Goal: Transaction & Acquisition: Purchase product/service

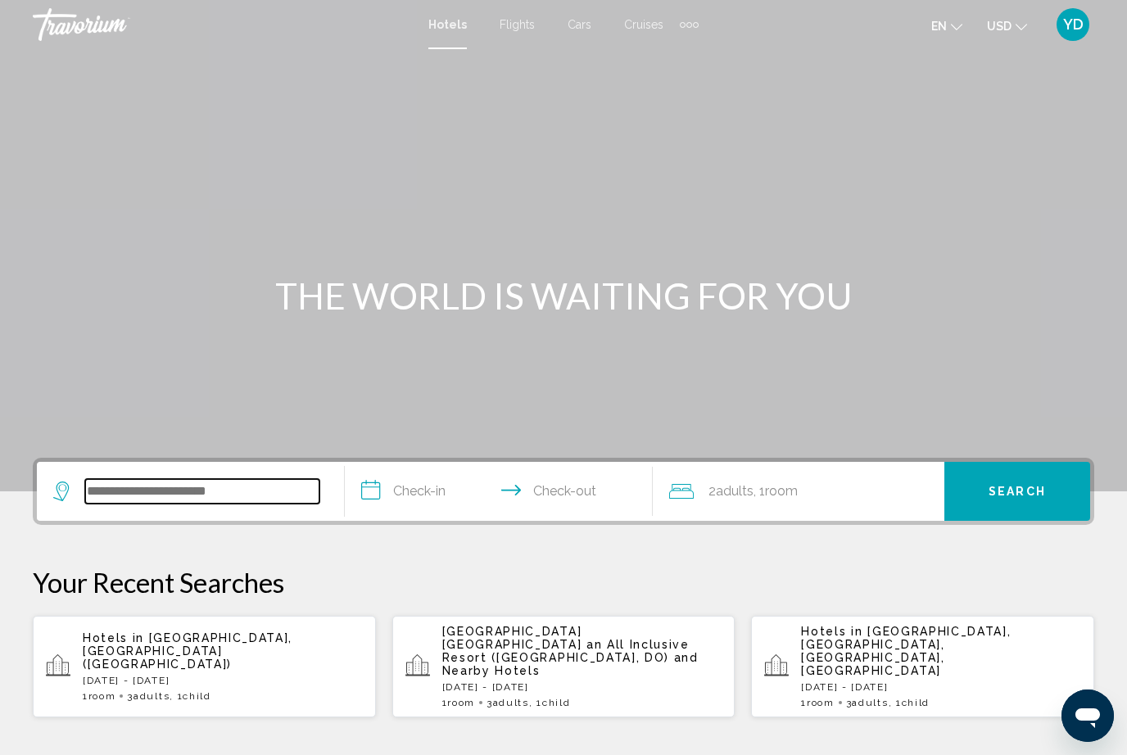
click at [292, 492] on input "Search widget" at bounding box center [202, 491] width 234 height 25
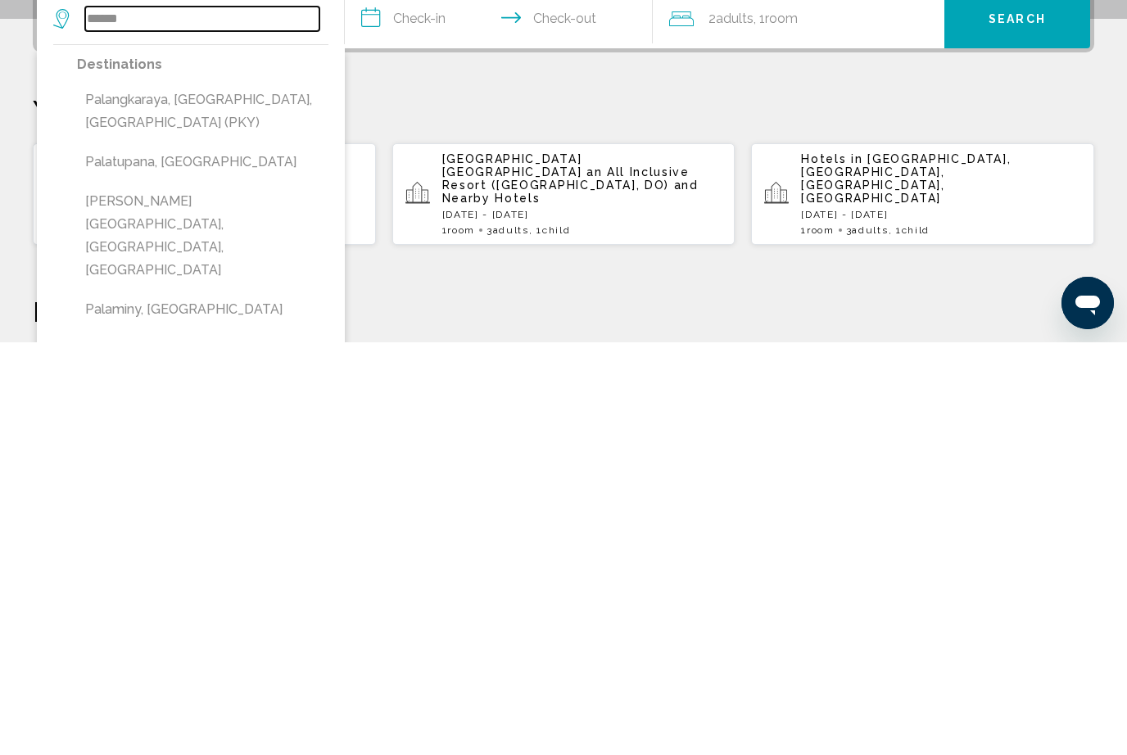
scroll to position [73, 0]
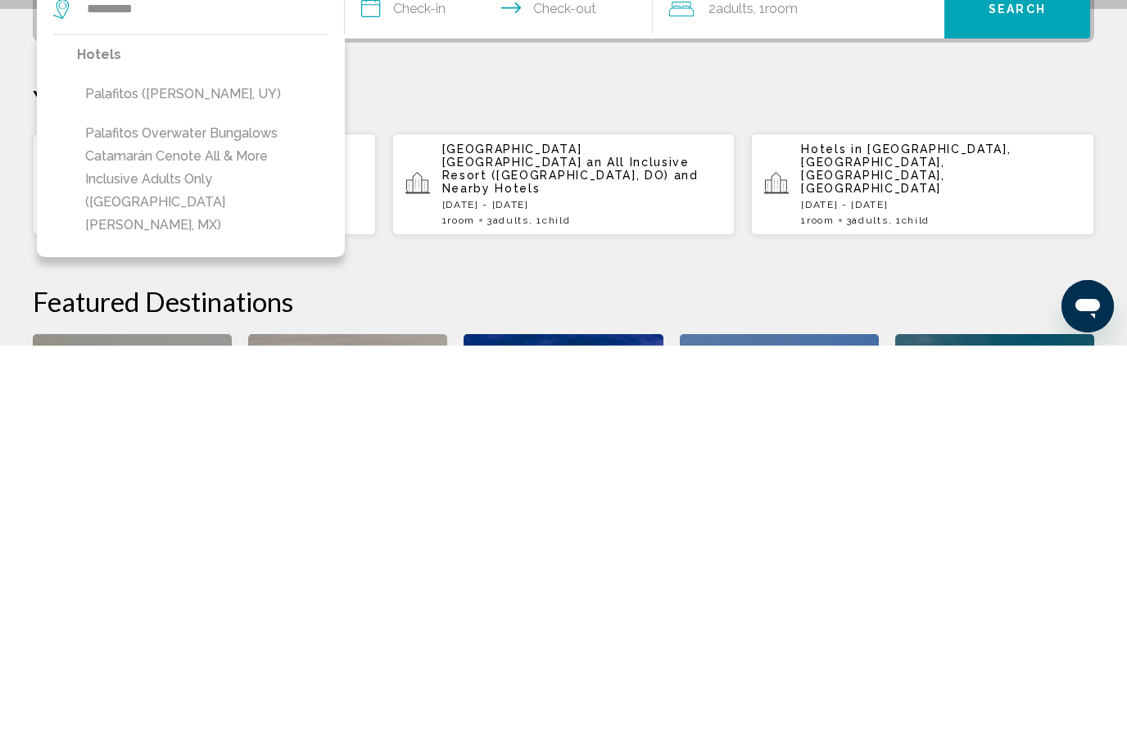
click at [198, 528] on button "Palafitos Overwater Bungalows Catamarán Cenote All & More Inclusive Adults Only…" at bounding box center [203, 589] width 252 height 123
type input "**********"
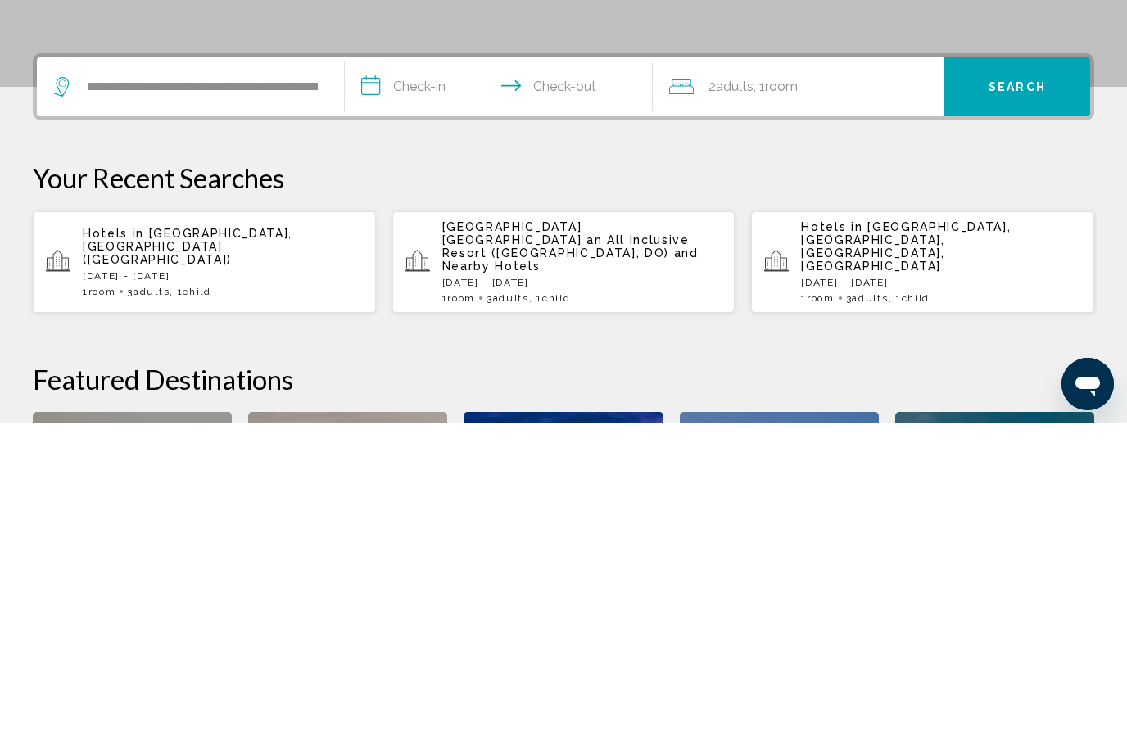
click at [440, 389] on input "**********" at bounding box center [502, 421] width 315 height 64
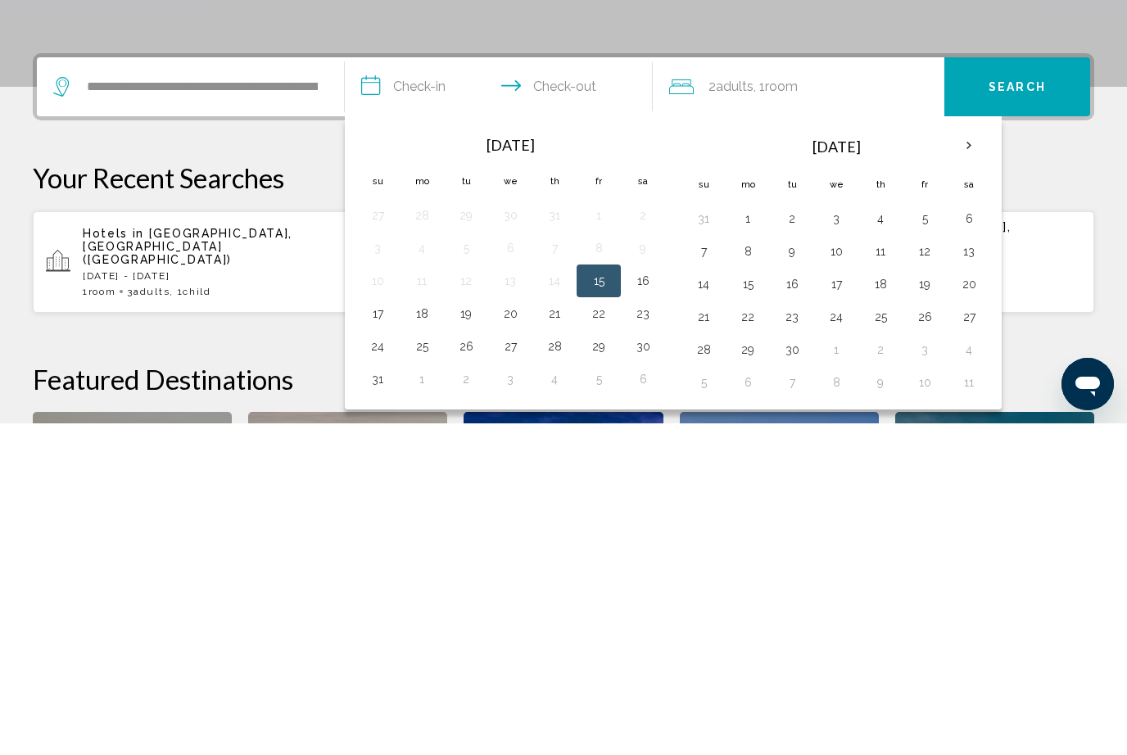
scroll to position [405, 0]
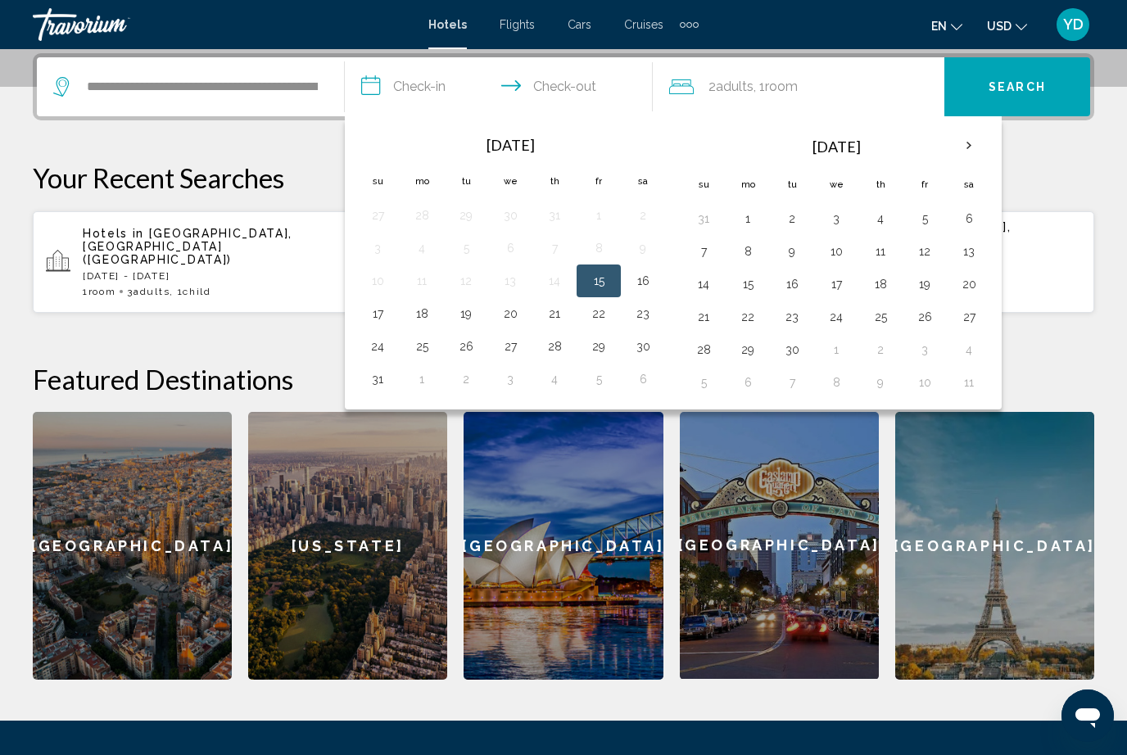
click at [709, 249] on button "7" at bounding box center [704, 251] width 26 height 23
click at [800, 251] on button "9" at bounding box center [792, 251] width 26 height 23
type input "**********"
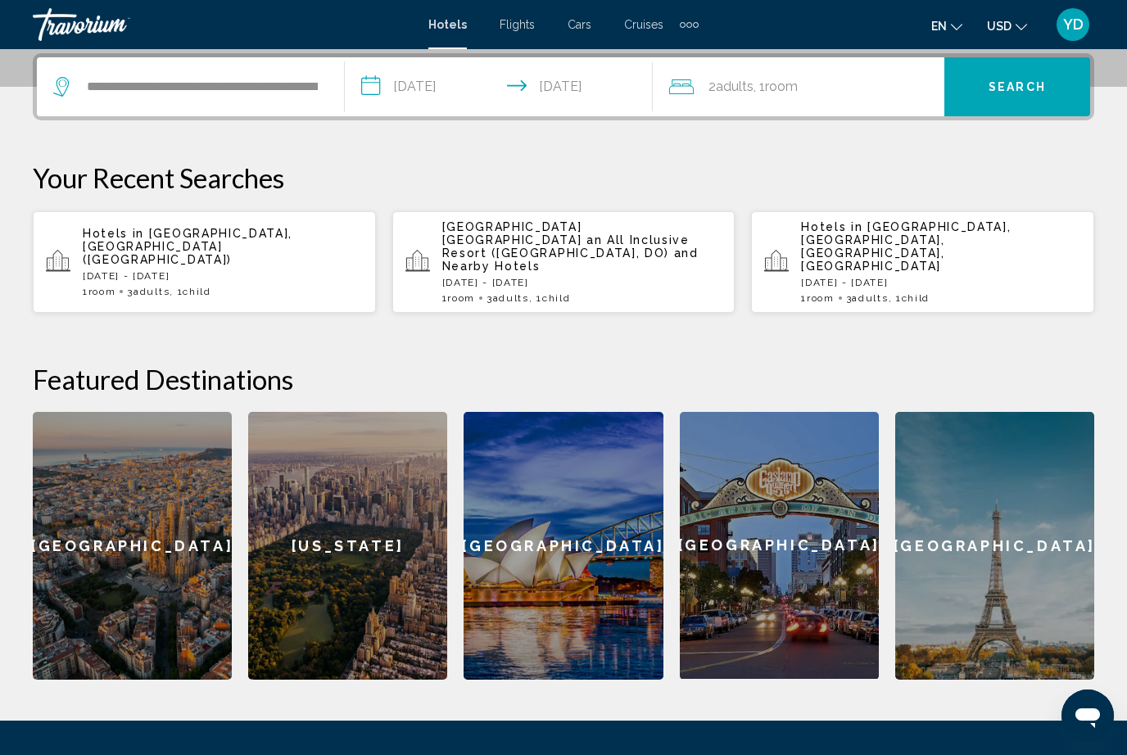
click at [1035, 87] on span "Search" at bounding box center [1017, 87] width 57 height 13
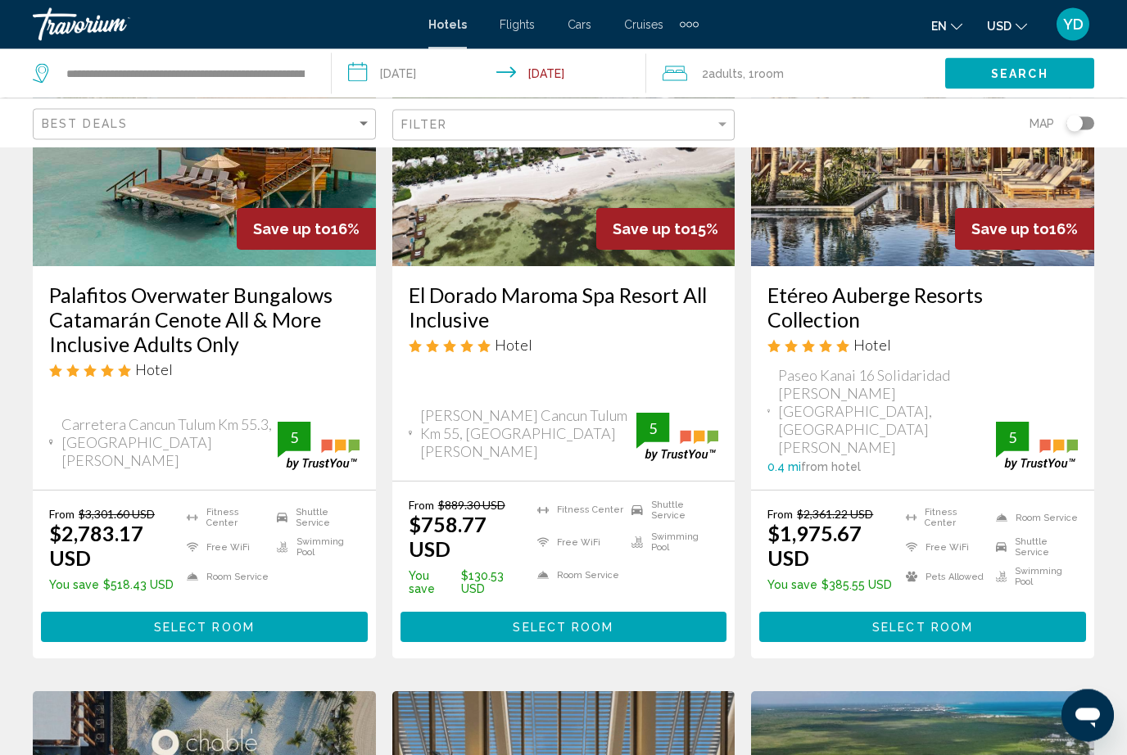
scroll to position [204, 0]
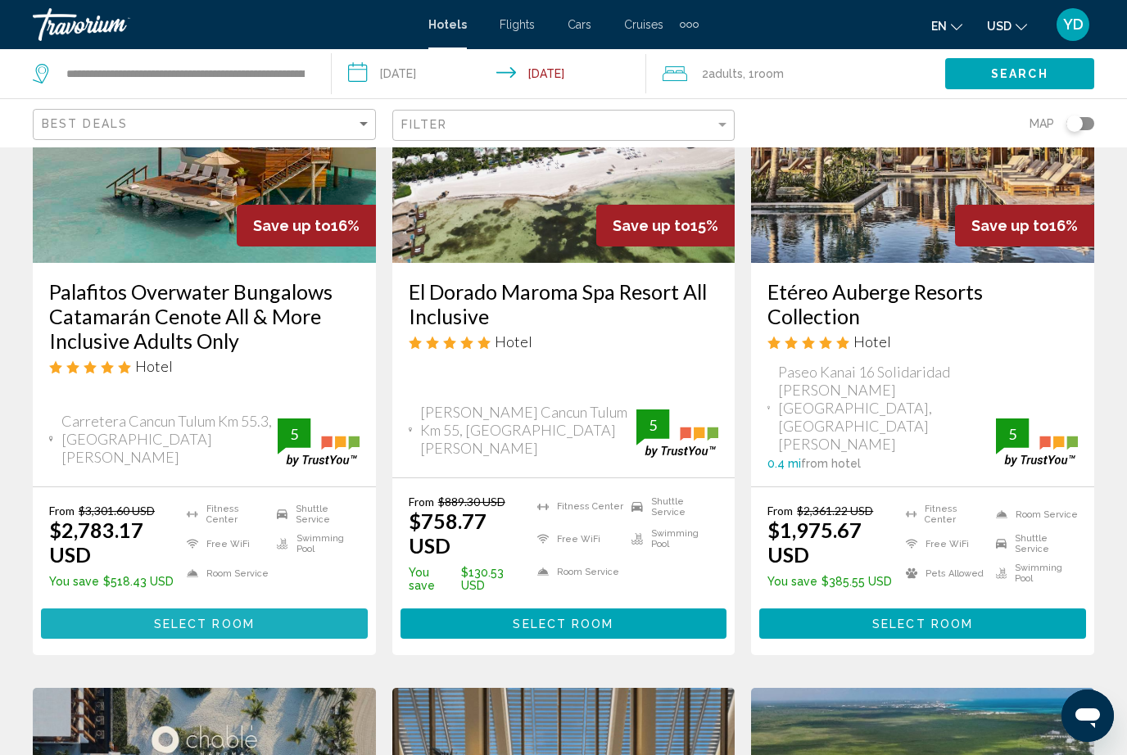
click at [141, 609] on button "Select Room" at bounding box center [204, 624] width 327 height 30
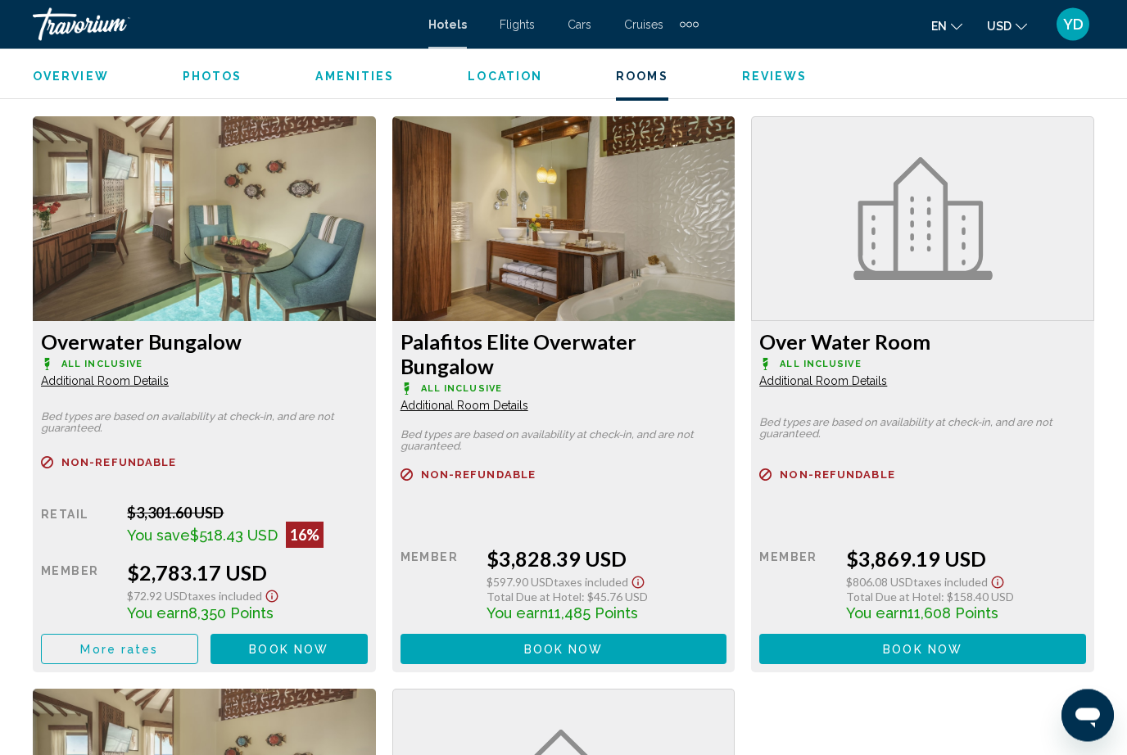
scroll to position [2480, 0]
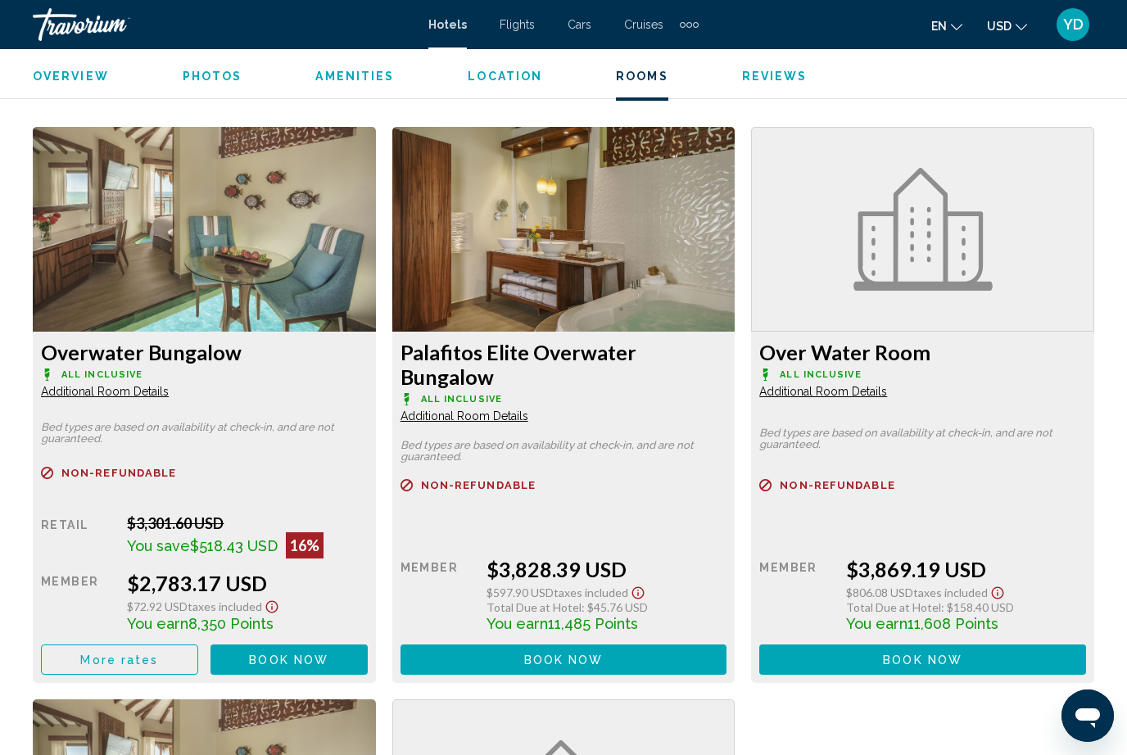
click at [102, 268] on img "Main content" at bounding box center [204, 229] width 343 height 205
click at [121, 293] on img "Main content" at bounding box center [204, 229] width 343 height 205
click at [123, 306] on img "Main content" at bounding box center [204, 229] width 343 height 205
click at [147, 272] on img "Main content" at bounding box center [204, 229] width 343 height 205
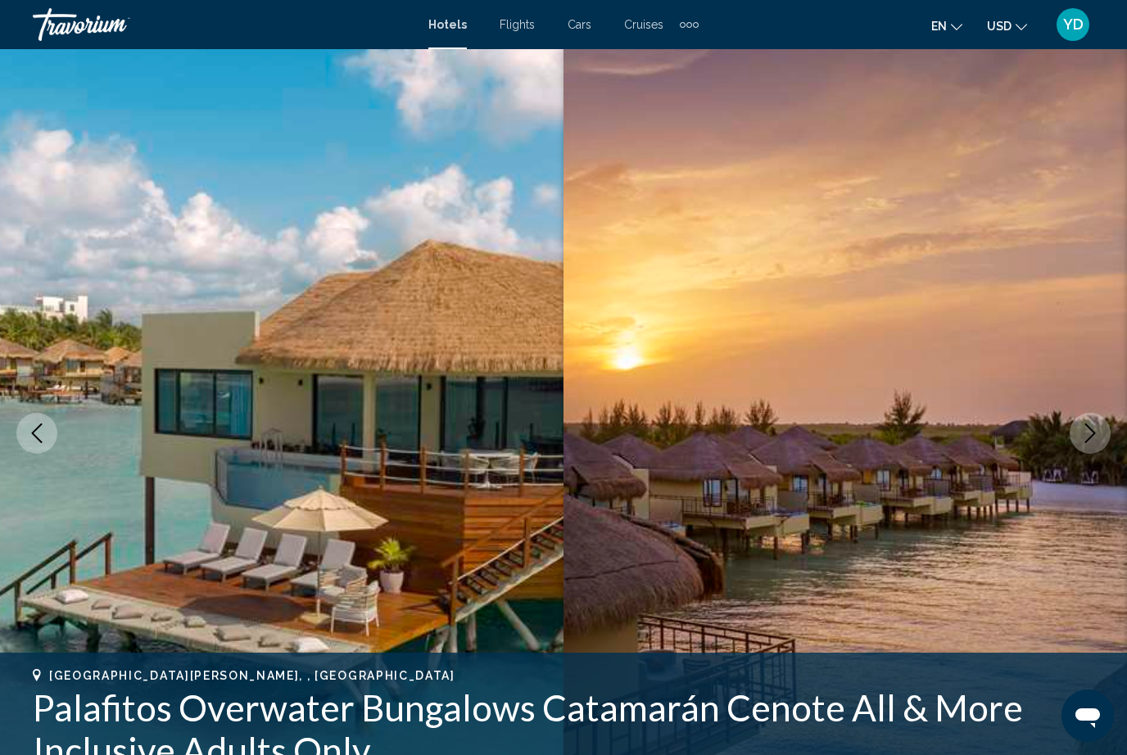
scroll to position [22, 0]
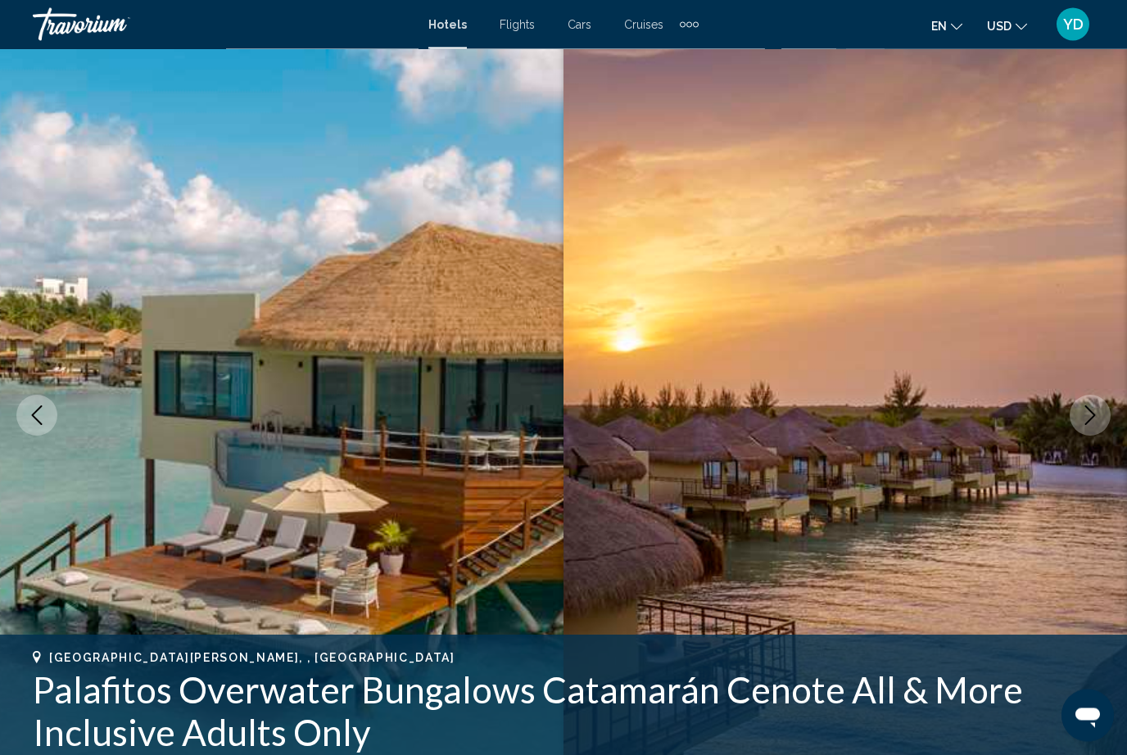
click at [245, 367] on img "Main content" at bounding box center [282, 416] width 564 height 778
click at [1083, 422] on icon "Next image" at bounding box center [1091, 416] width 20 height 20
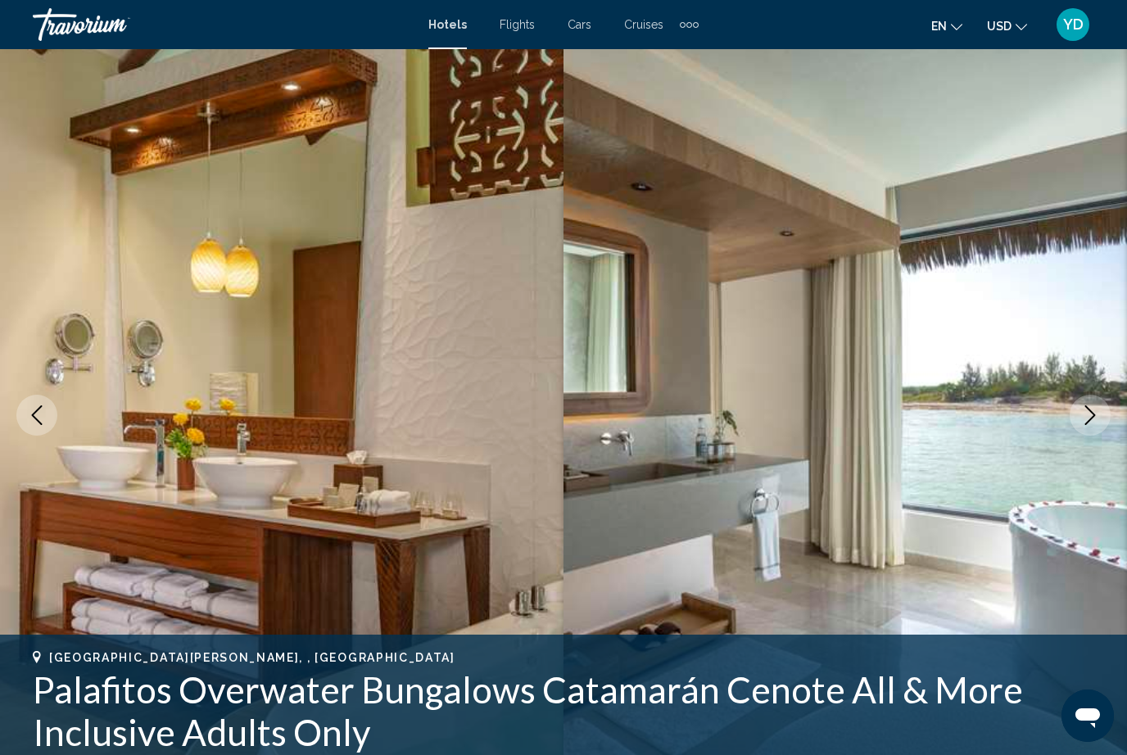
click at [1091, 410] on icon "Next image" at bounding box center [1091, 416] width 20 height 20
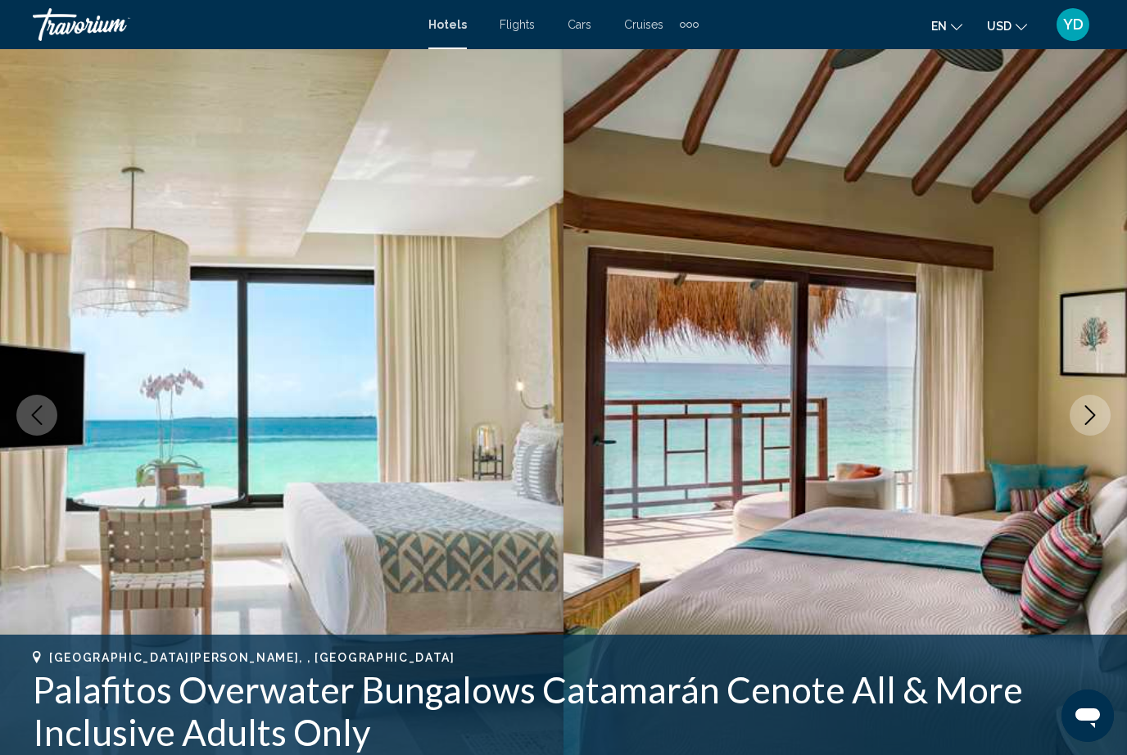
click at [1095, 440] on img "Main content" at bounding box center [846, 415] width 564 height 778
click at [1094, 413] on icon "Next image" at bounding box center [1091, 416] width 20 height 20
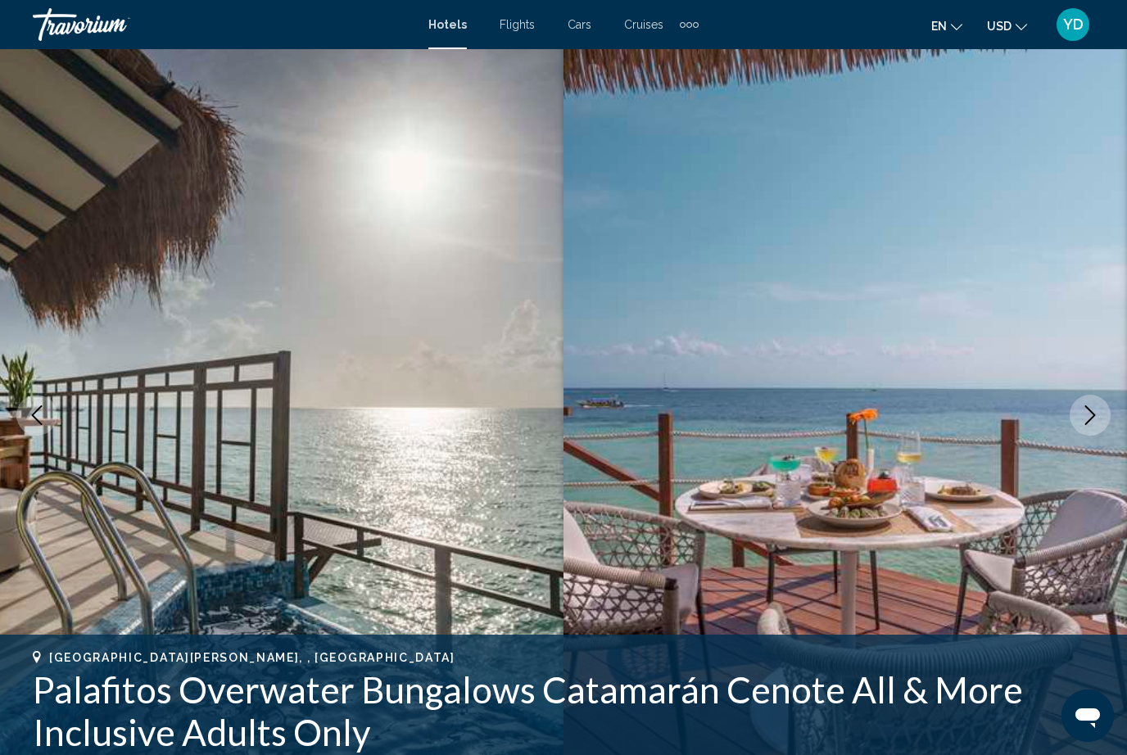
click at [1102, 445] on img "Main content" at bounding box center [846, 415] width 564 height 778
click at [1090, 424] on icon "Next image" at bounding box center [1091, 416] width 20 height 20
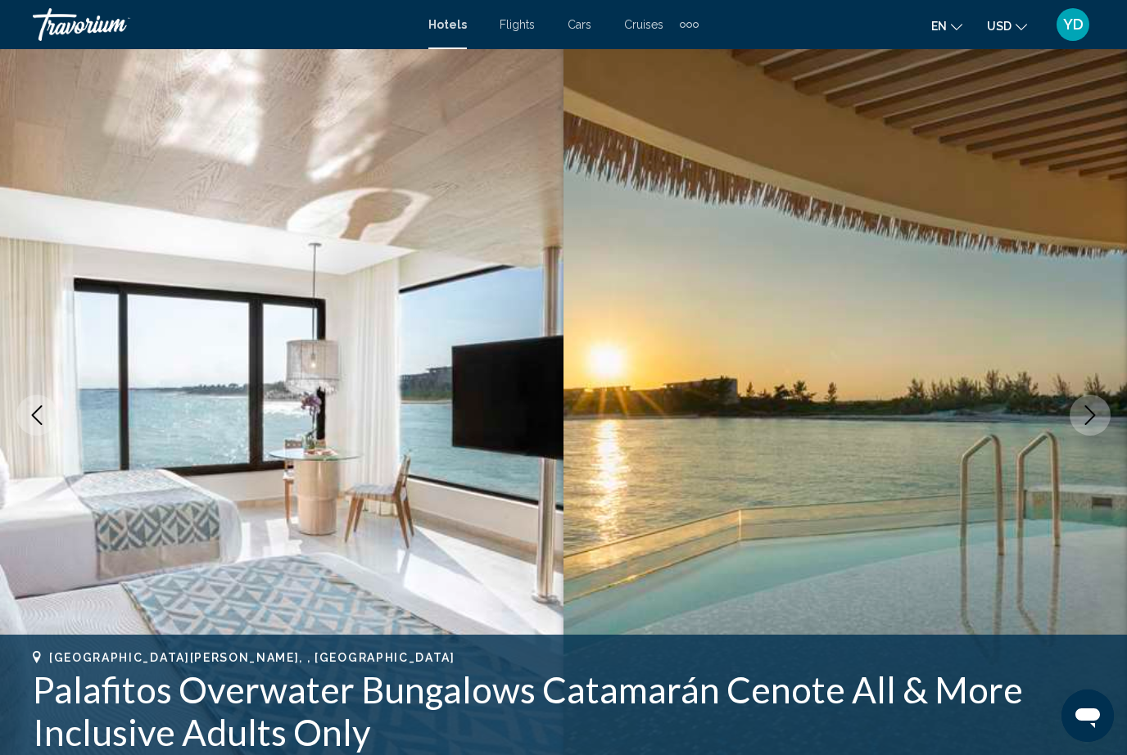
click at [1103, 424] on button "Next image" at bounding box center [1090, 415] width 41 height 41
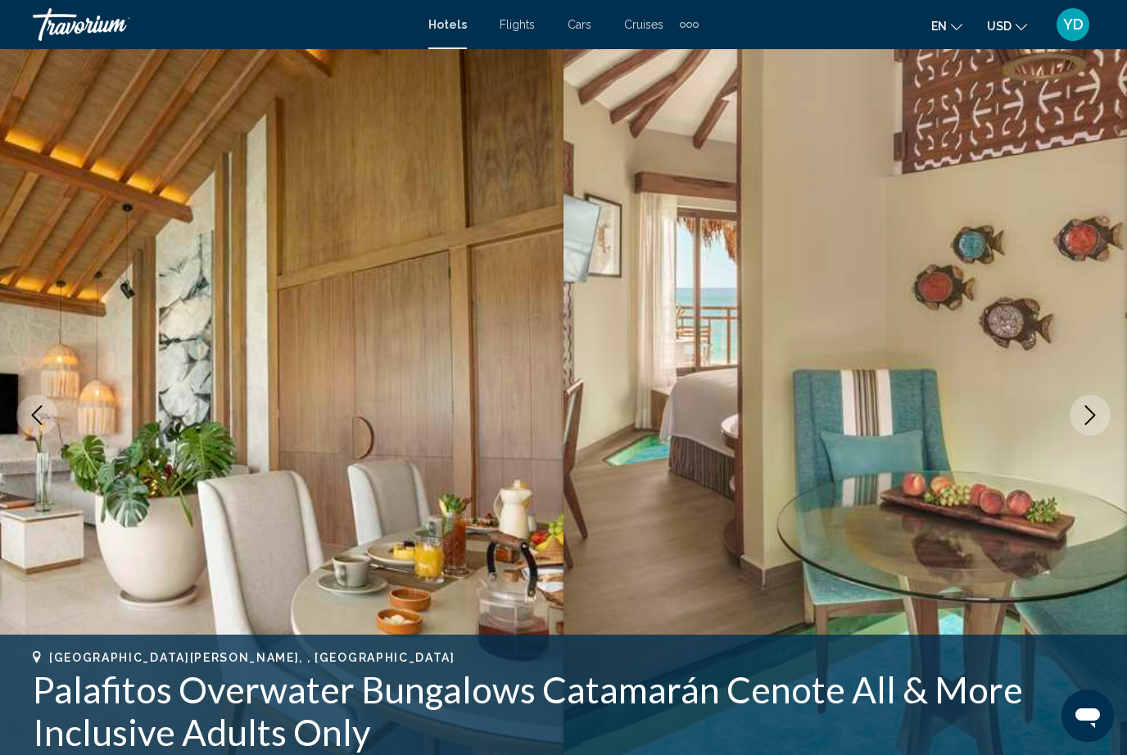
click at [1087, 422] on icon "Next image" at bounding box center [1091, 416] width 20 height 20
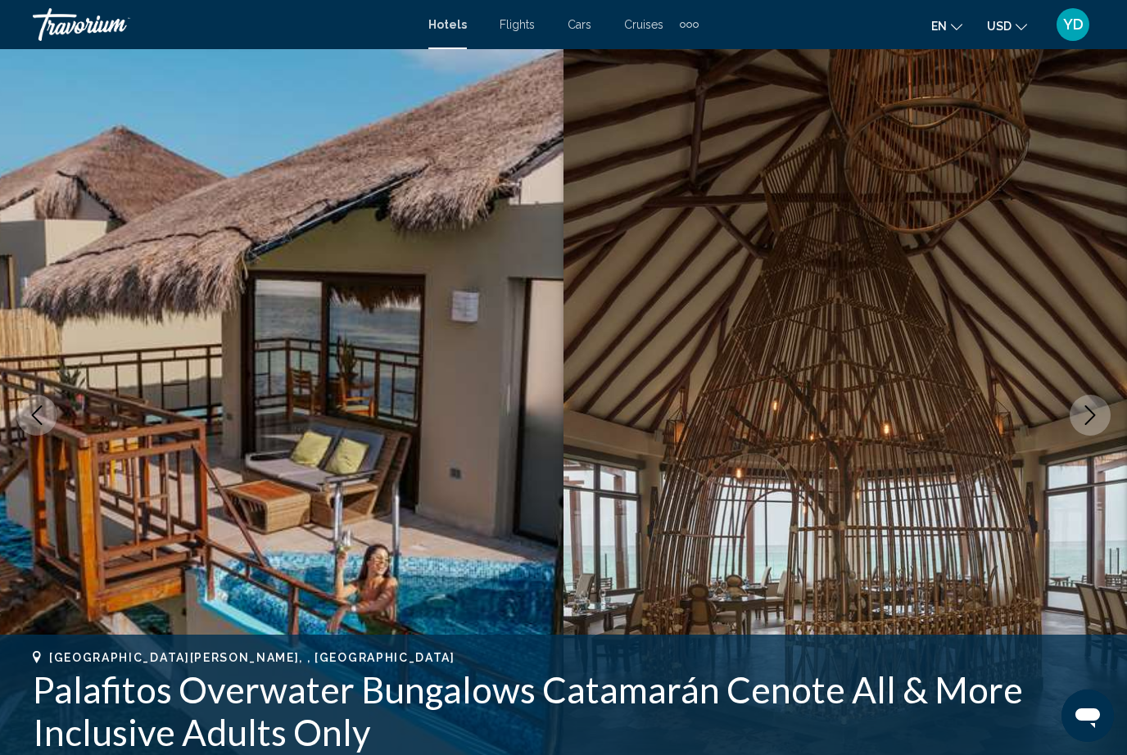
click at [1100, 432] on button "Next image" at bounding box center [1090, 415] width 41 height 41
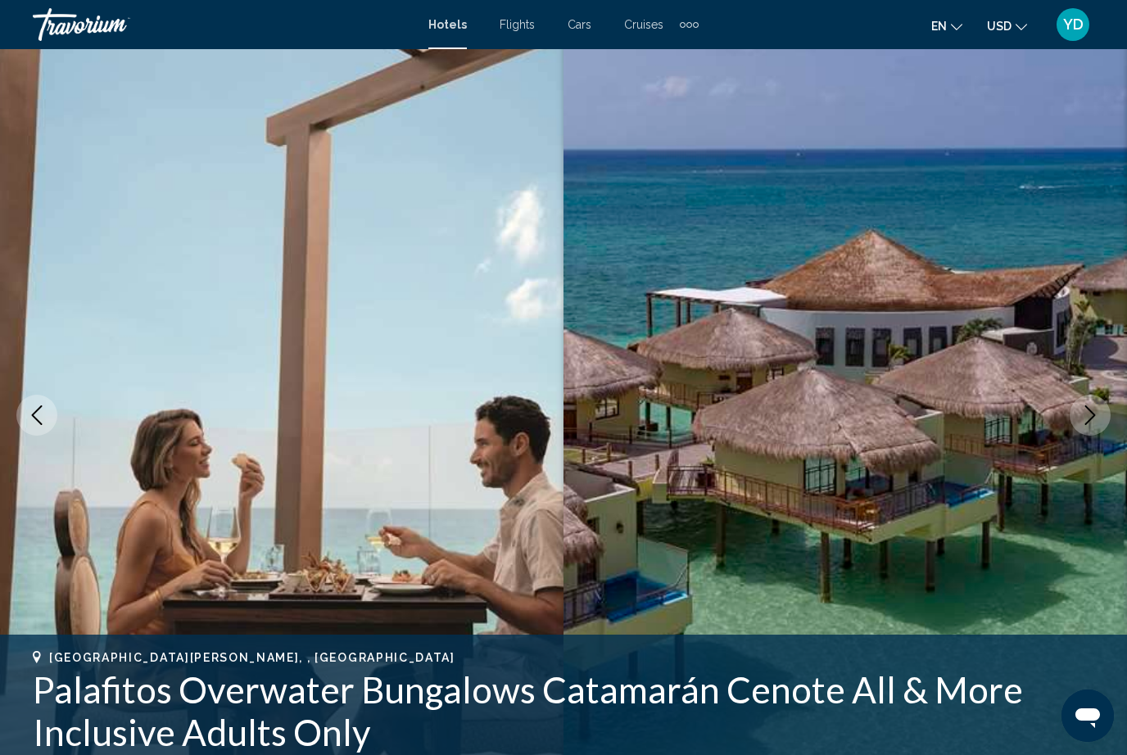
click at [1097, 444] on img "Main content" at bounding box center [846, 415] width 564 height 778
click at [1099, 423] on icon "Next image" at bounding box center [1091, 416] width 20 height 20
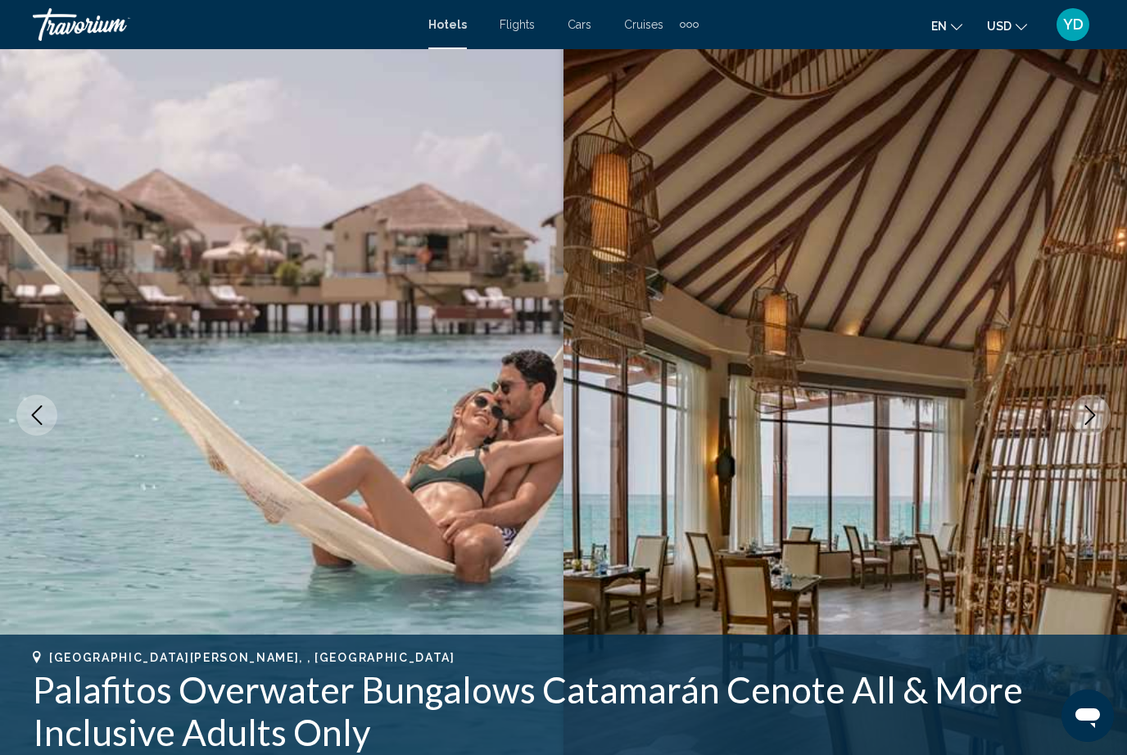
click at [1089, 424] on icon "Next image" at bounding box center [1091, 416] width 20 height 20
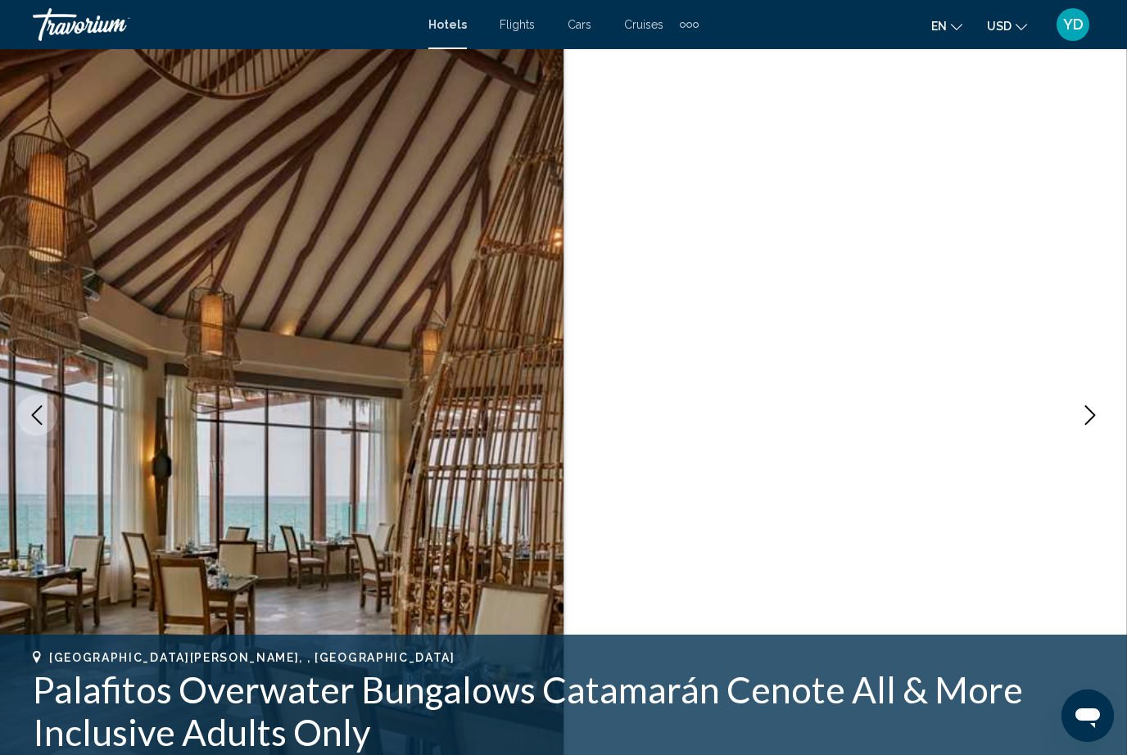
click at [1090, 423] on icon "Next image" at bounding box center [1091, 416] width 20 height 20
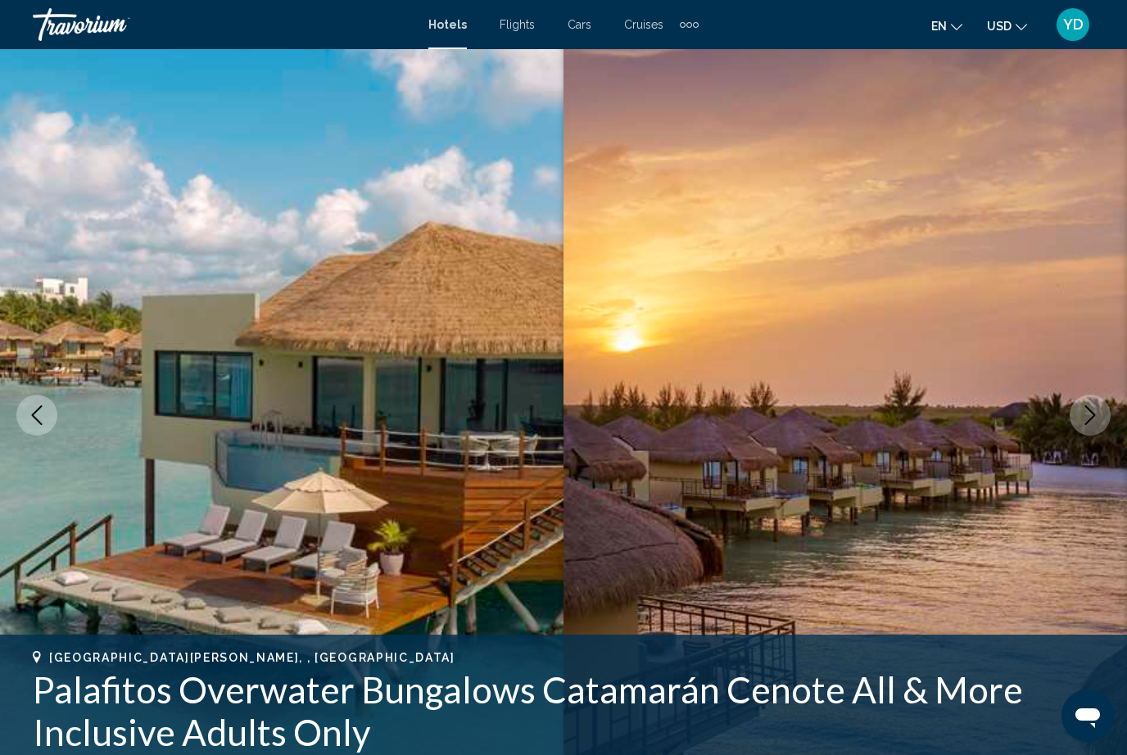
click at [1101, 420] on button "Next image" at bounding box center [1090, 415] width 41 height 41
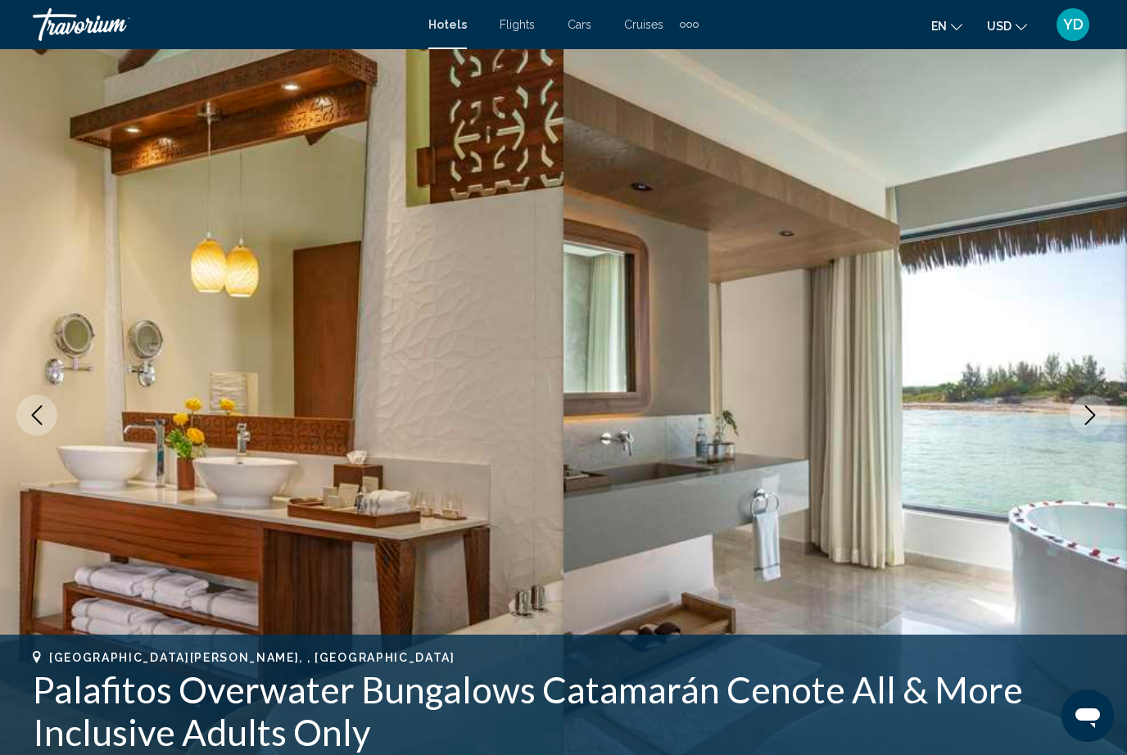
click at [1091, 423] on icon "Next image" at bounding box center [1091, 416] width 20 height 20
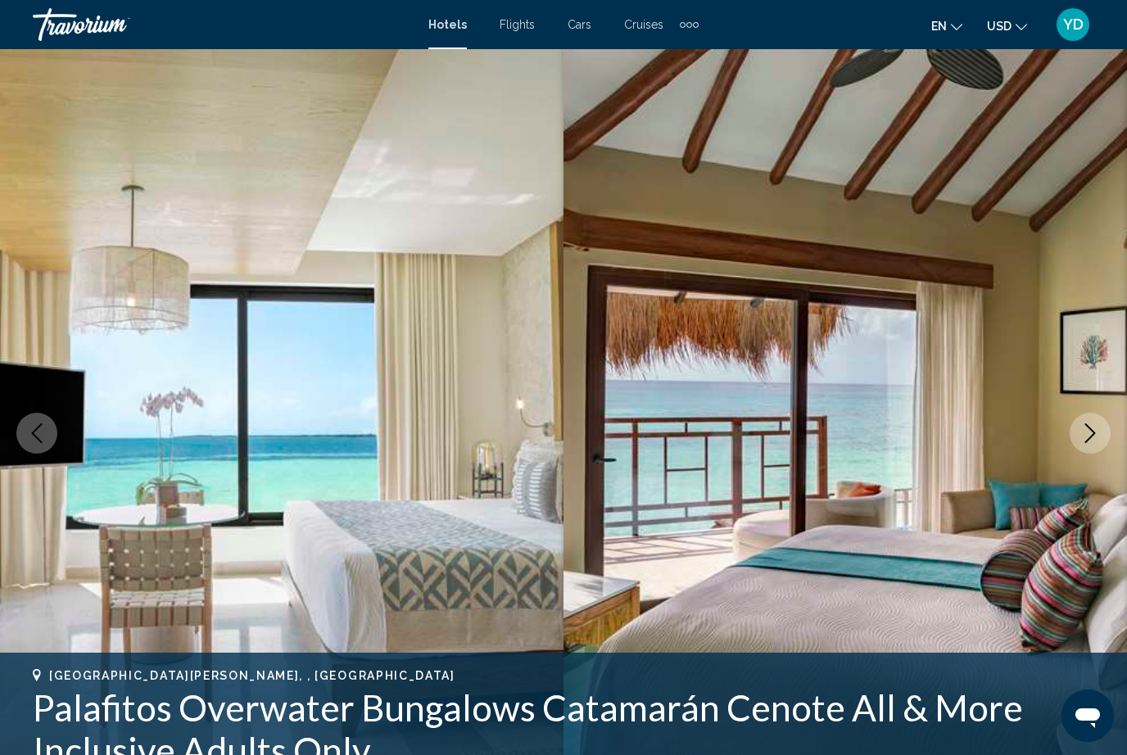
scroll to position [3, 0]
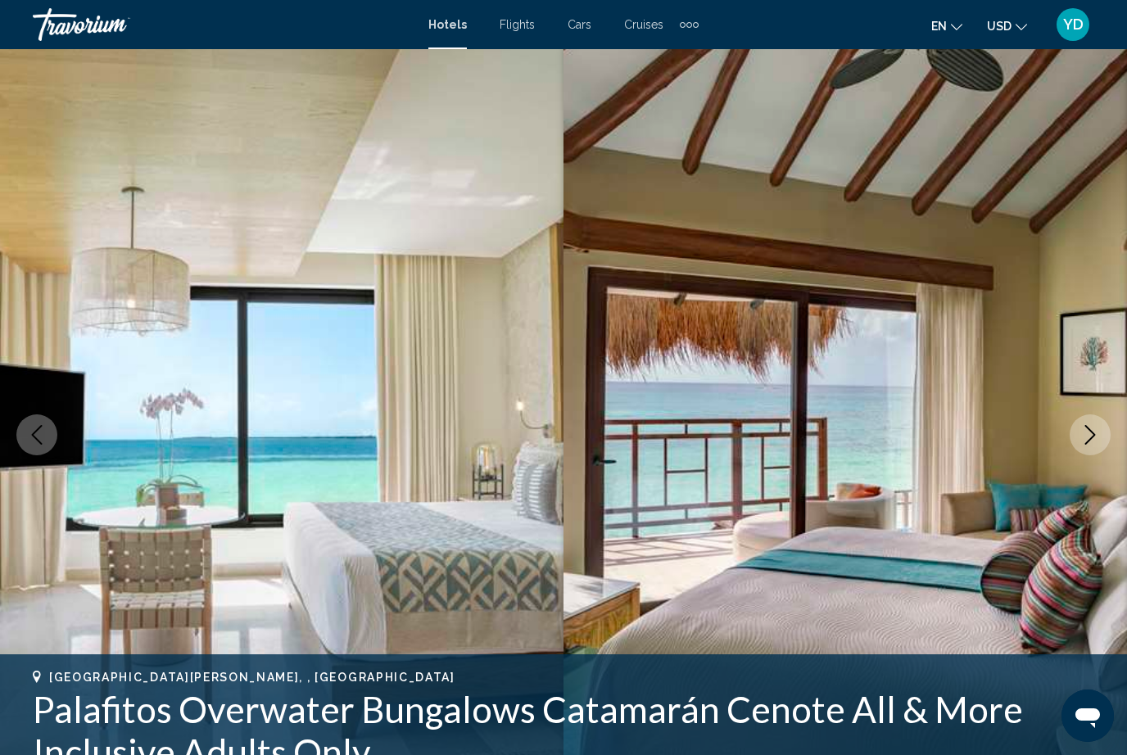
click at [1097, 432] on icon "Next image" at bounding box center [1091, 435] width 20 height 20
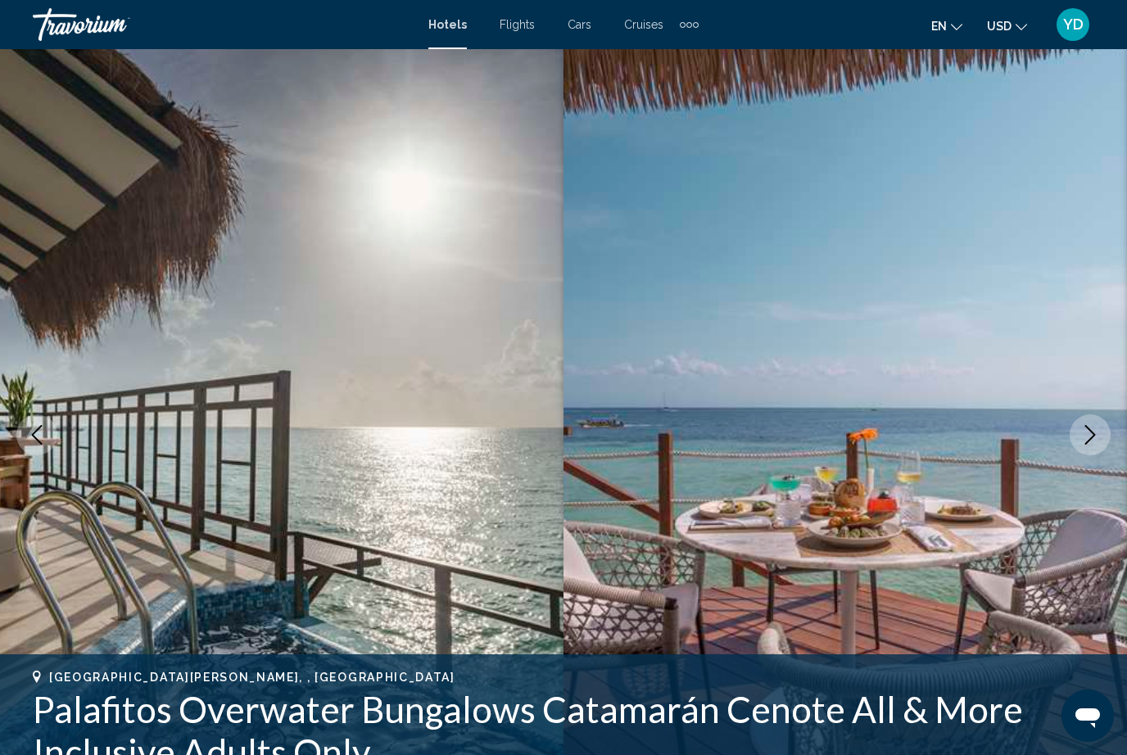
click at [1090, 439] on icon "Next image" at bounding box center [1091, 435] width 20 height 20
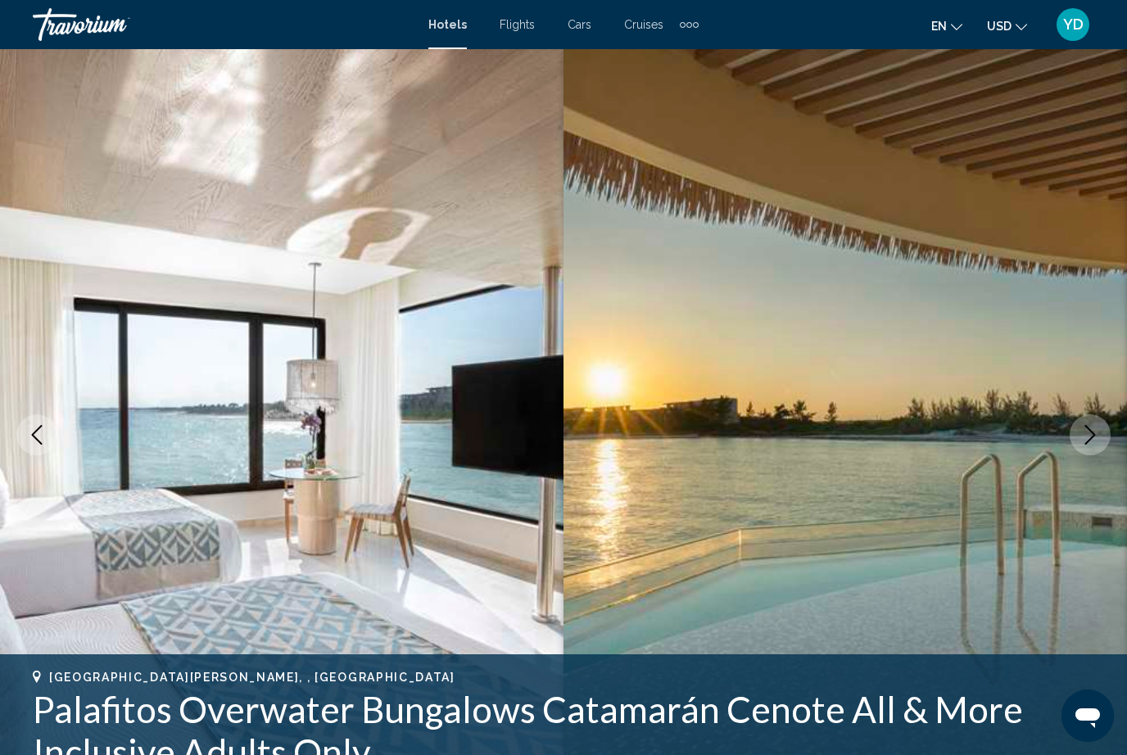
click at [1100, 432] on icon "Next image" at bounding box center [1091, 435] width 20 height 20
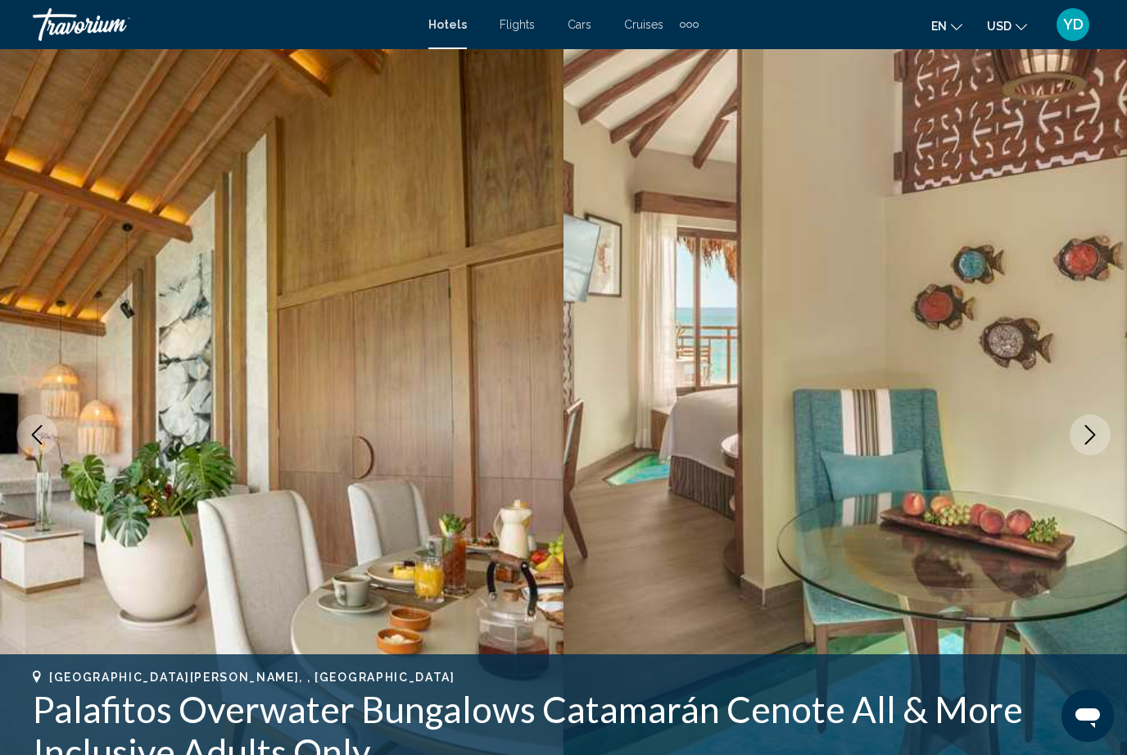
click at [1097, 433] on icon "Next image" at bounding box center [1091, 435] width 20 height 20
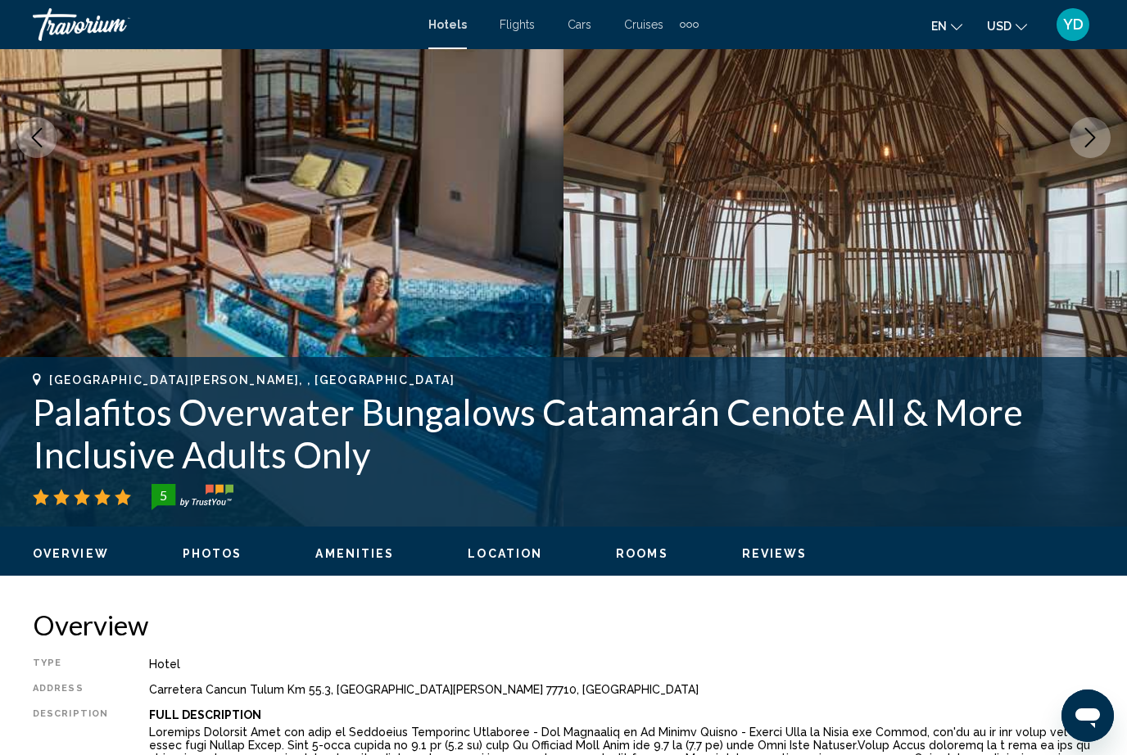
scroll to position [0, 0]
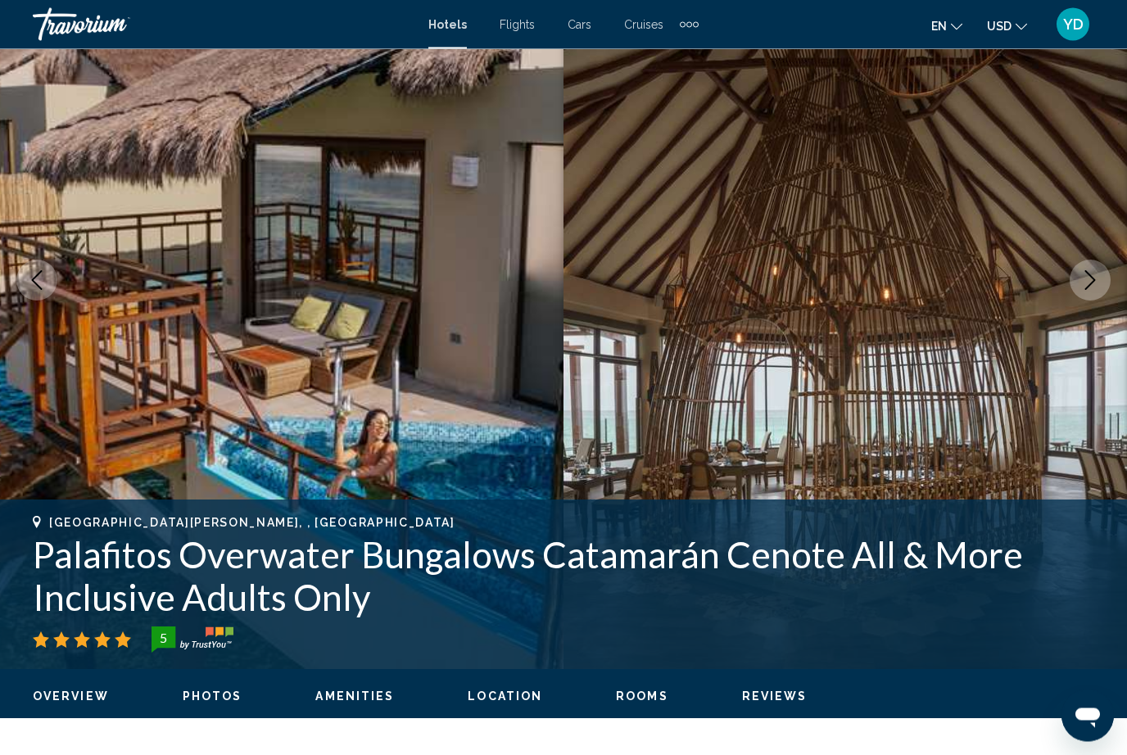
click at [1092, 287] on icon "Next image" at bounding box center [1091, 281] width 20 height 20
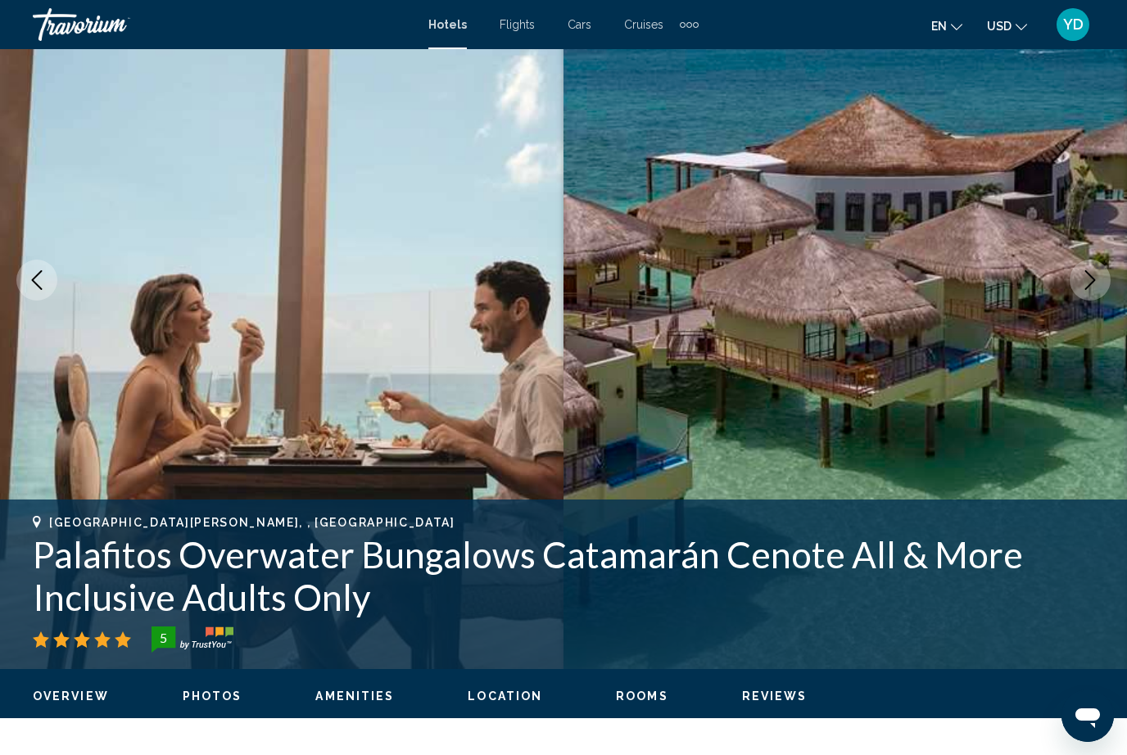
click at [1097, 281] on icon "Next image" at bounding box center [1091, 280] width 20 height 20
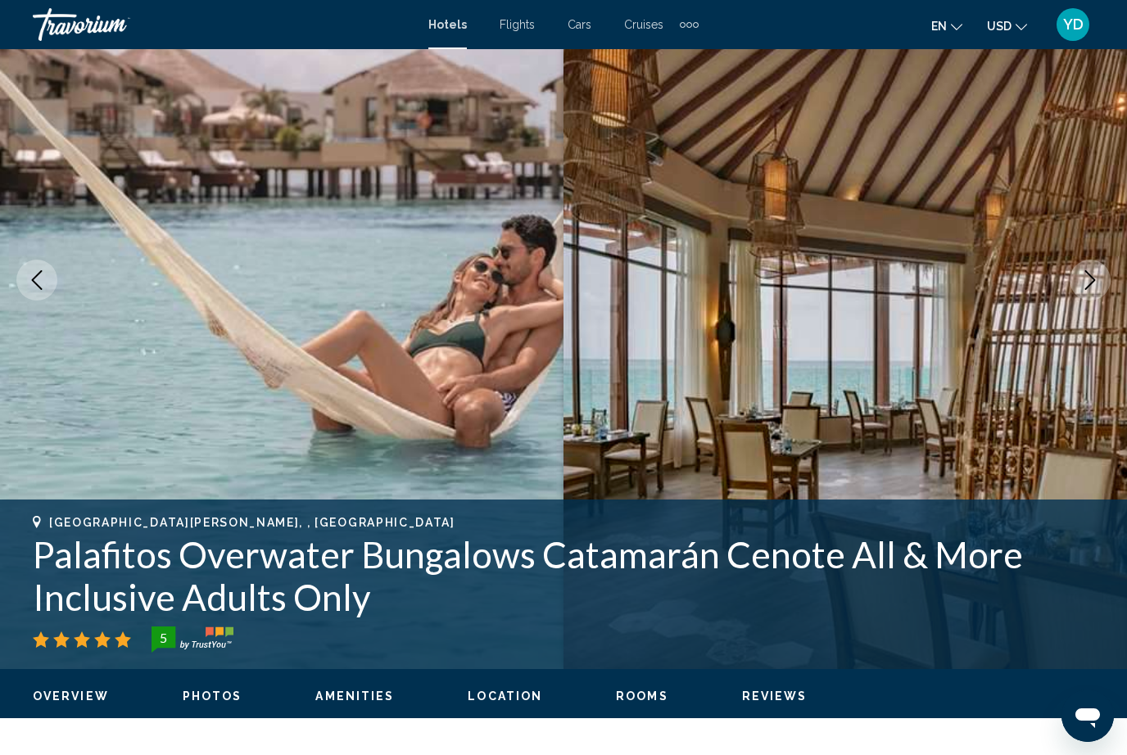
click at [1084, 290] on button "Next image" at bounding box center [1090, 280] width 41 height 41
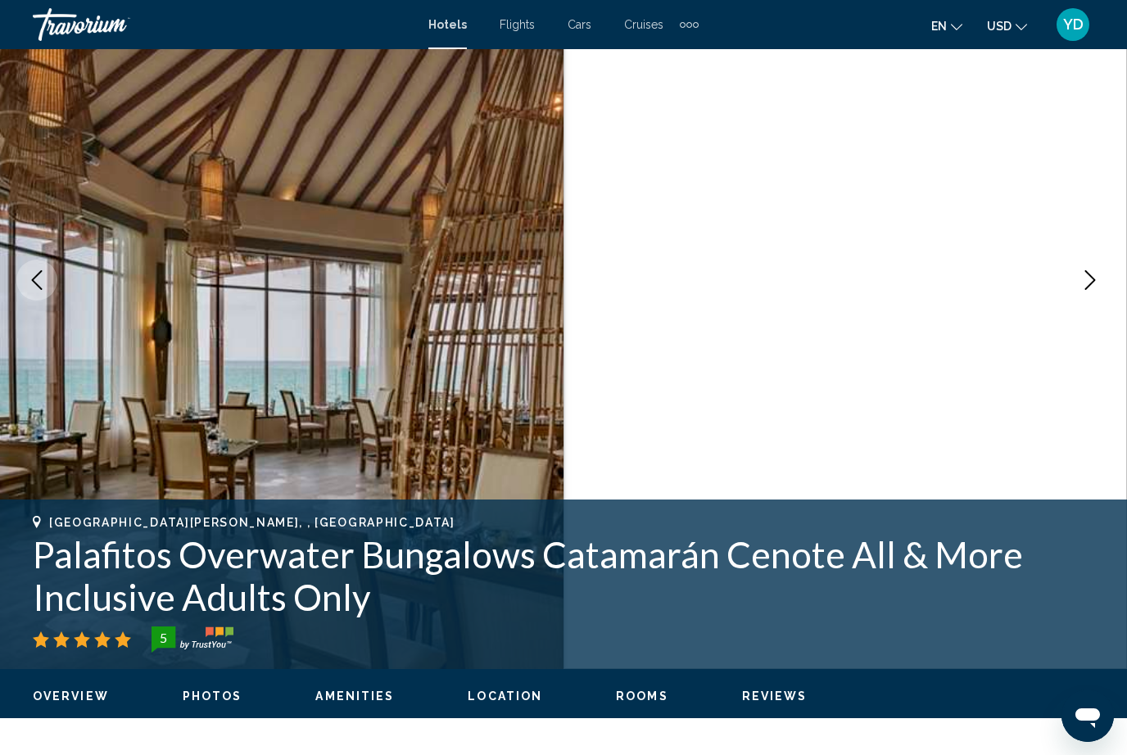
click at [1090, 293] on button "Next image" at bounding box center [1090, 280] width 41 height 41
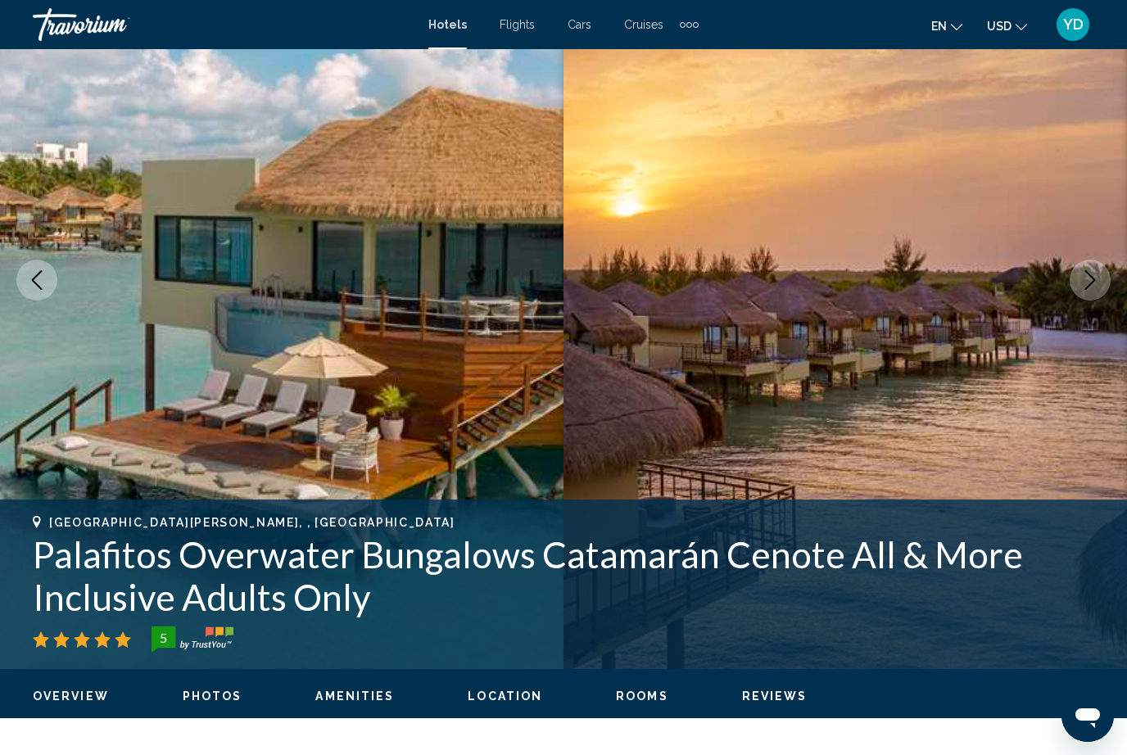
click at [315, 466] on img "Main content" at bounding box center [282, 280] width 564 height 778
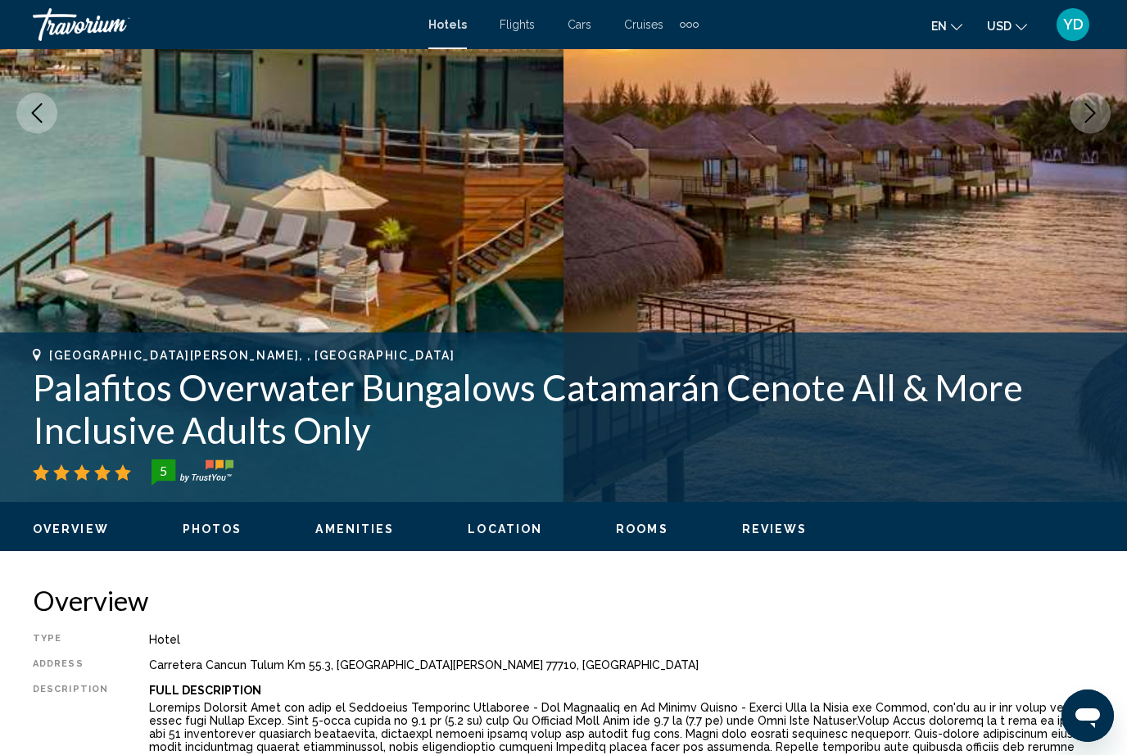
scroll to position [364, 0]
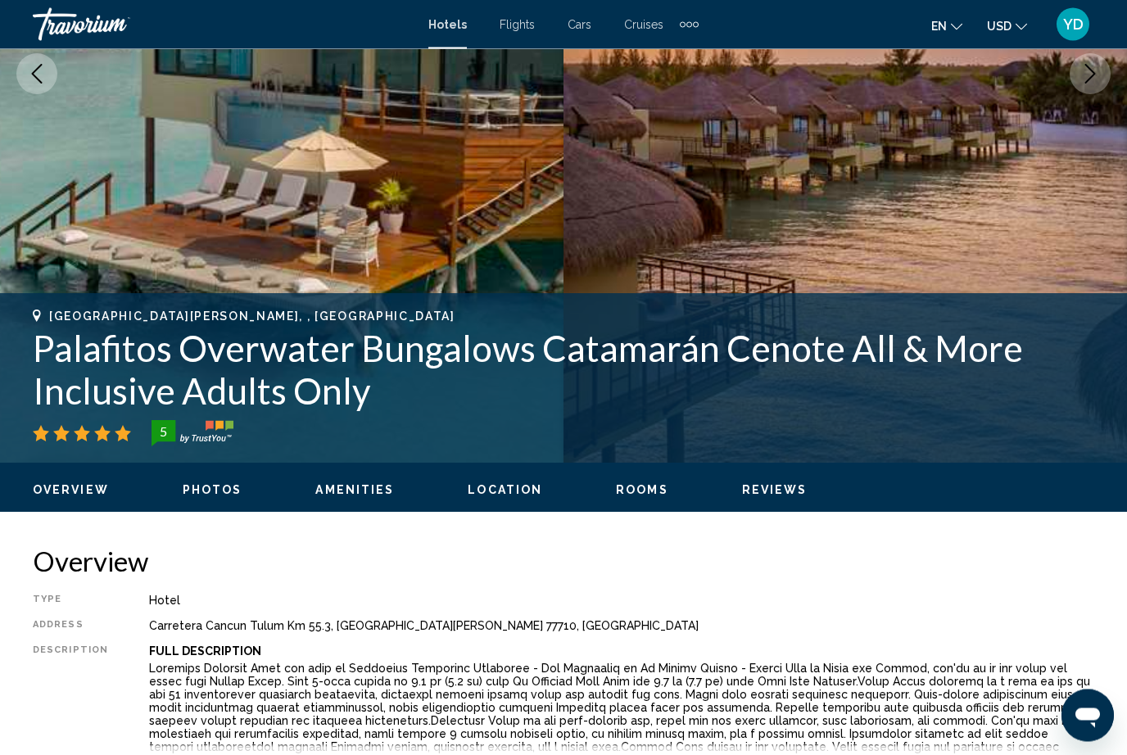
click at [368, 278] on img "Main content" at bounding box center [282, 74] width 564 height 778
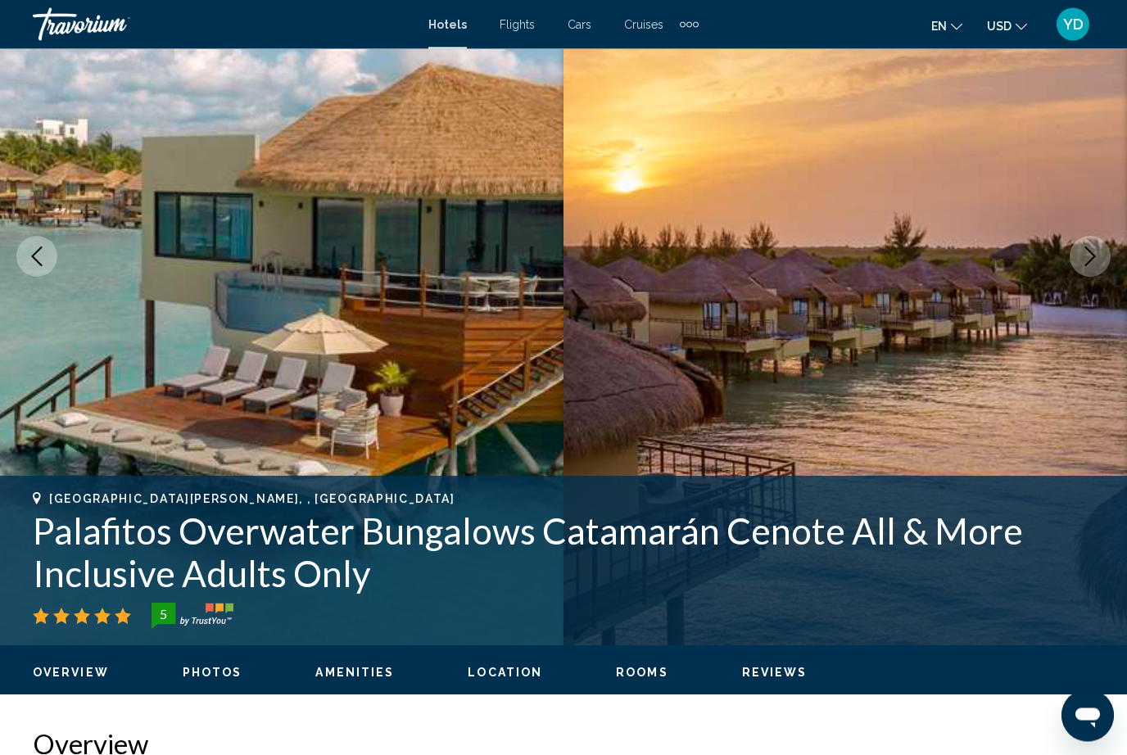
scroll to position [161, 0]
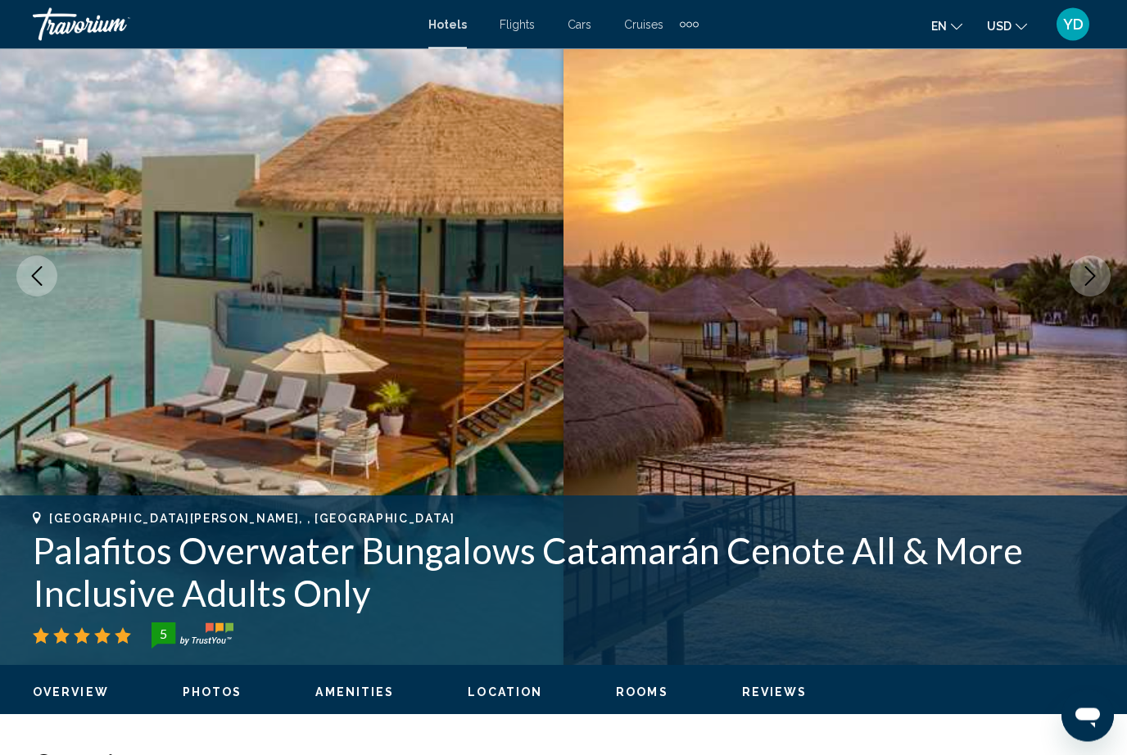
click at [1111, 279] on img "Main content" at bounding box center [846, 277] width 564 height 778
click at [1091, 286] on button "Next image" at bounding box center [1090, 276] width 41 height 41
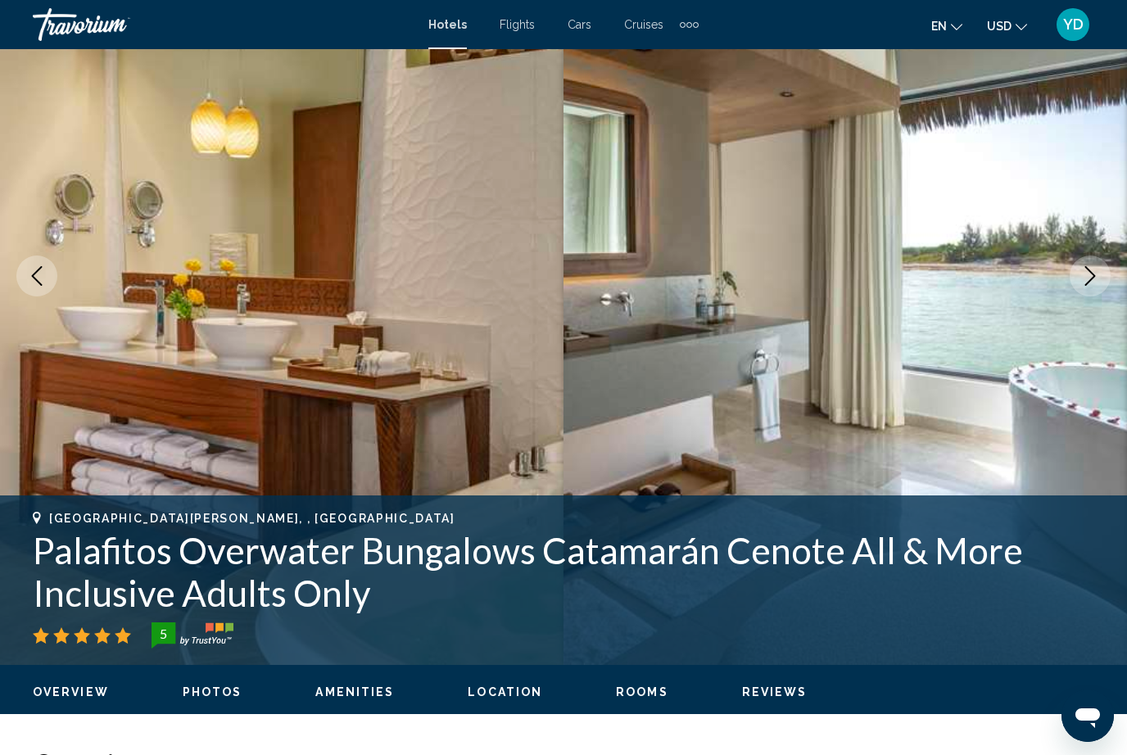
click at [1103, 282] on button "Next image" at bounding box center [1090, 276] width 41 height 41
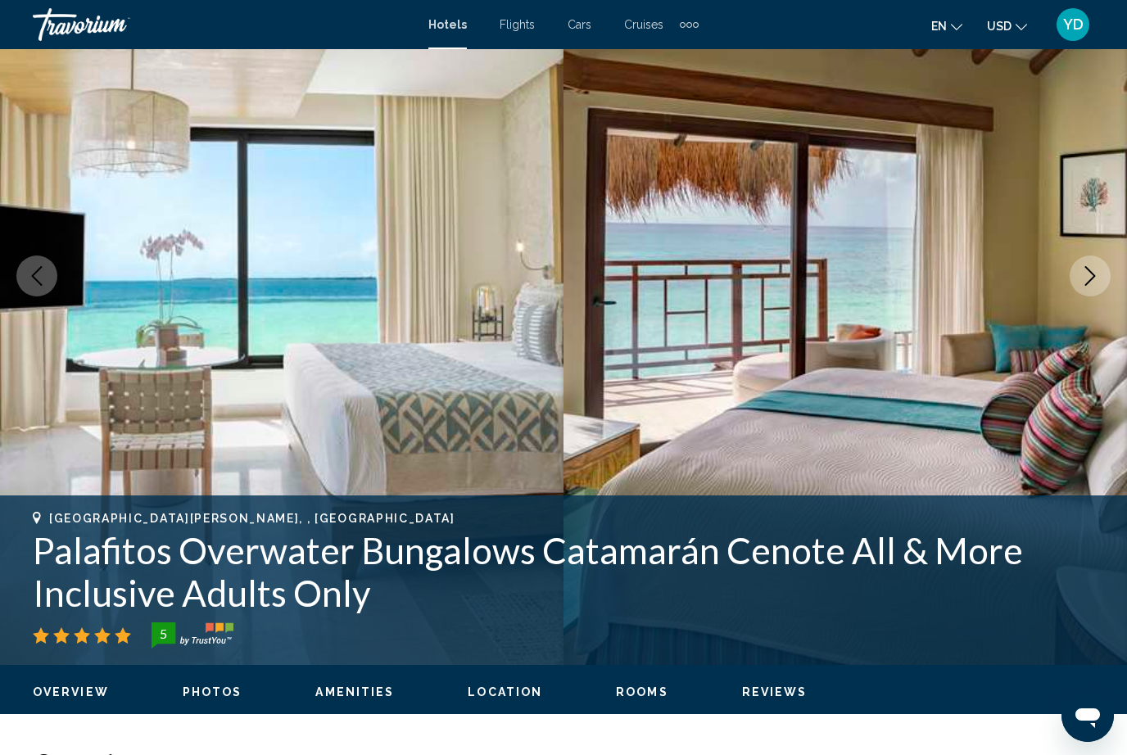
click at [1109, 284] on button "Next image" at bounding box center [1090, 276] width 41 height 41
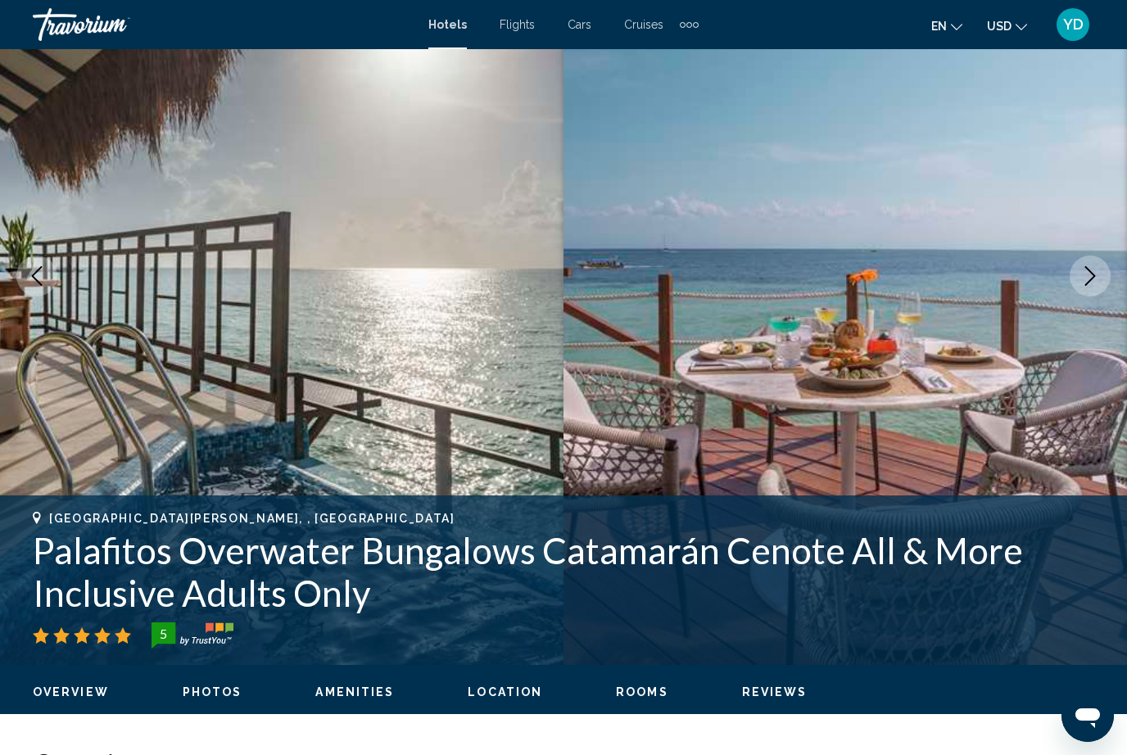
click at [1109, 279] on button "Next image" at bounding box center [1090, 276] width 41 height 41
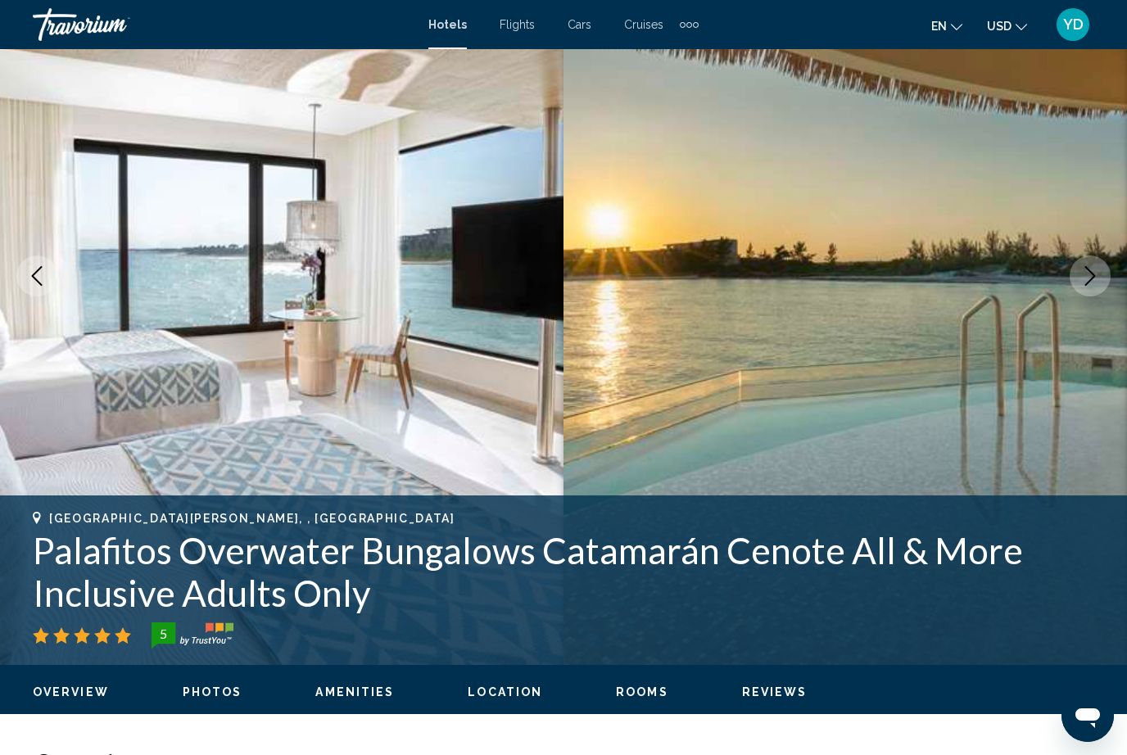
click at [1106, 279] on button "Next image" at bounding box center [1090, 276] width 41 height 41
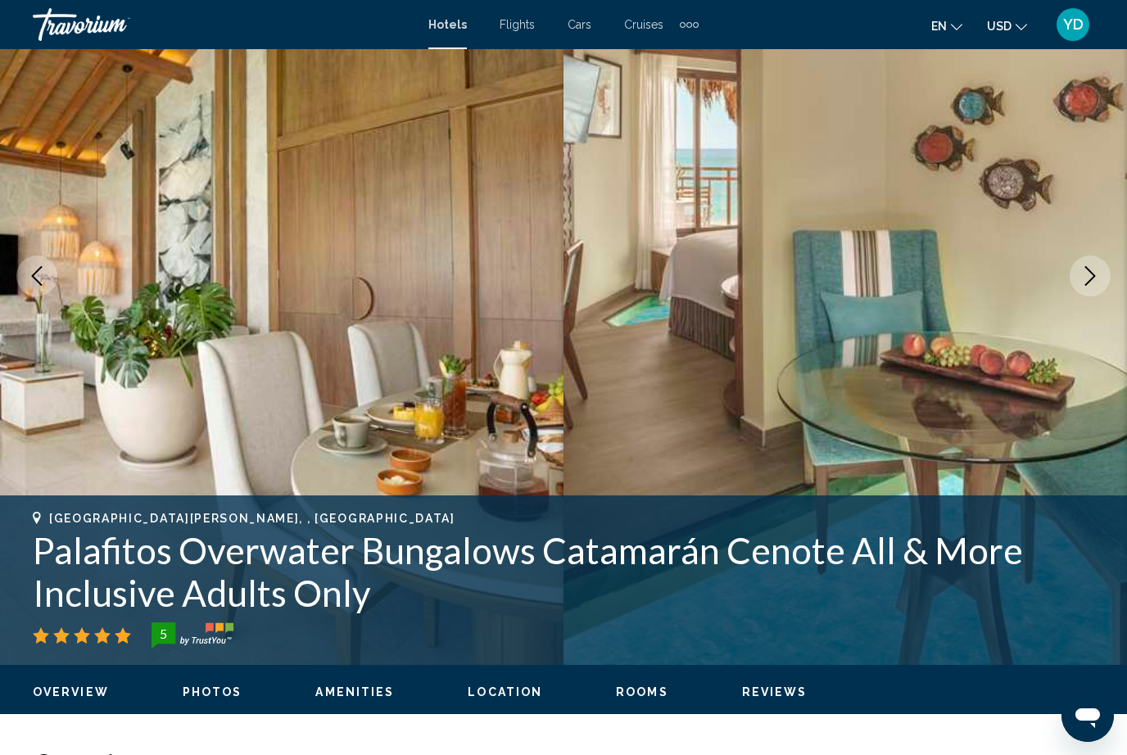
click at [1119, 279] on img "Main content" at bounding box center [846, 276] width 564 height 778
click at [1109, 284] on button "Next image" at bounding box center [1090, 276] width 41 height 41
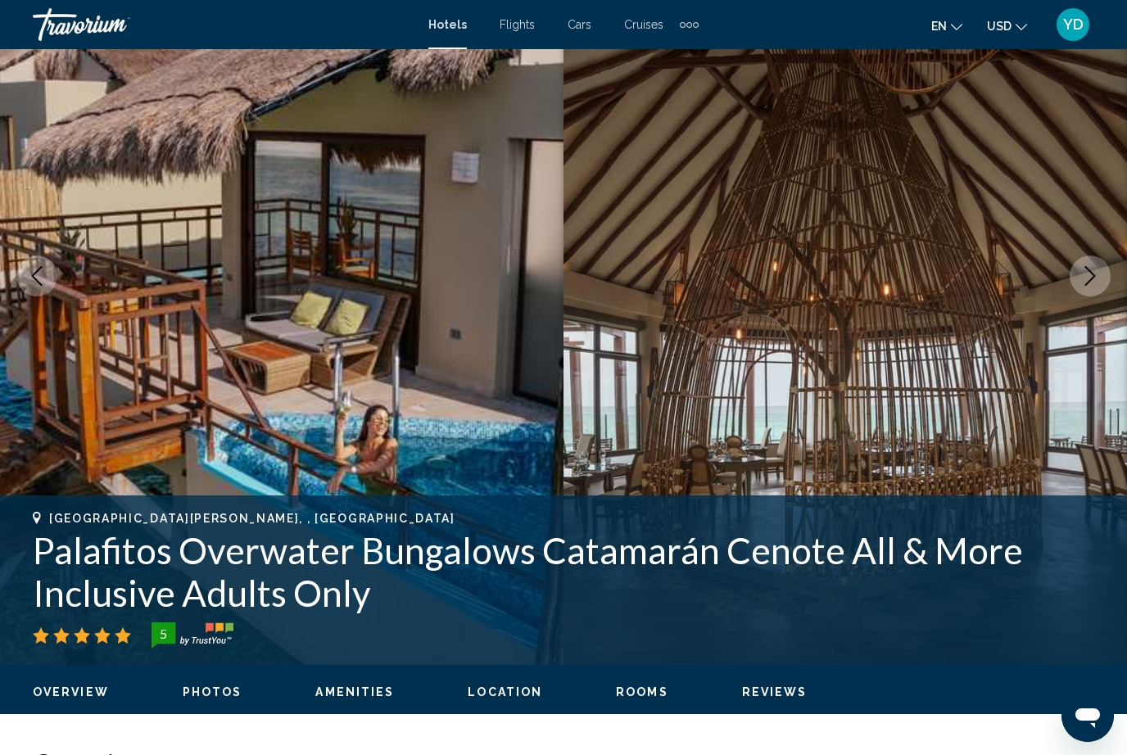
click at [1113, 288] on img "Main content" at bounding box center [846, 276] width 564 height 778
click at [1113, 285] on img "Main content" at bounding box center [846, 276] width 564 height 778
click at [1113, 274] on img "Main content" at bounding box center [846, 276] width 564 height 778
click at [1105, 274] on button "Next image" at bounding box center [1090, 276] width 41 height 41
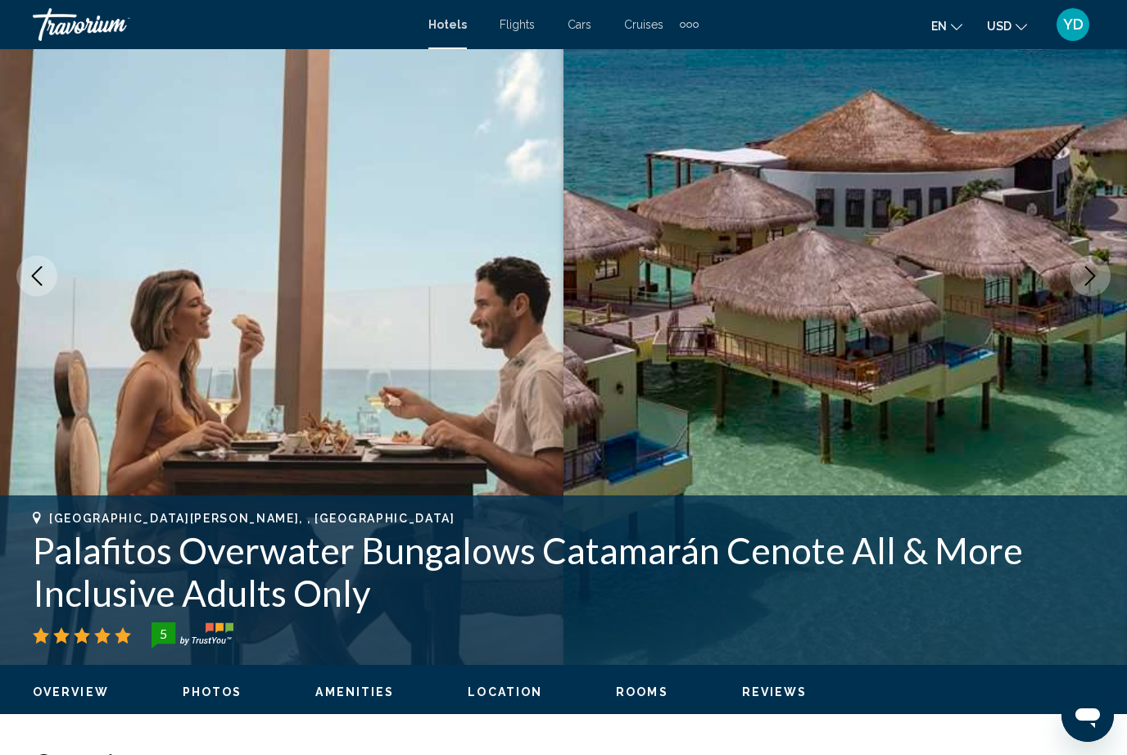
click at [1092, 272] on icon "Next image" at bounding box center [1091, 276] width 20 height 20
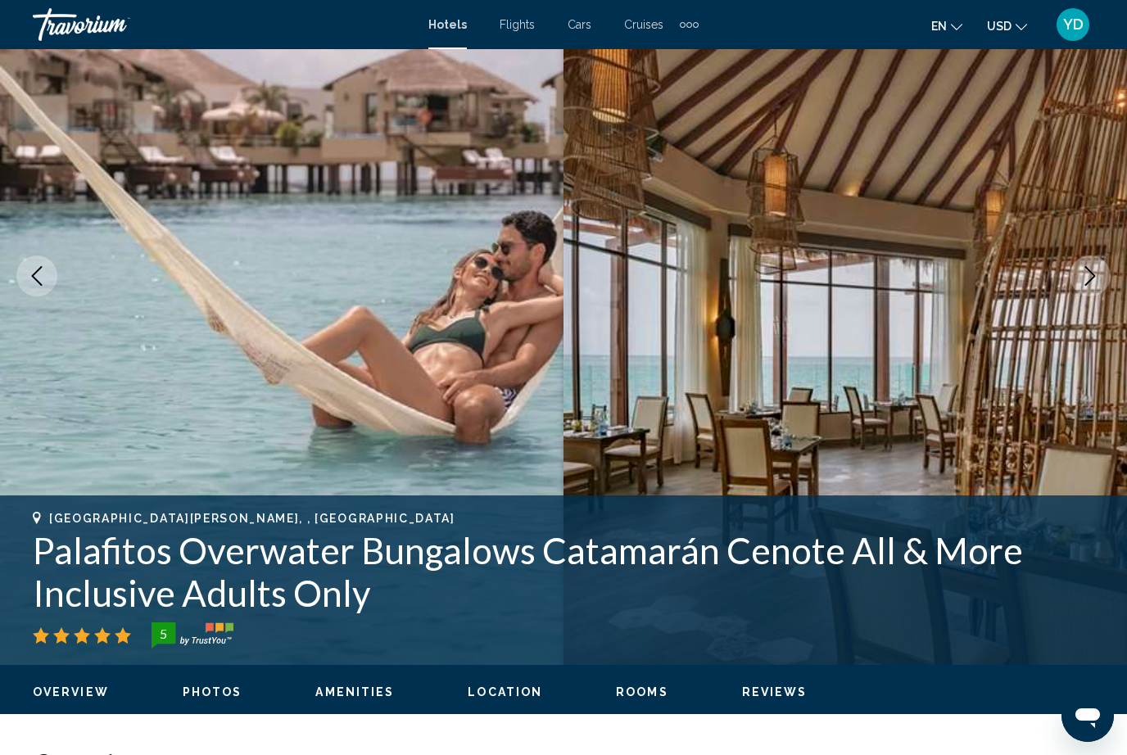
click at [1106, 278] on button "Next image" at bounding box center [1090, 276] width 41 height 41
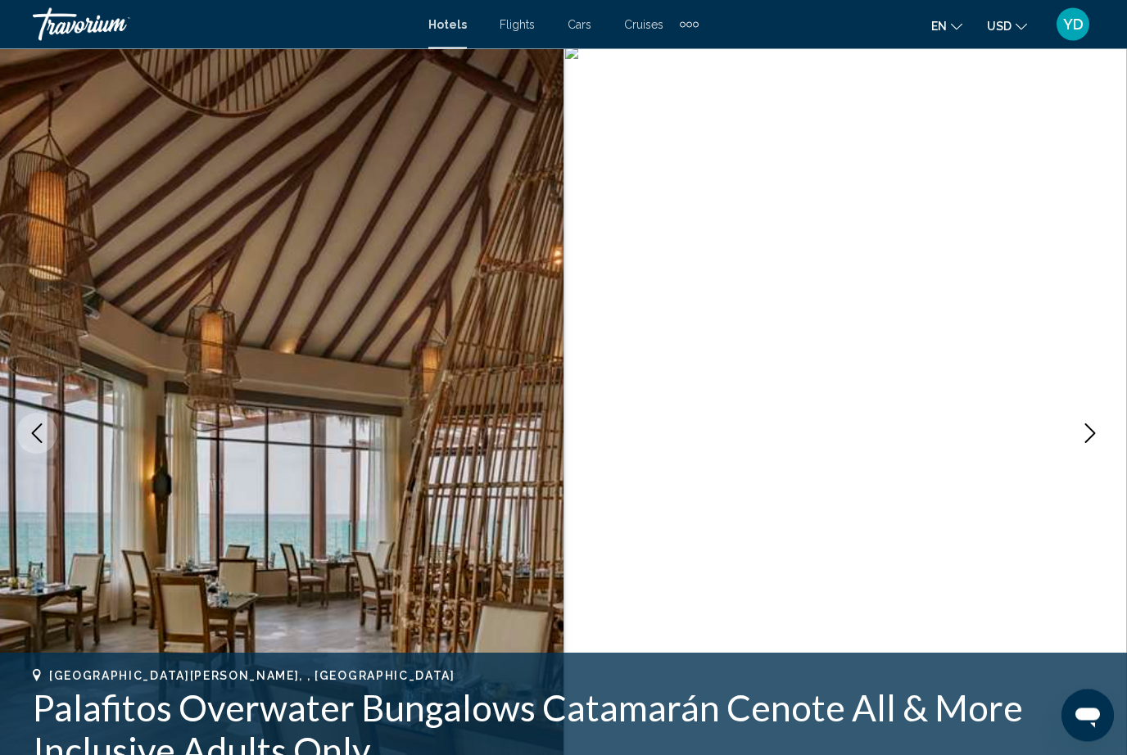
scroll to position [0, 0]
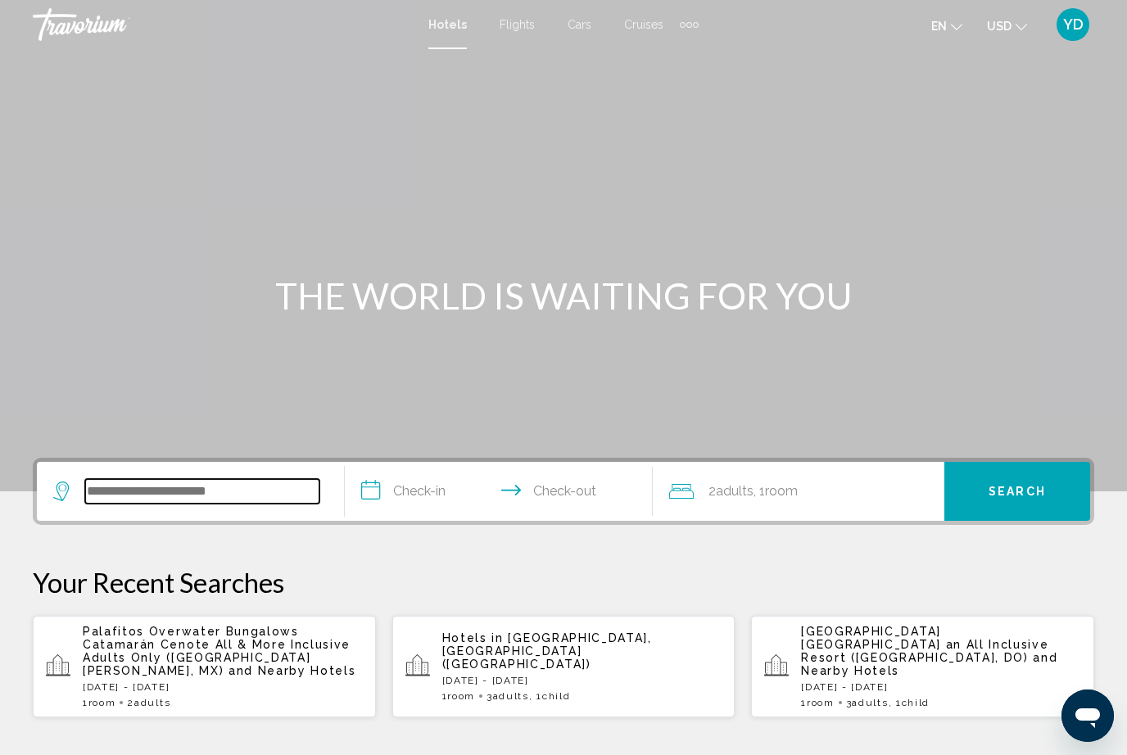
click at [305, 501] on input "Search widget" at bounding box center [202, 491] width 234 height 25
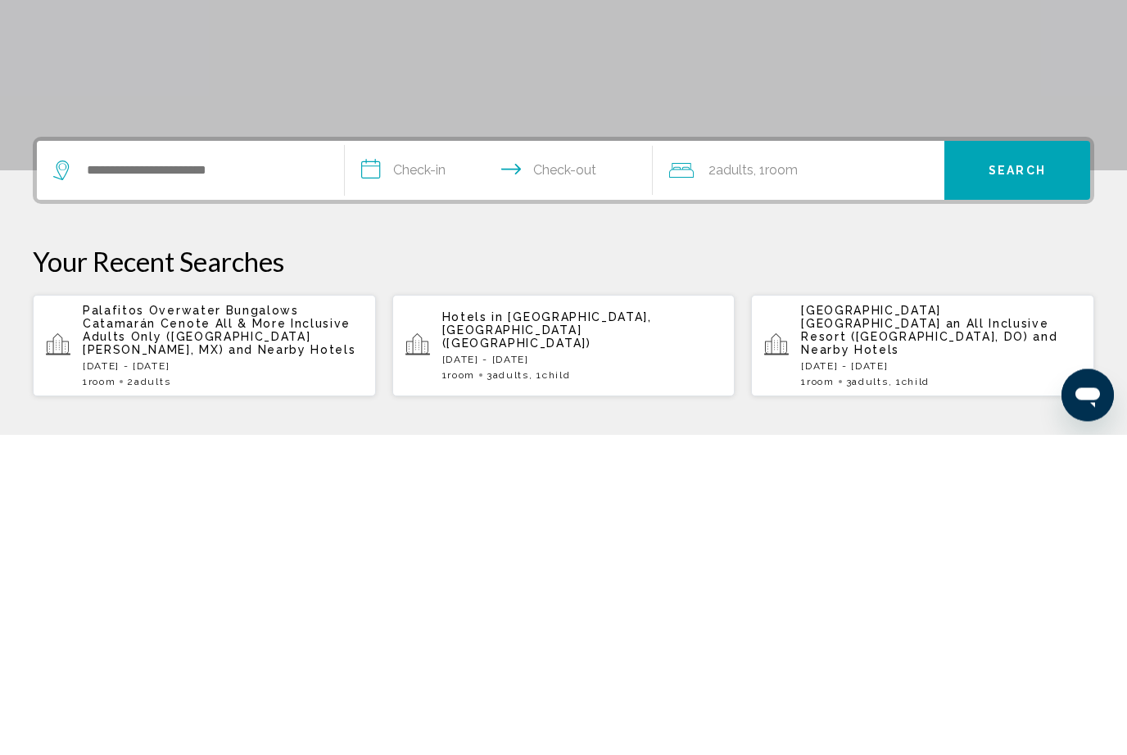
click at [398, 462] on input "**********" at bounding box center [502, 494] width 315 height 64
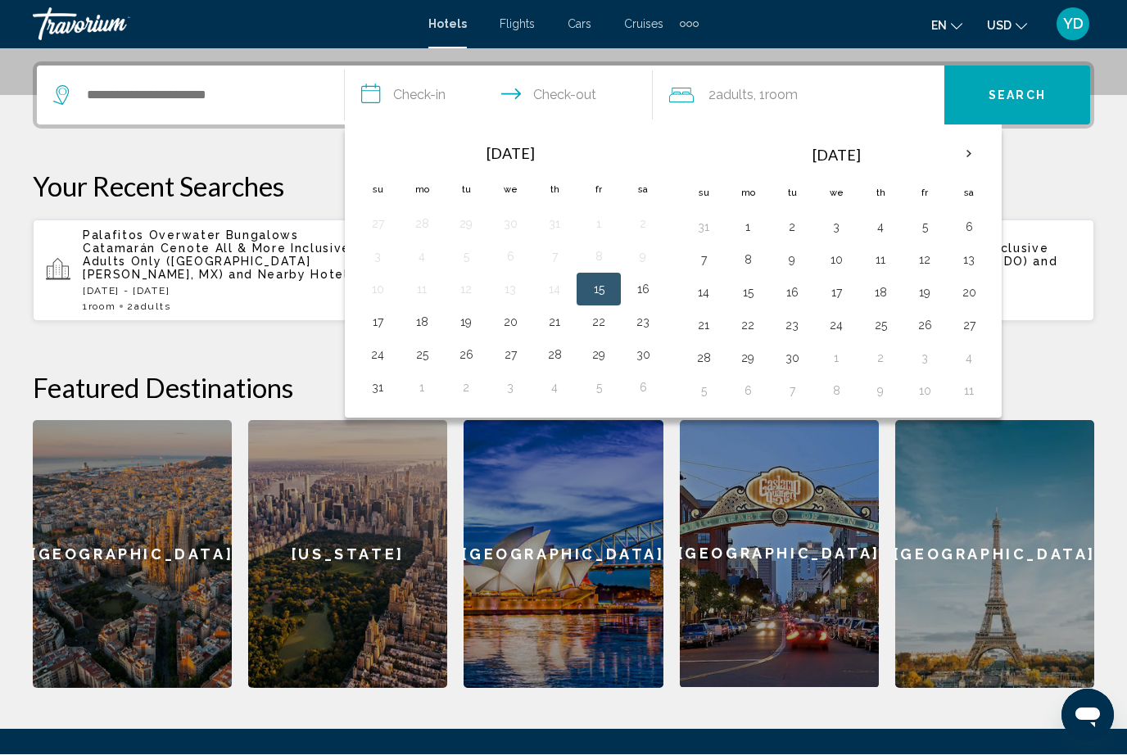
scroll to position [405, 0]
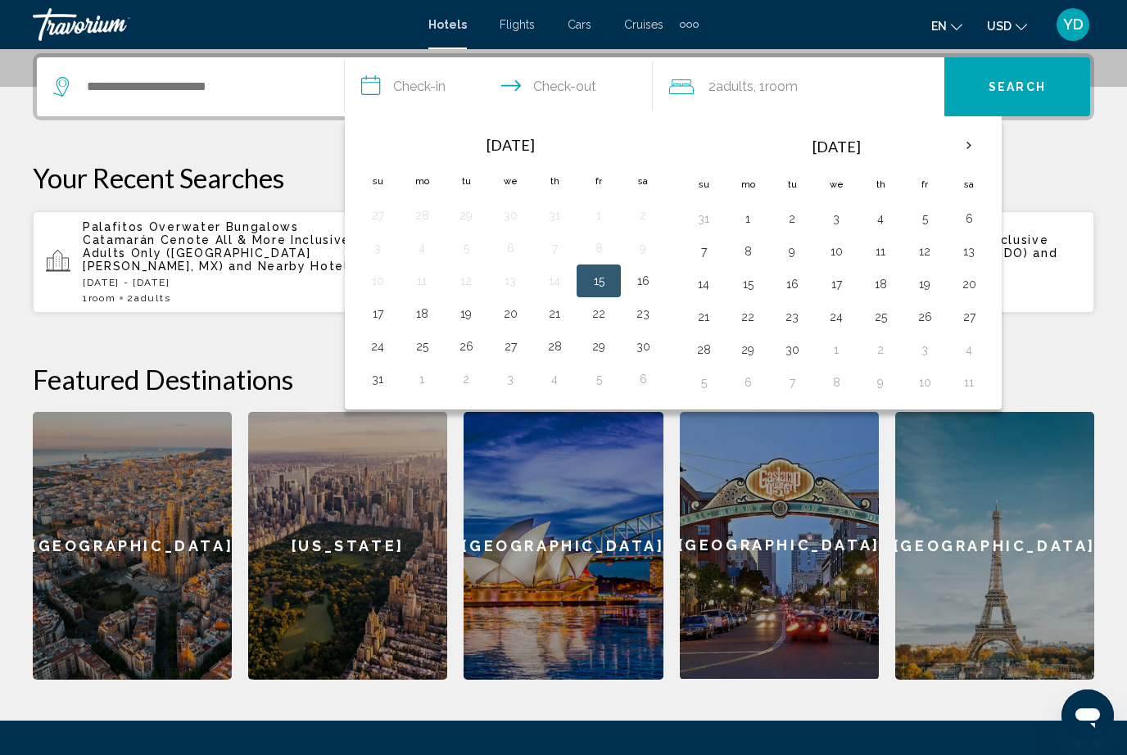
click at [650, 283] on button "16" at bounding box center [643, 281] width 26 height 23
click at [375, 319] on button "17" at bounding box center [378, 313] width 26 height 23
type input "**********"
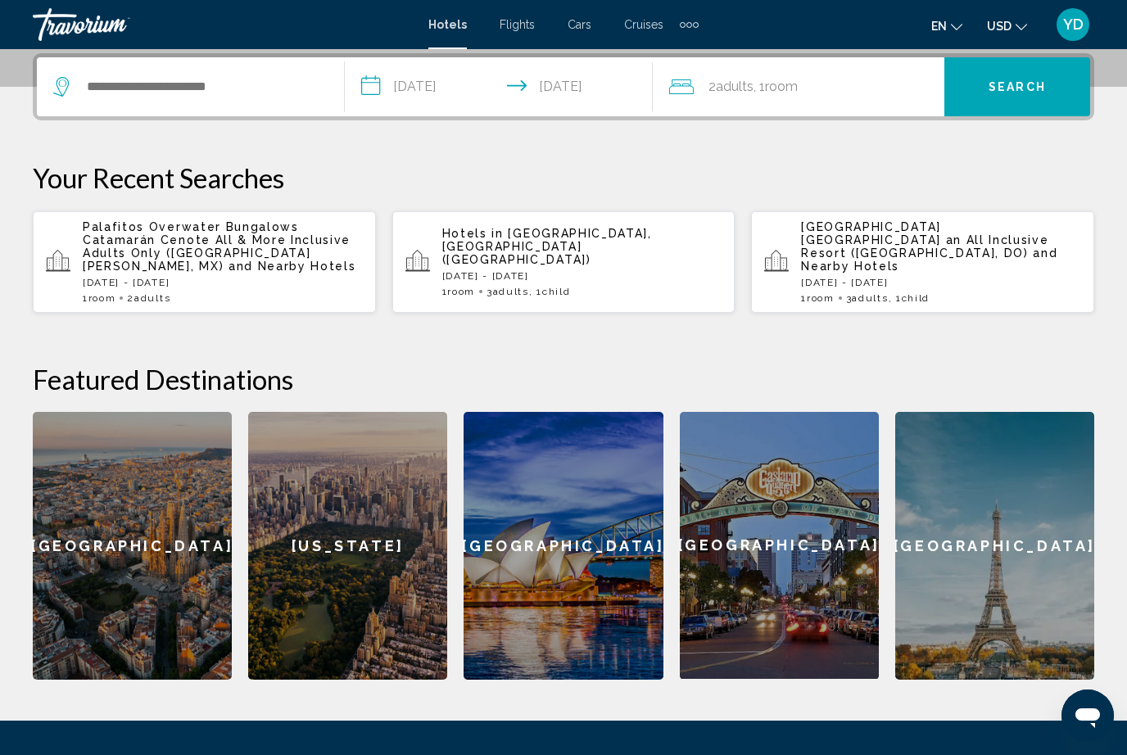
click at [1044, 87] on span "Search" at bounding box center [1017, 87] width 57 height 13
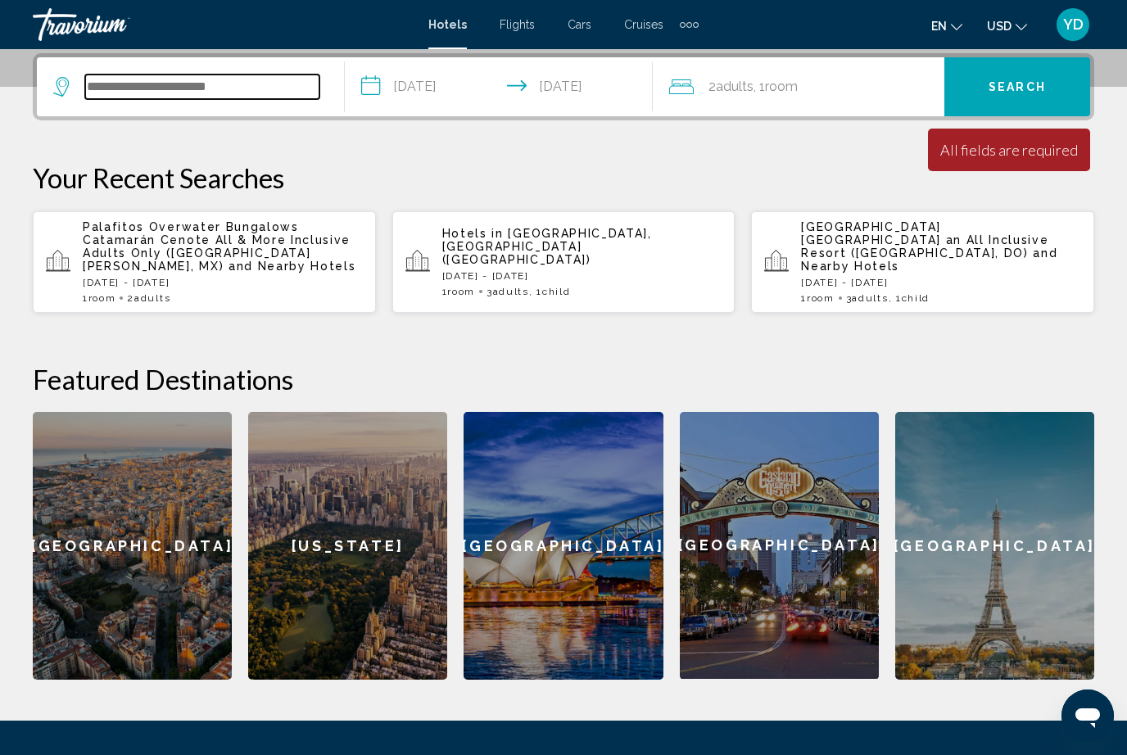
click at [272, 93] on input "Search widget" at bounding box center [202, 87] width 234 height 25
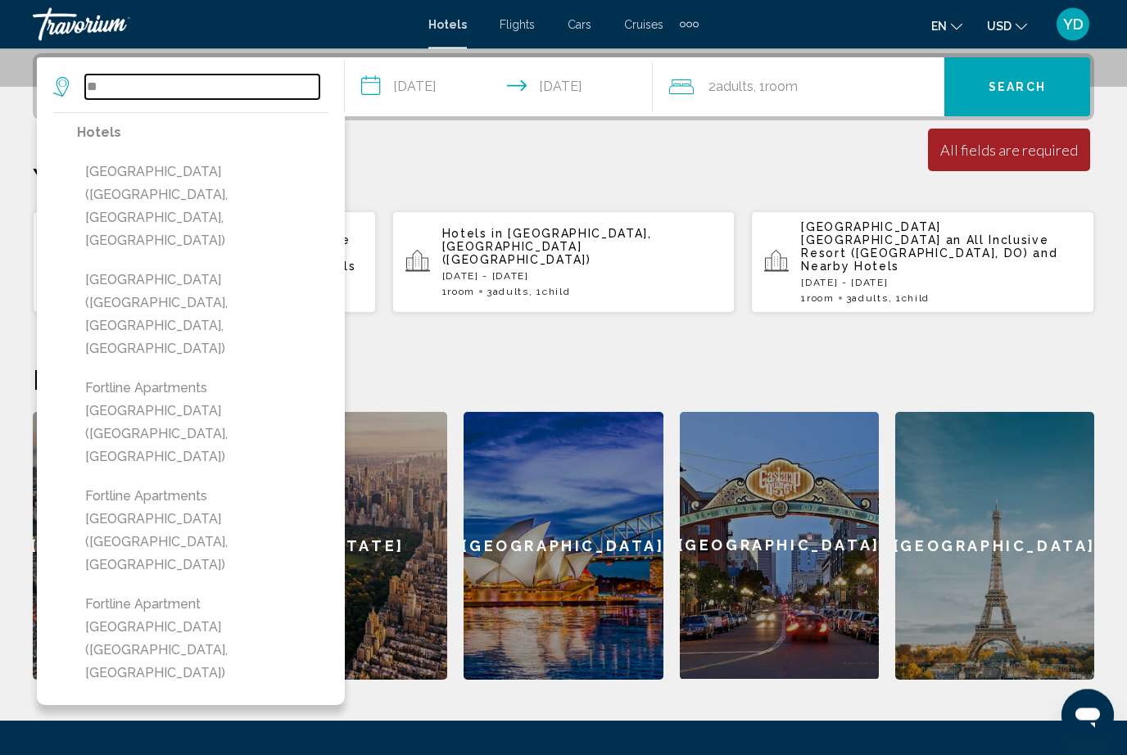
type input "*"
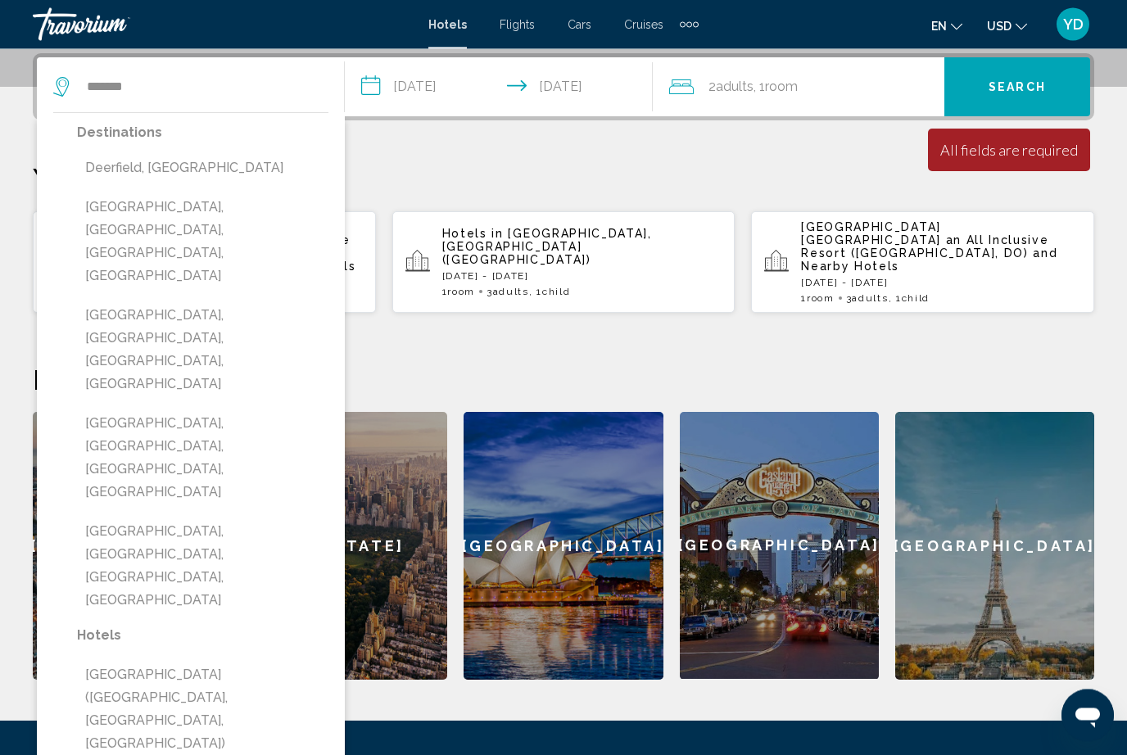
click at [278, 213] on button "[GEOGRAPHIC_DATA], [GEOGRAPHIC_DATA], [GEOGRAPHIC_DATA], [GEOGRAPHIC_DATA]" at bounding box center [203, 243] width 252 height 100
type input "**********"
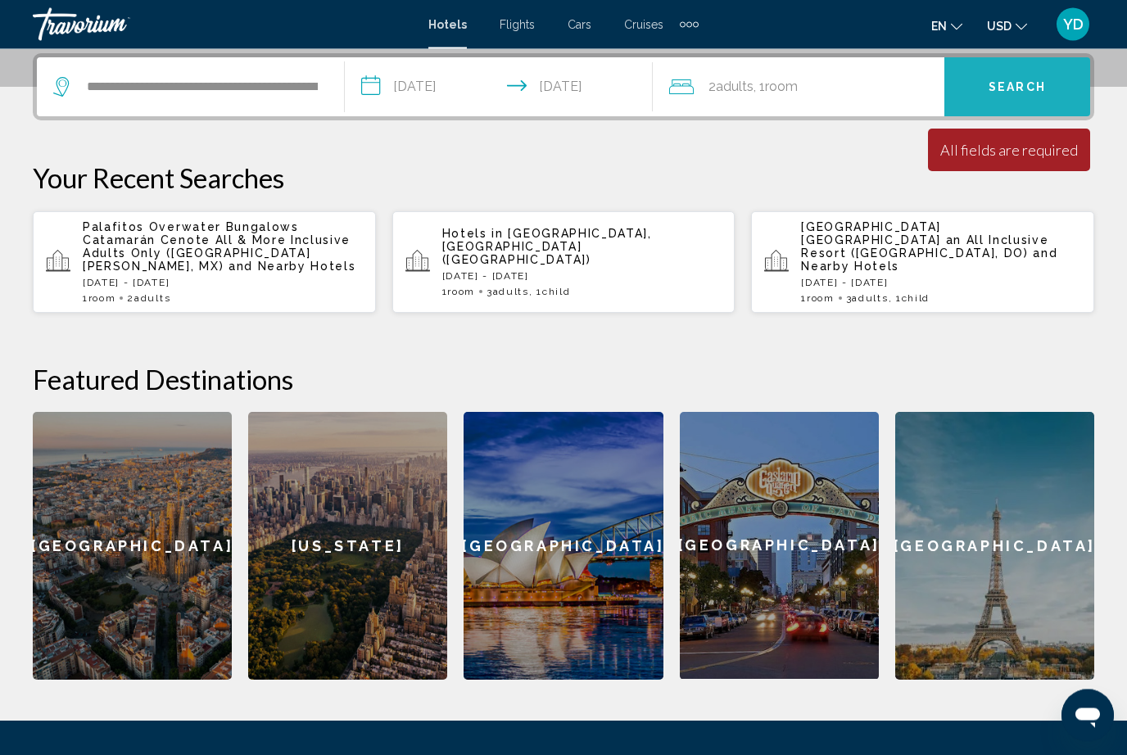
click at [1041, 100] on button "Search" at bounding box center [1018, 87] width 146 height 59
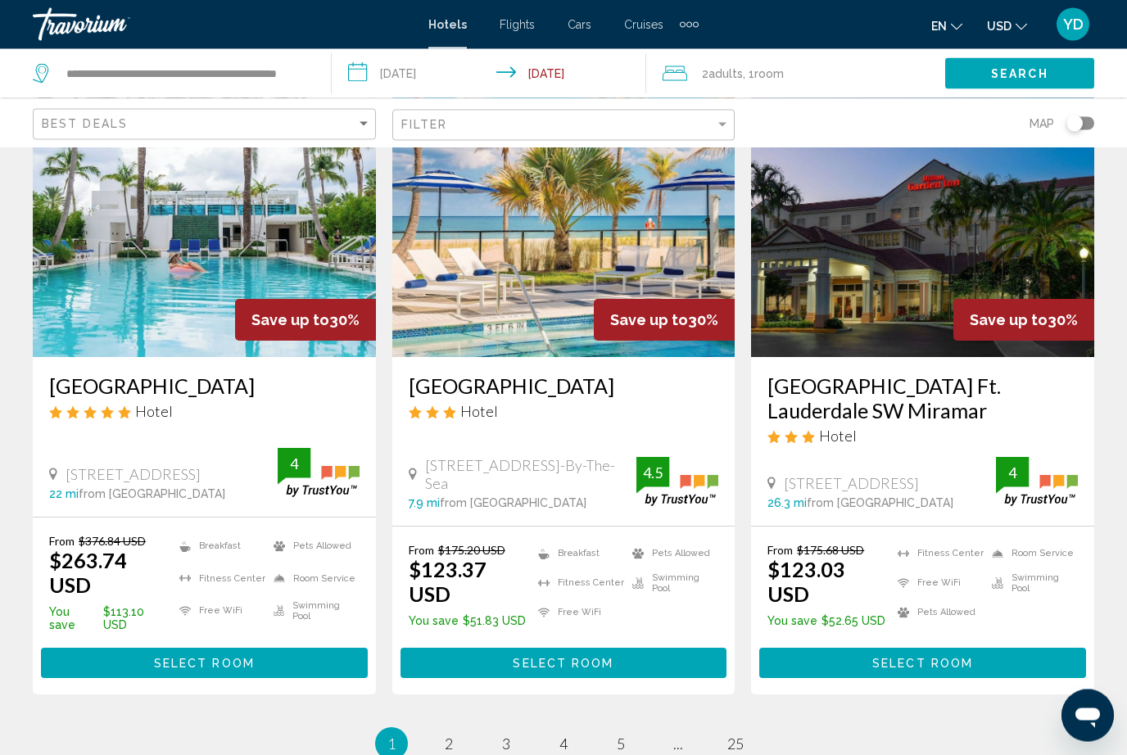
scroll to position [2103, 0]
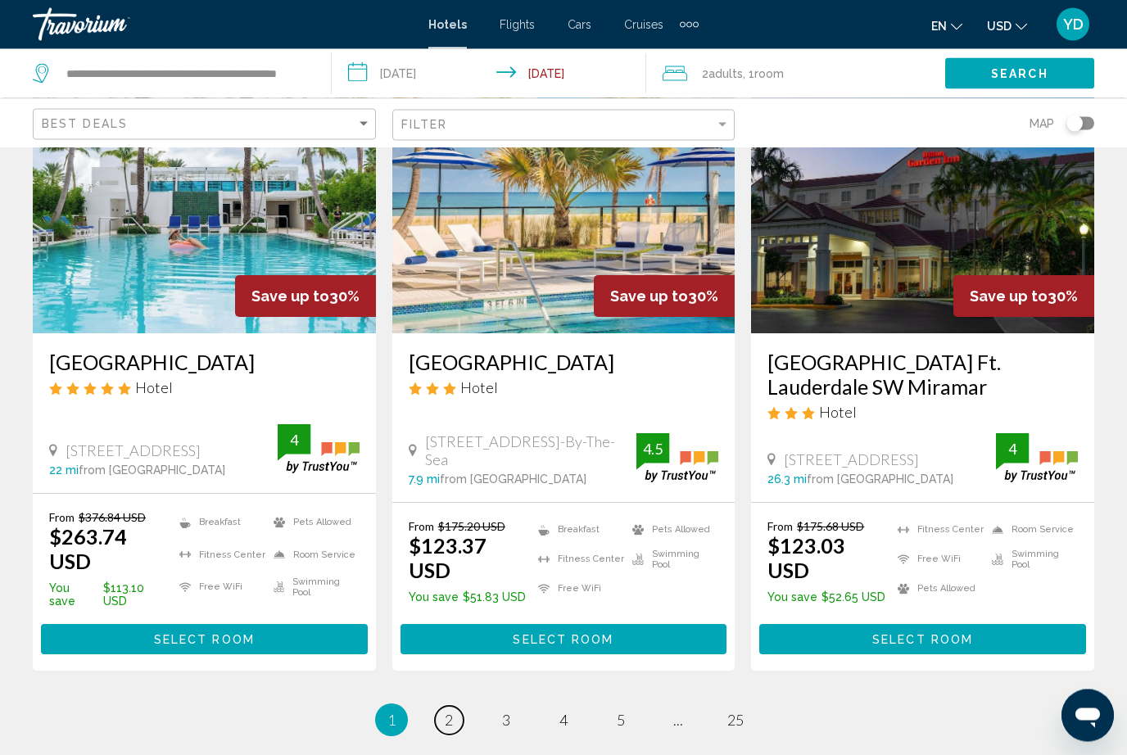
click at [442, 707] on link "page 2" at bounding box center [449, 721] width 29 height 29
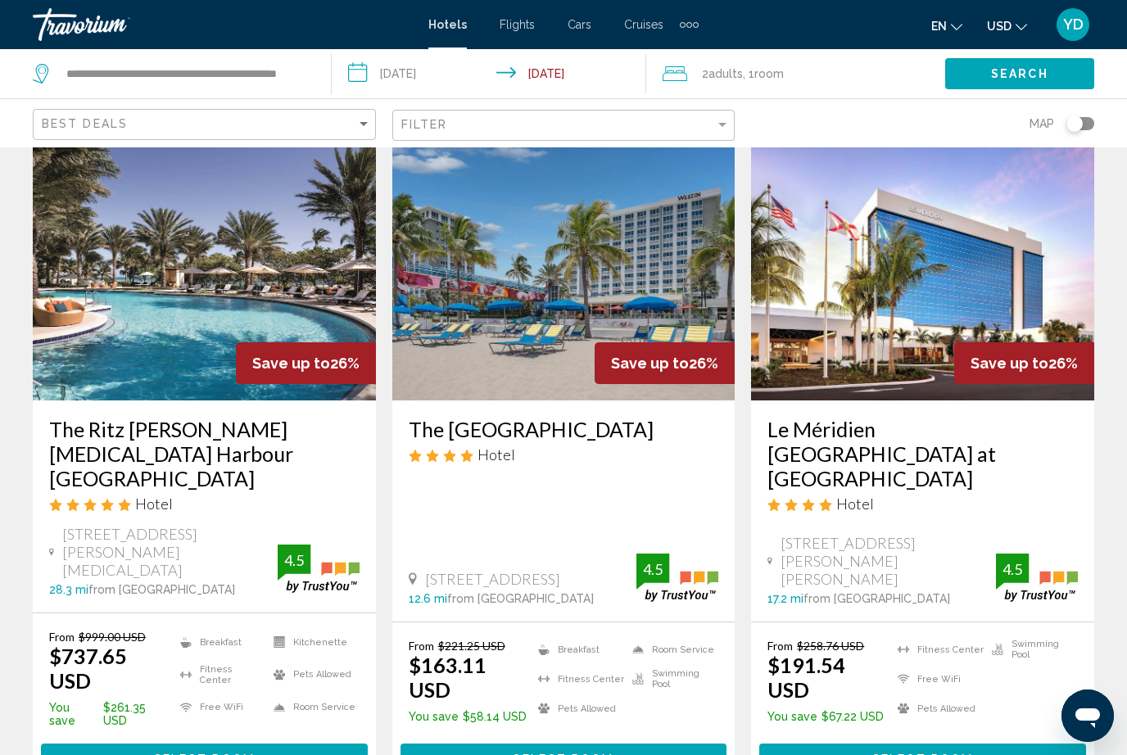
scroll to position [1964, 0]
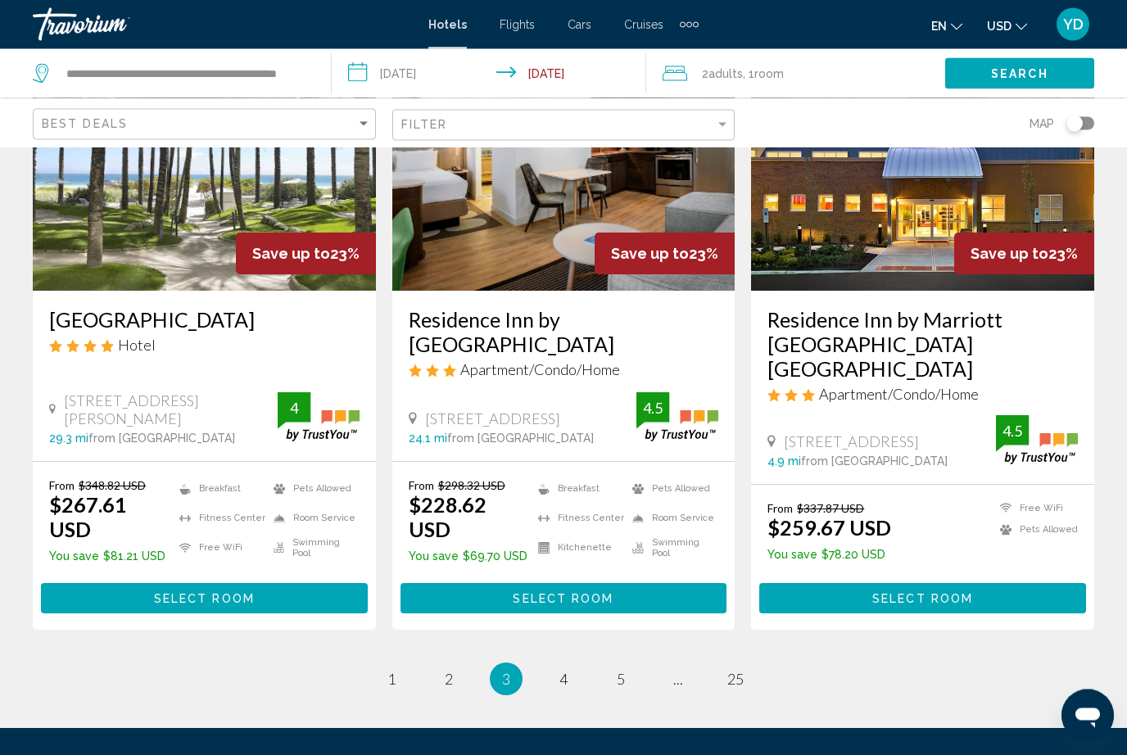
scroll to position [2074, 0]
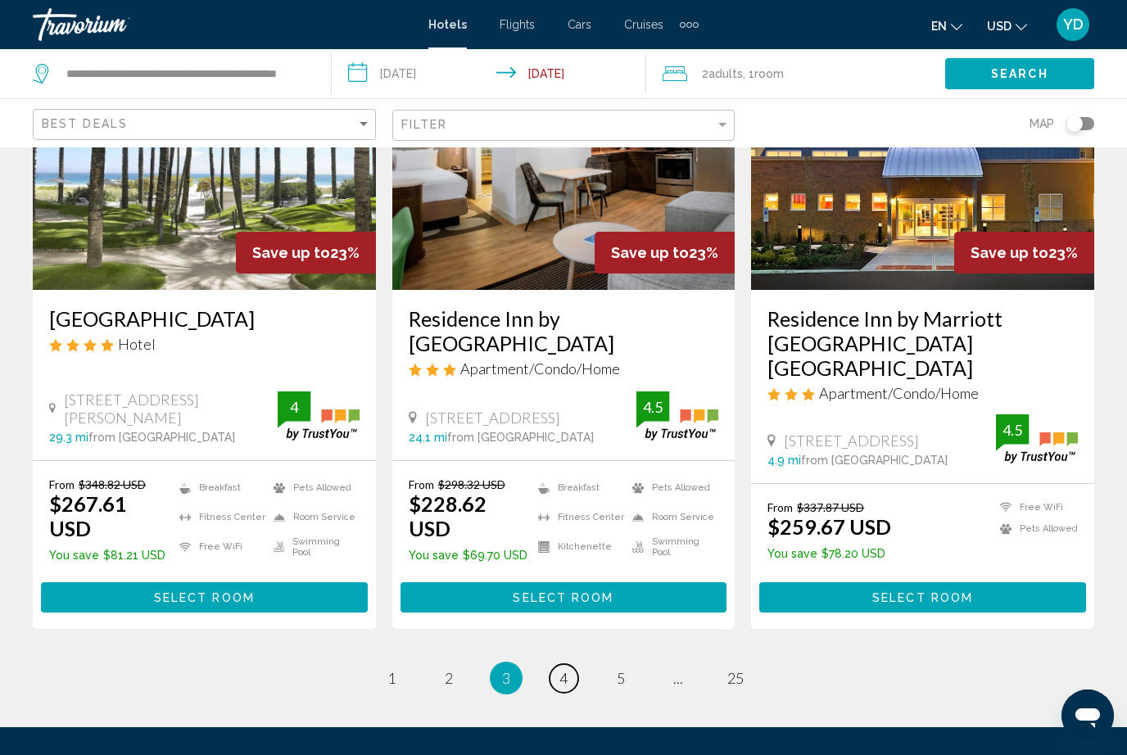
click at [560, 669] on span "4" at bounding box center [564, 678] width 8 height 18
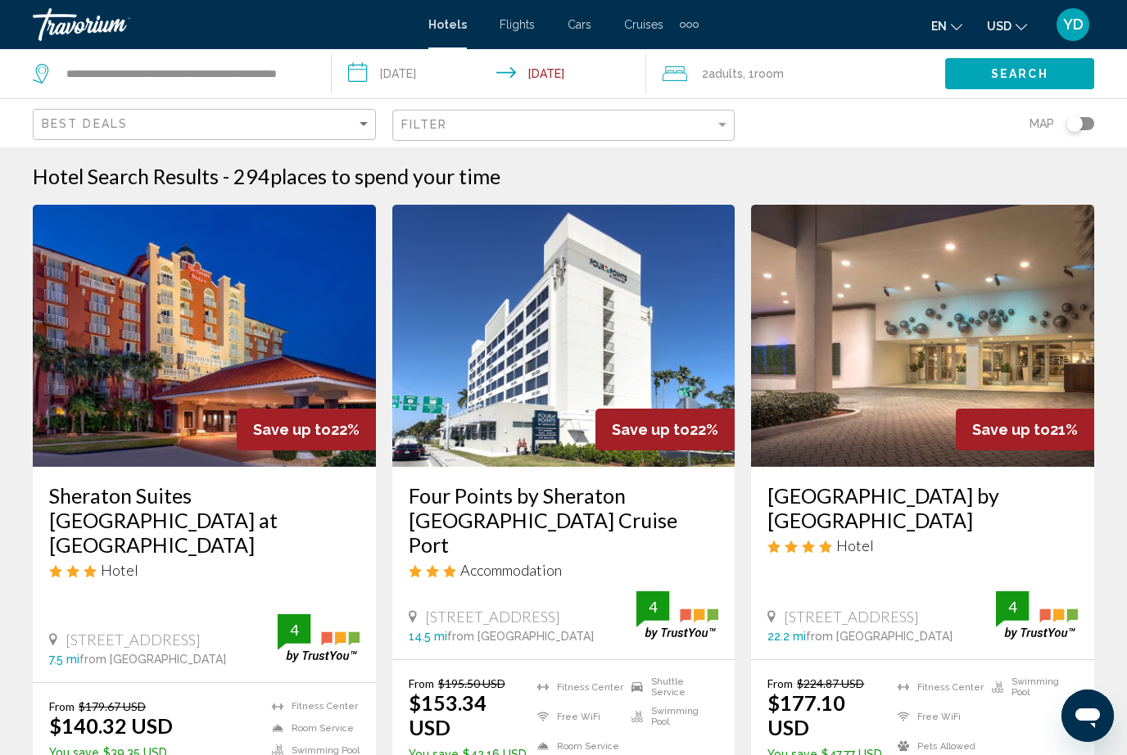
click at [335, 79] on input "**********" at bounding box center [493, 76] width 322 height 54
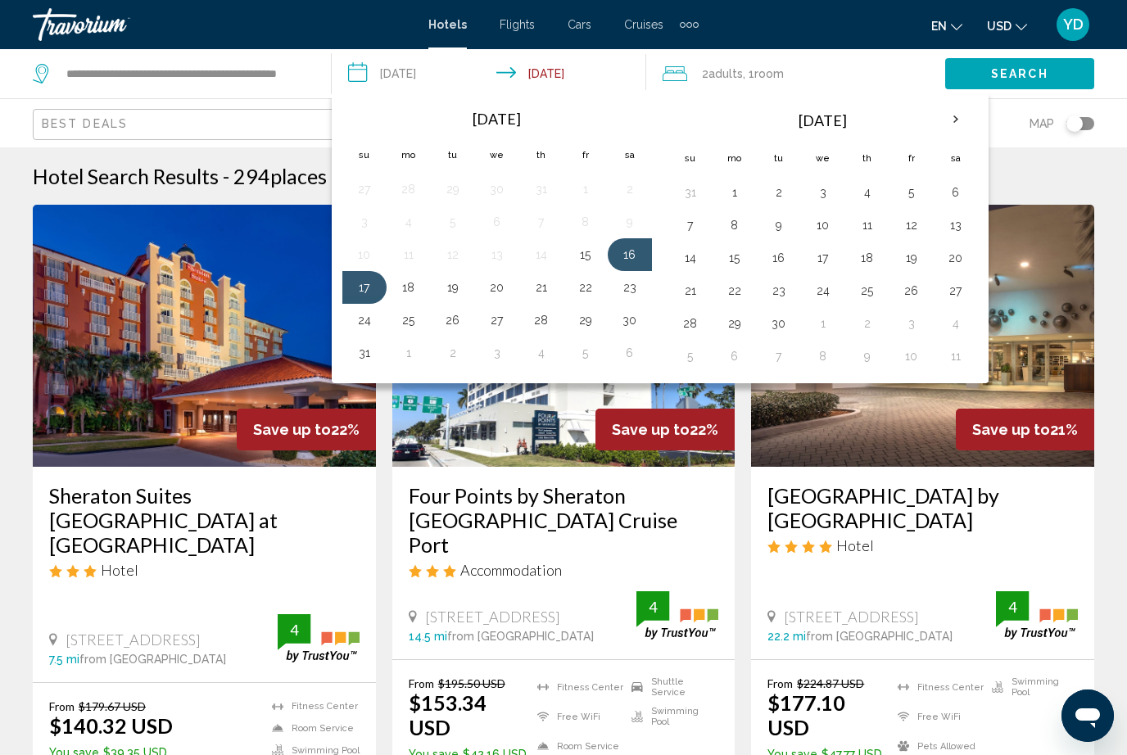
click at [323, 84] on app-destination-search "**********" at bounding box center [166, 73] width 332 height 49
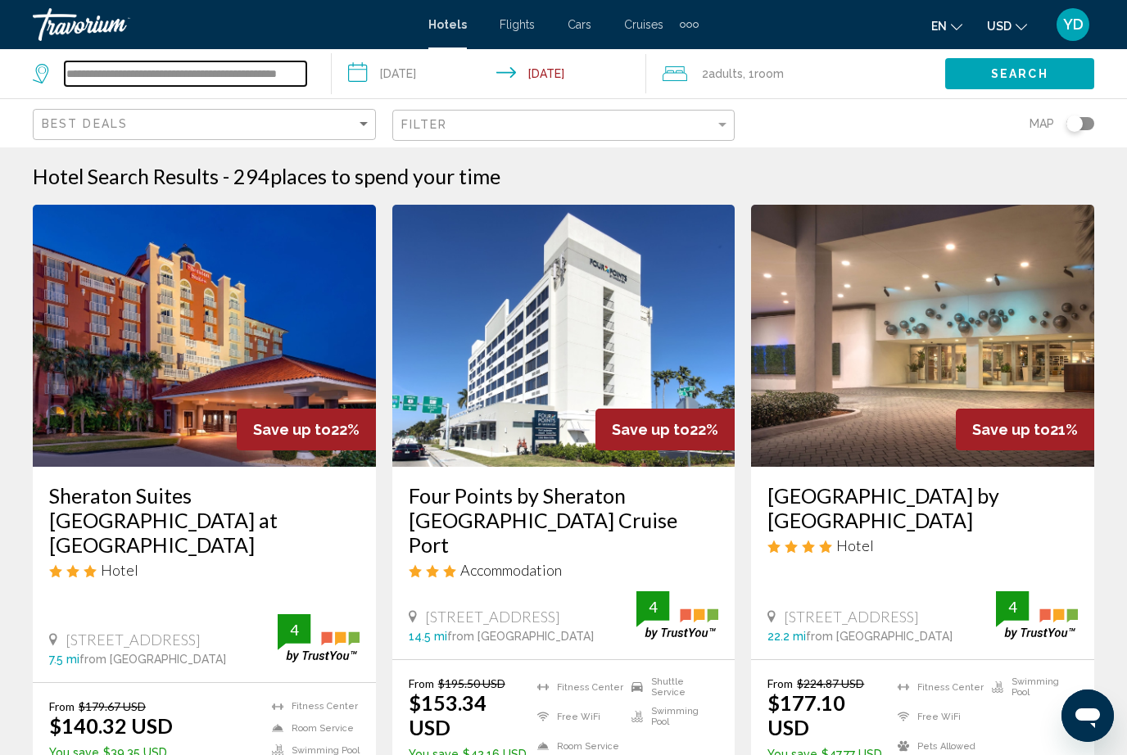
click at [305, 71] on input "**********" at bounding box center [186, 73] width 242 height 25
type input "*********"
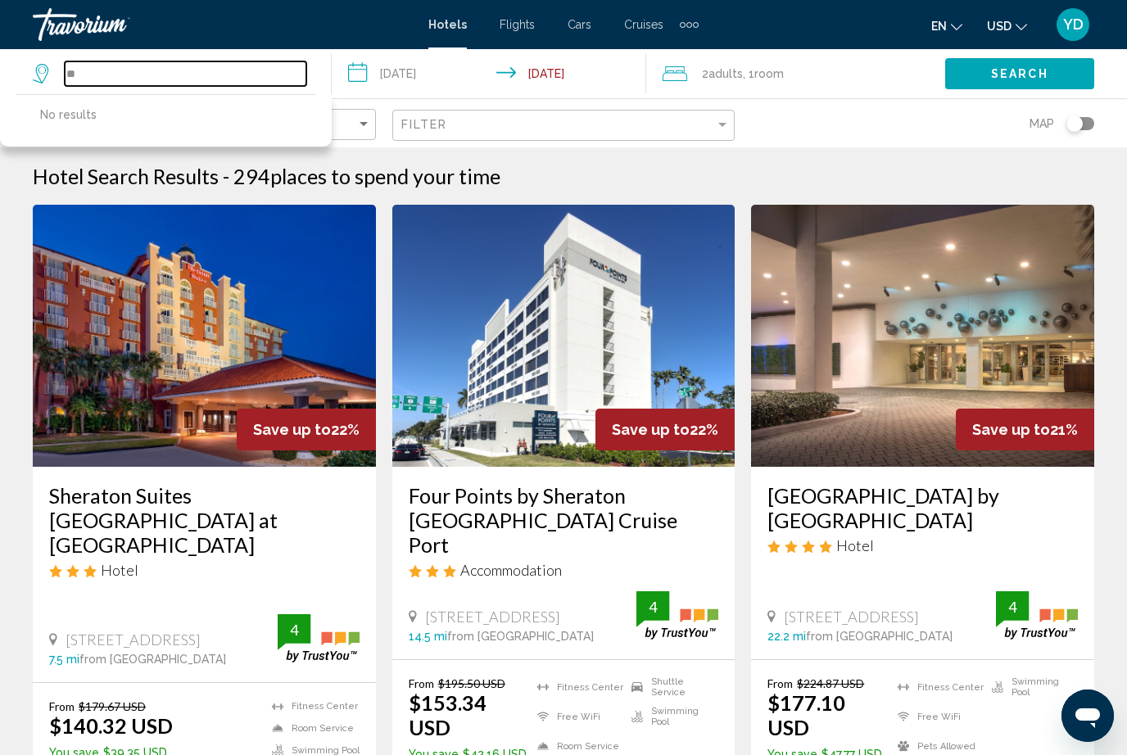
type input "*"
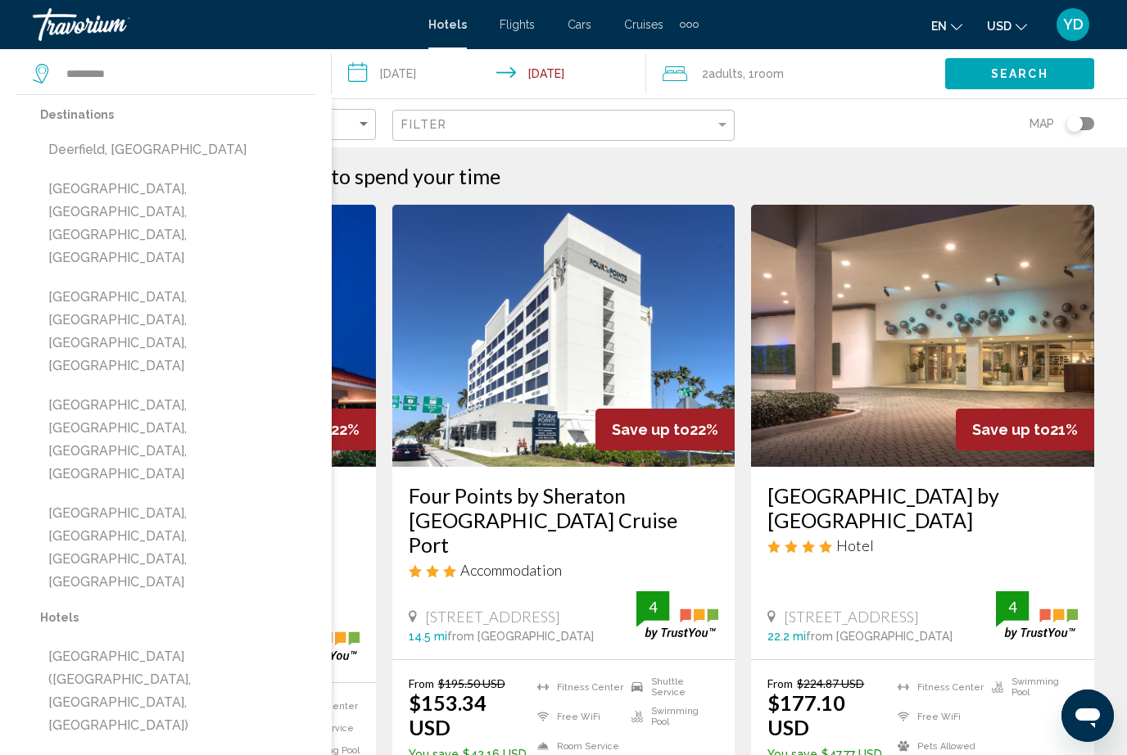
click at [93, 194] on button "[GEOGRAPHIC_DATA], [GEOGRAPHIC_DATA], [GEOGRAPHIC_DATA], [GEOGRAPHIC_DATA]" at bounding box center [177, 224] width 275 height 100
type input "**********"
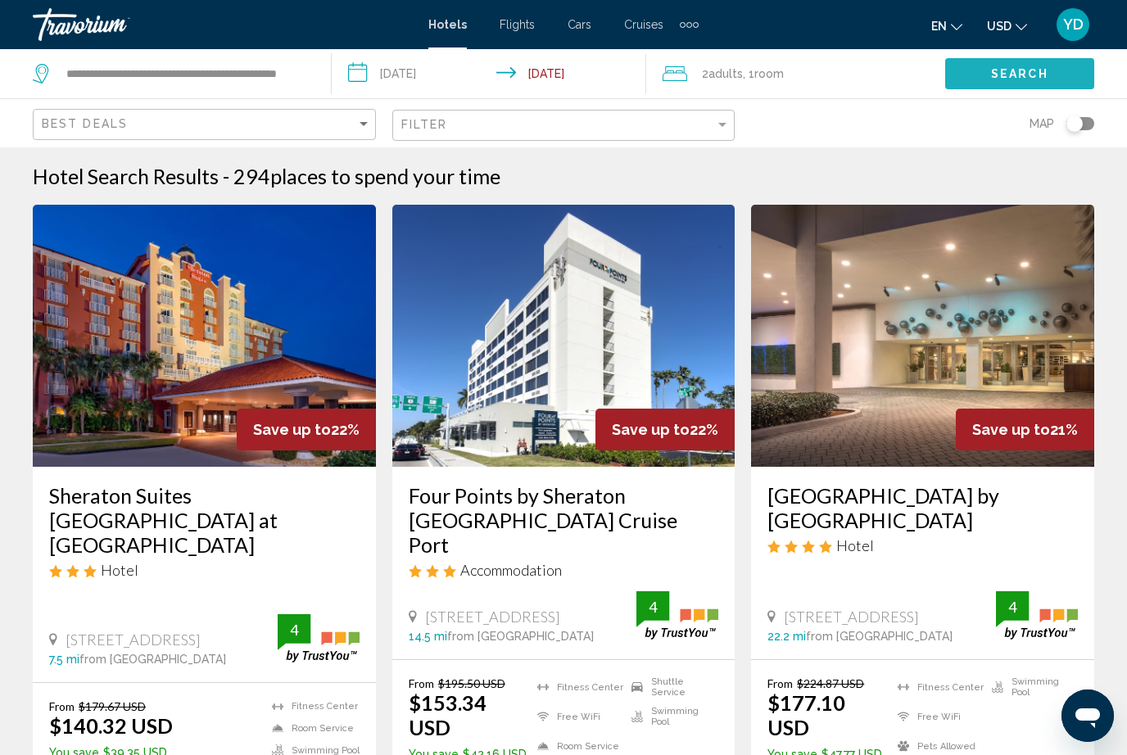
click at [1062, 84] on button "Search" at bounding box center [1020, 73] width 149 height 30
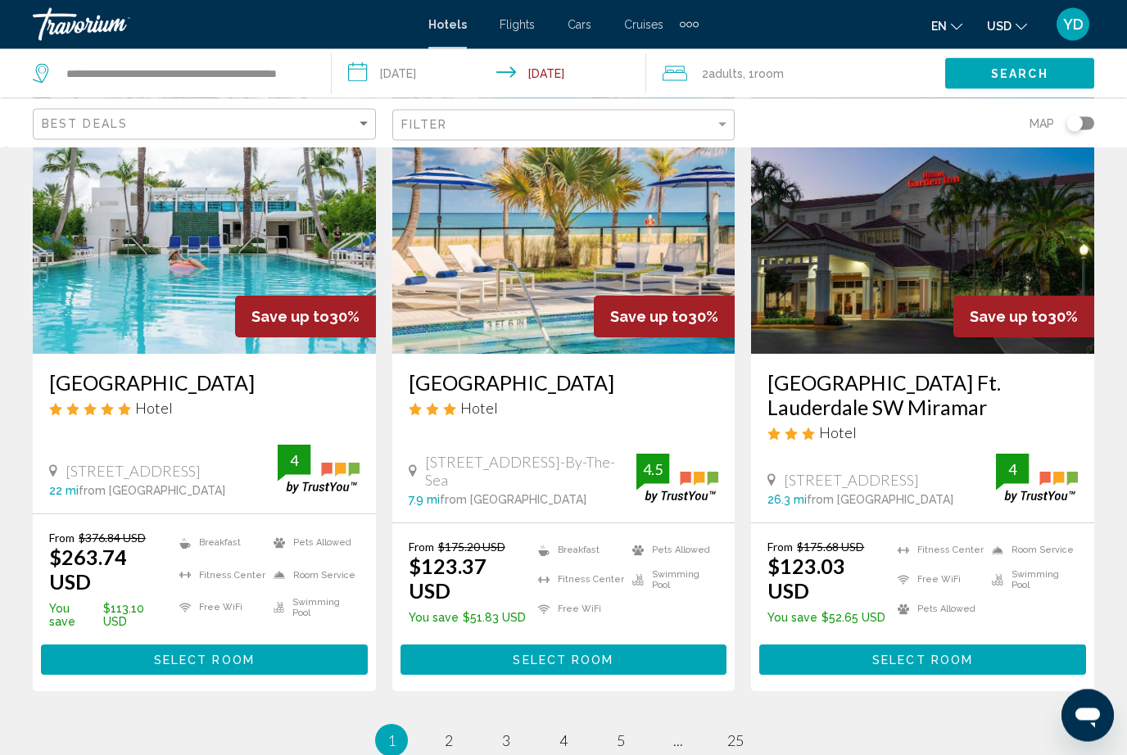
scroll to position [2103, 0]
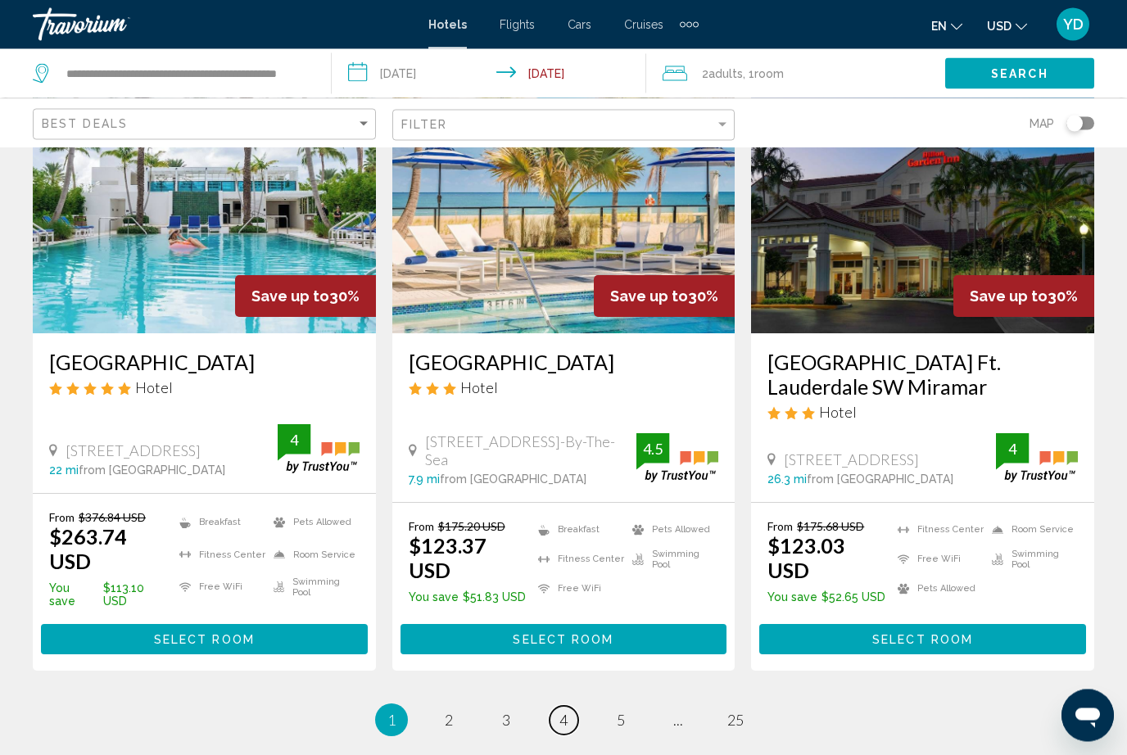
click at [560, 712] on span "4" at bounding box center [564, 721] width 8 height 18
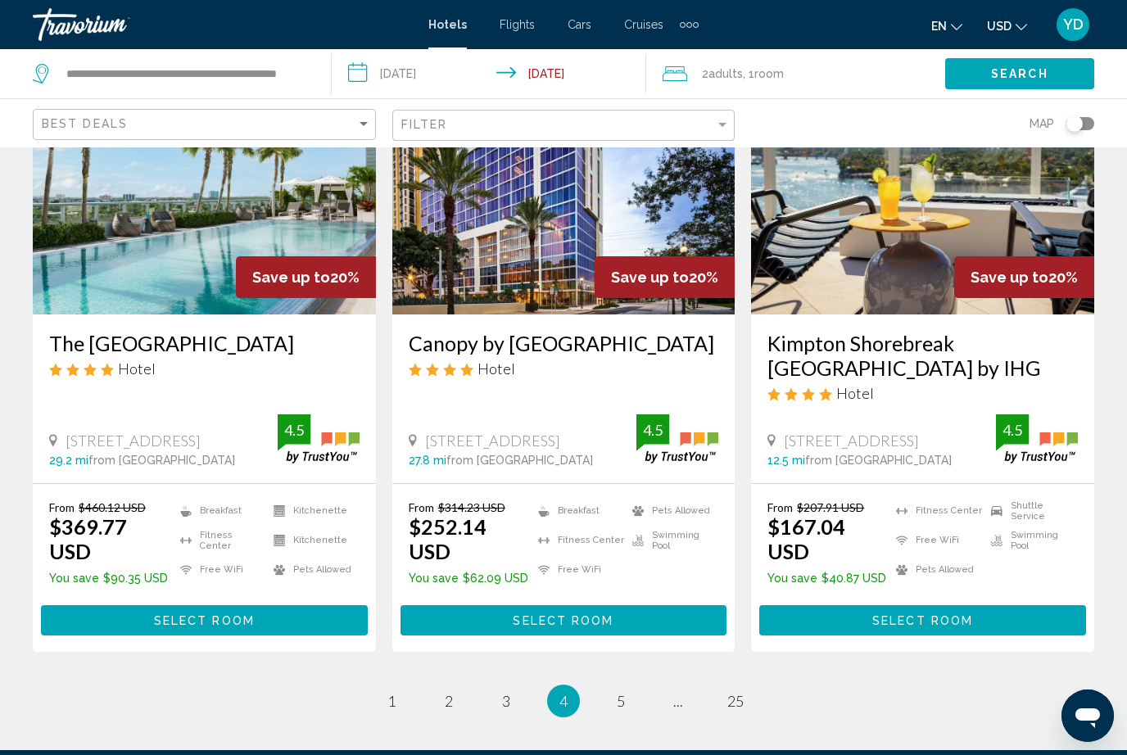
scroll to position [2105, 0]
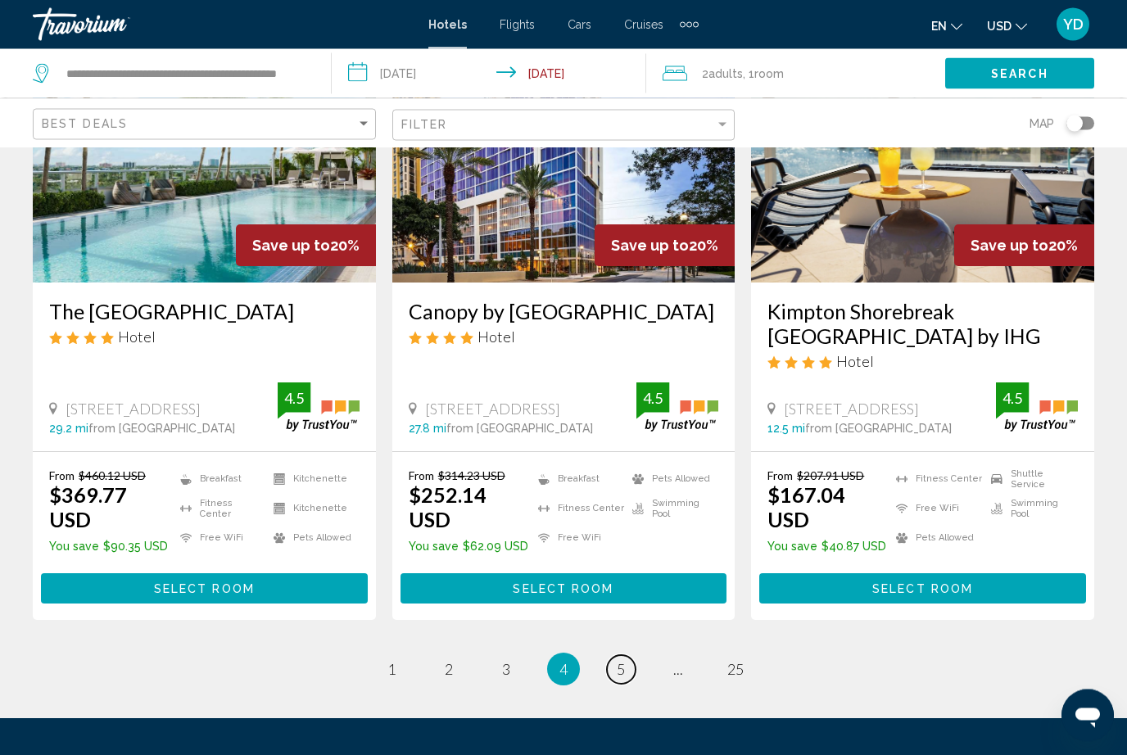
click at [633, 656] on link "page 5" at bounding box center [621, 670] width 29 height 29
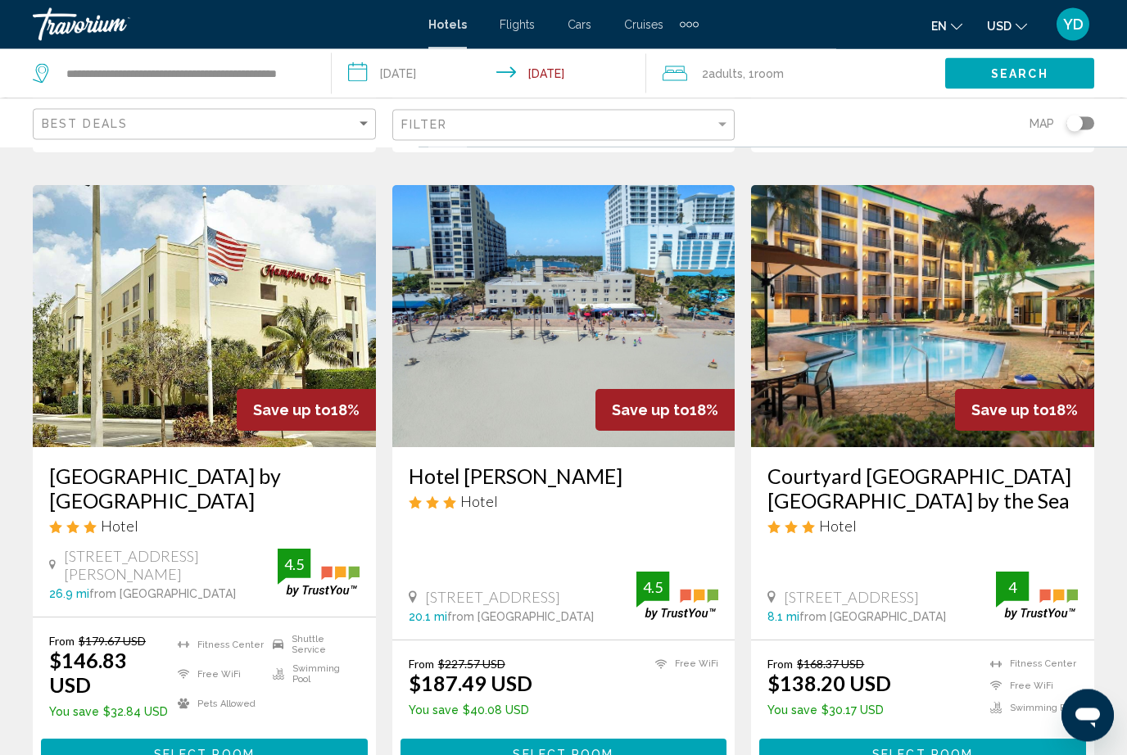
scroll to position [1999, 0]
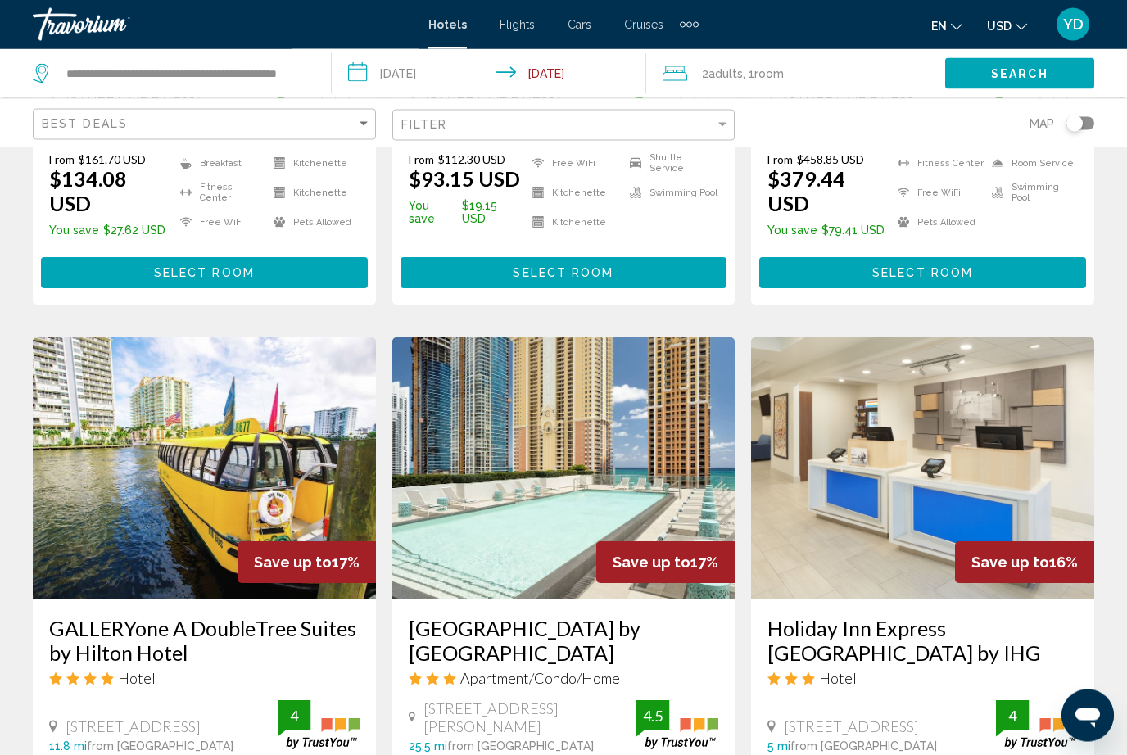
scroll to position [1744, 0]
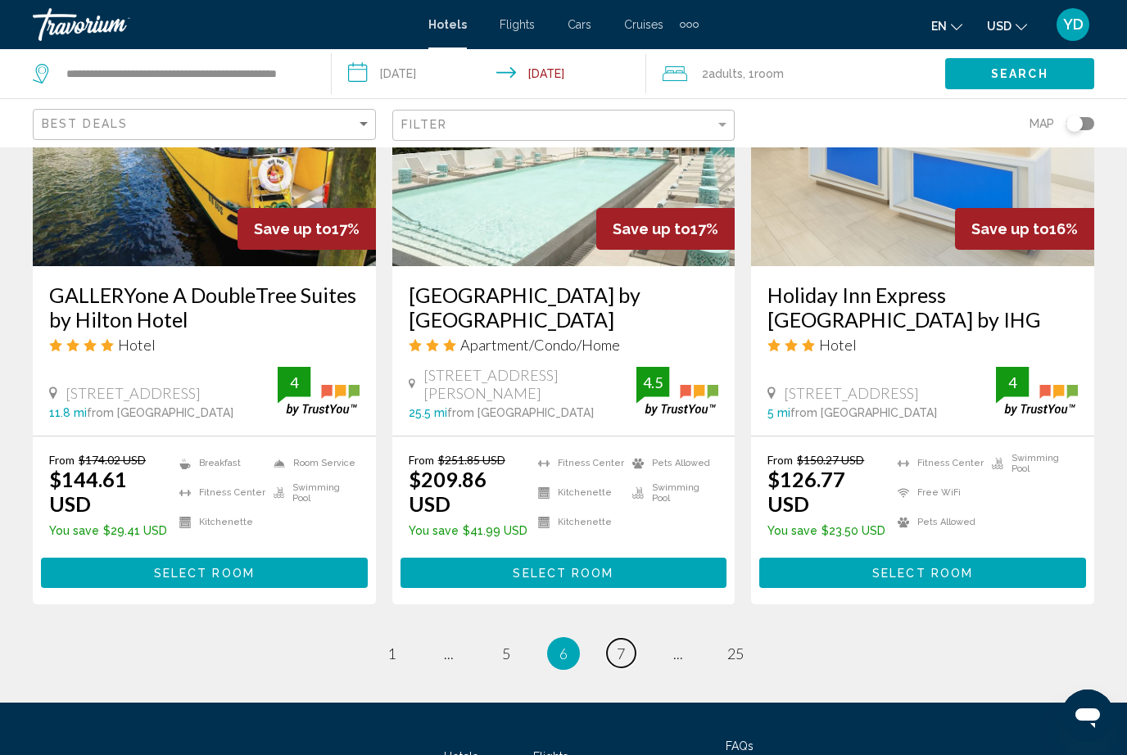
click at [628, 639] on link "page 7" at bounding box center [621, 653] width 29 height 29
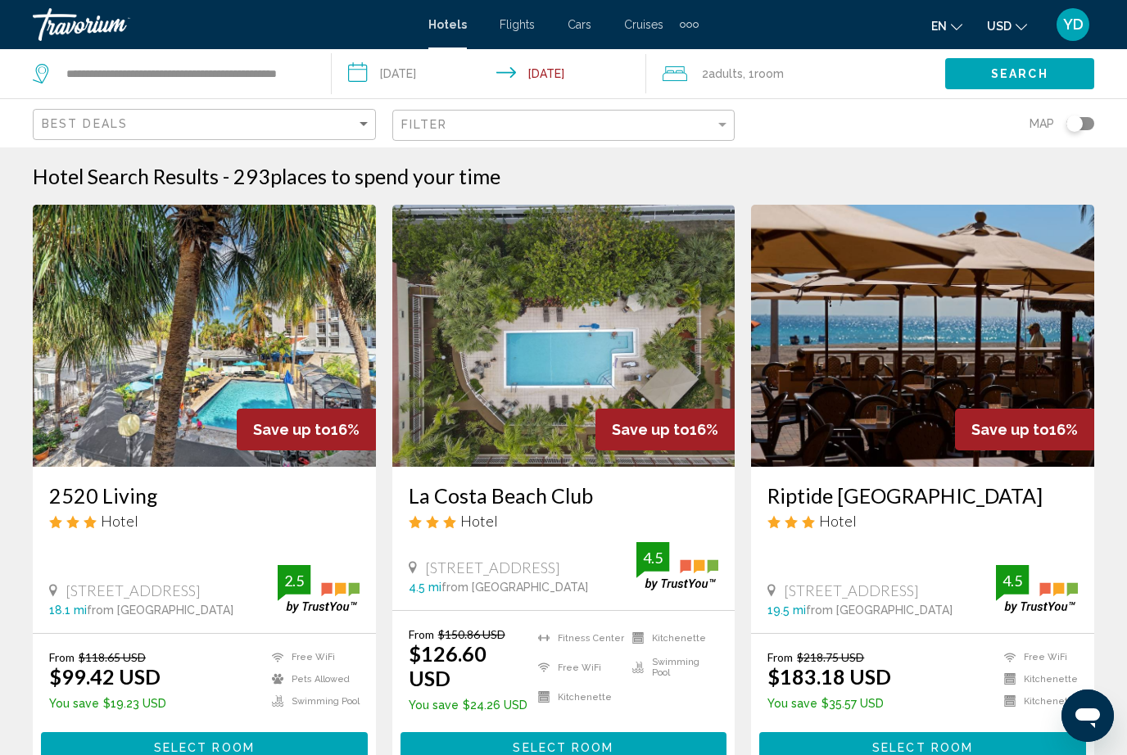
click at [448, 83] on input "**********" at bounding box center [493, 76] width 322 height 54
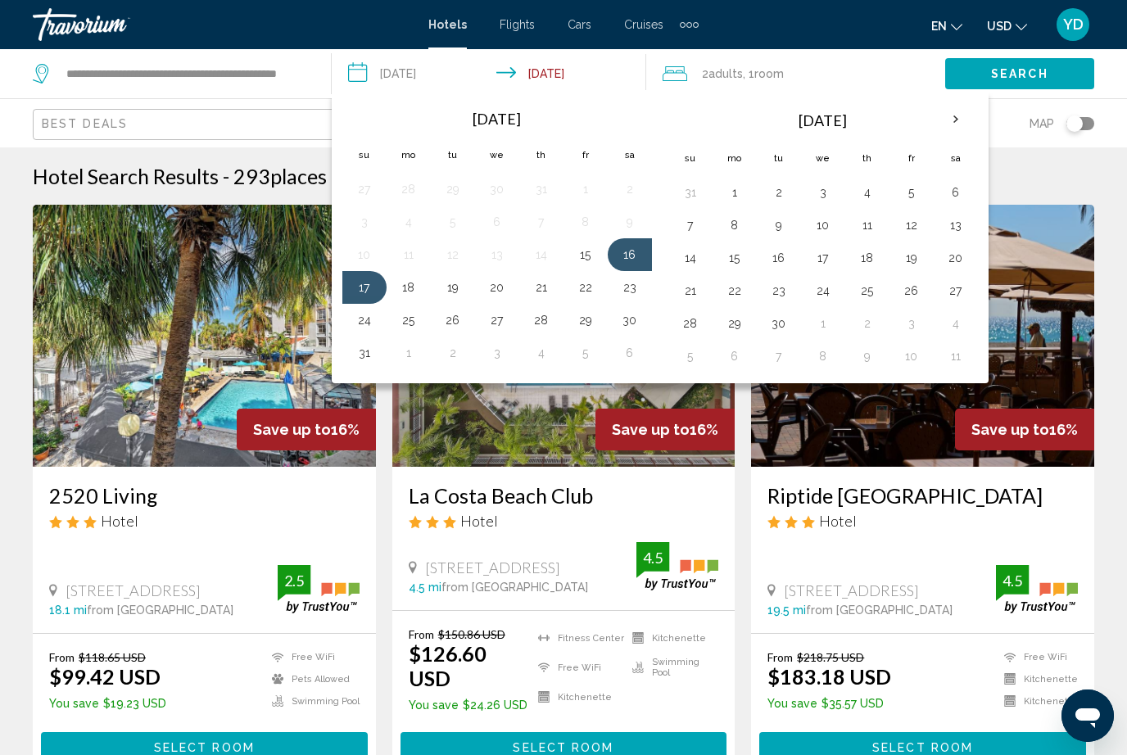
click at [630, 297] on button "23" at bounding box center [630, 287] width 26 height 23
click at [364, 329] on button "24" at bounding box center [365, 320] width 26 height 23
type input "**********"
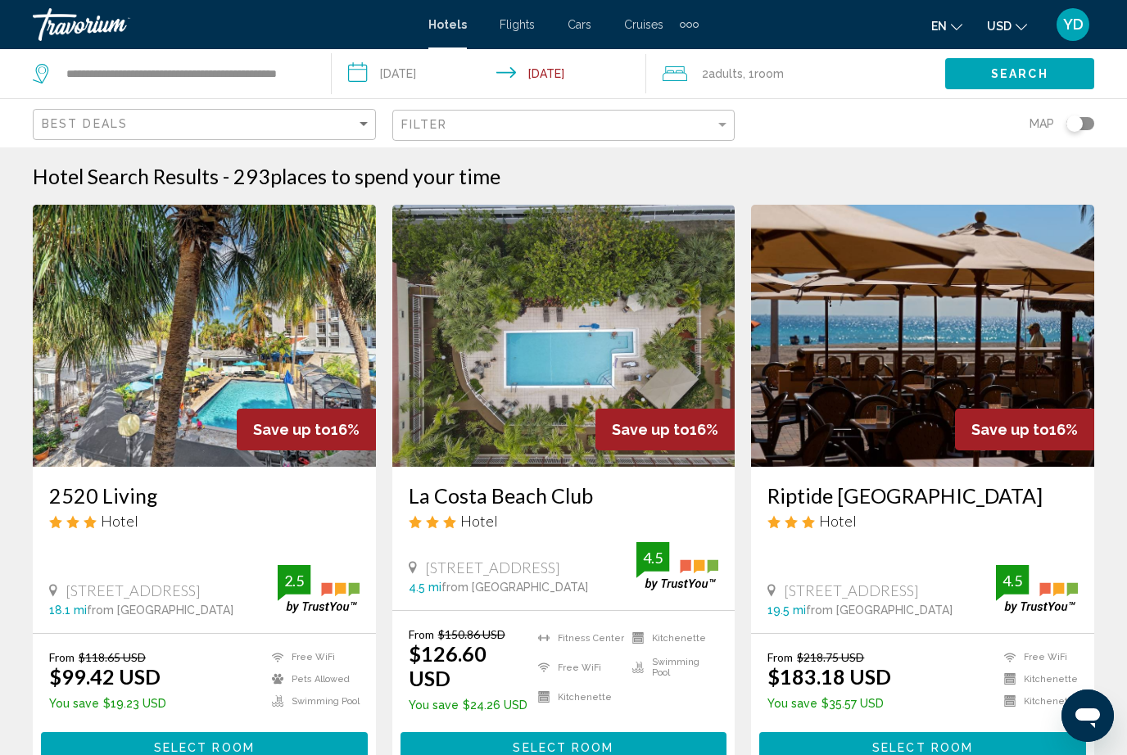
click at [1032, 77] on span "Search" at bounding box center [1019, 74] width 57 height 13
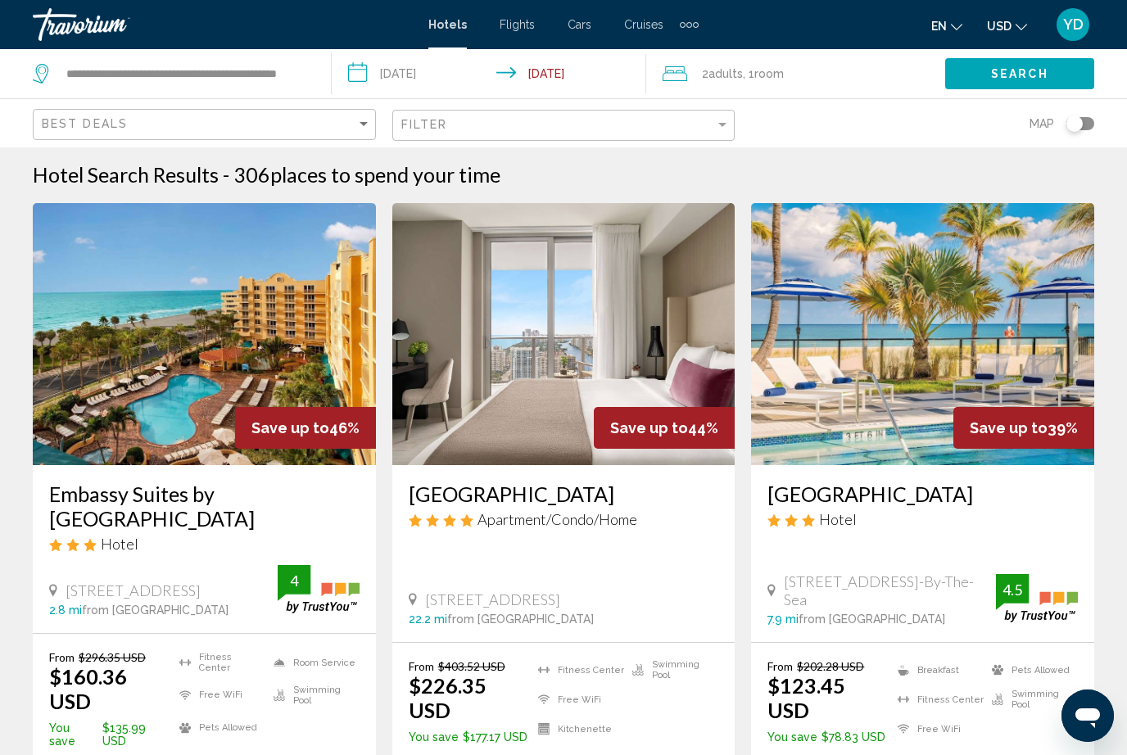
scroll to position [46, 0]
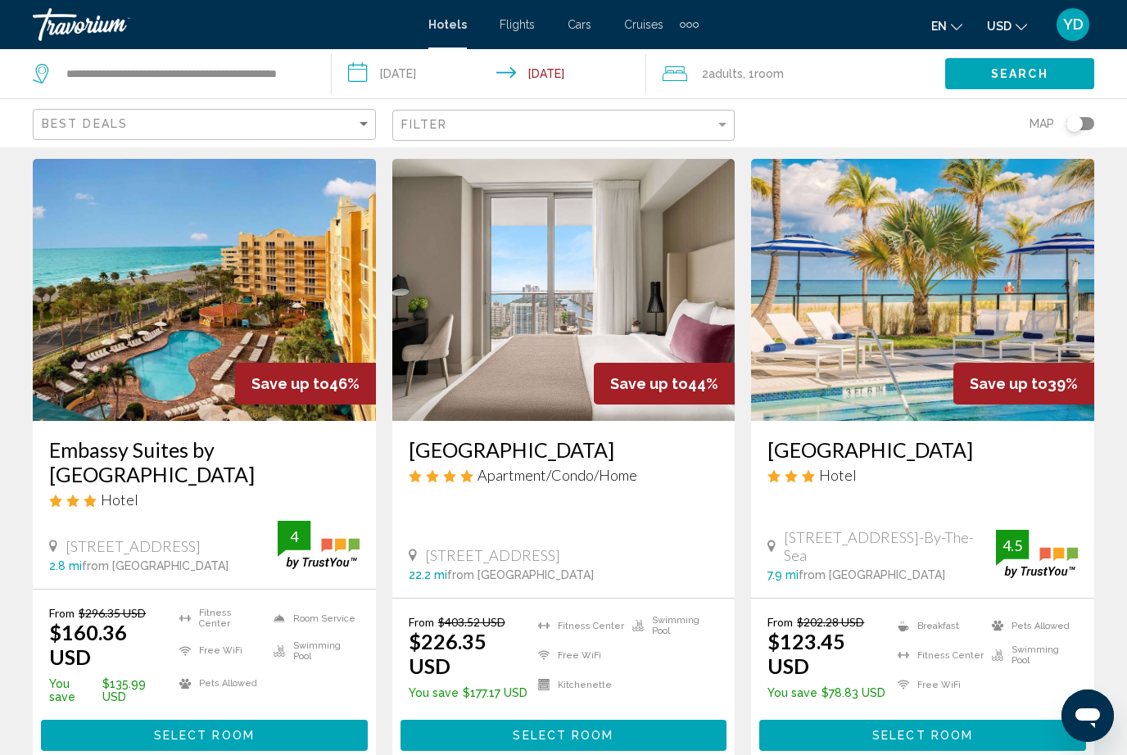
click at [333, 339] on img "Main content" at bounding box center [204, 290] width 343 height 262
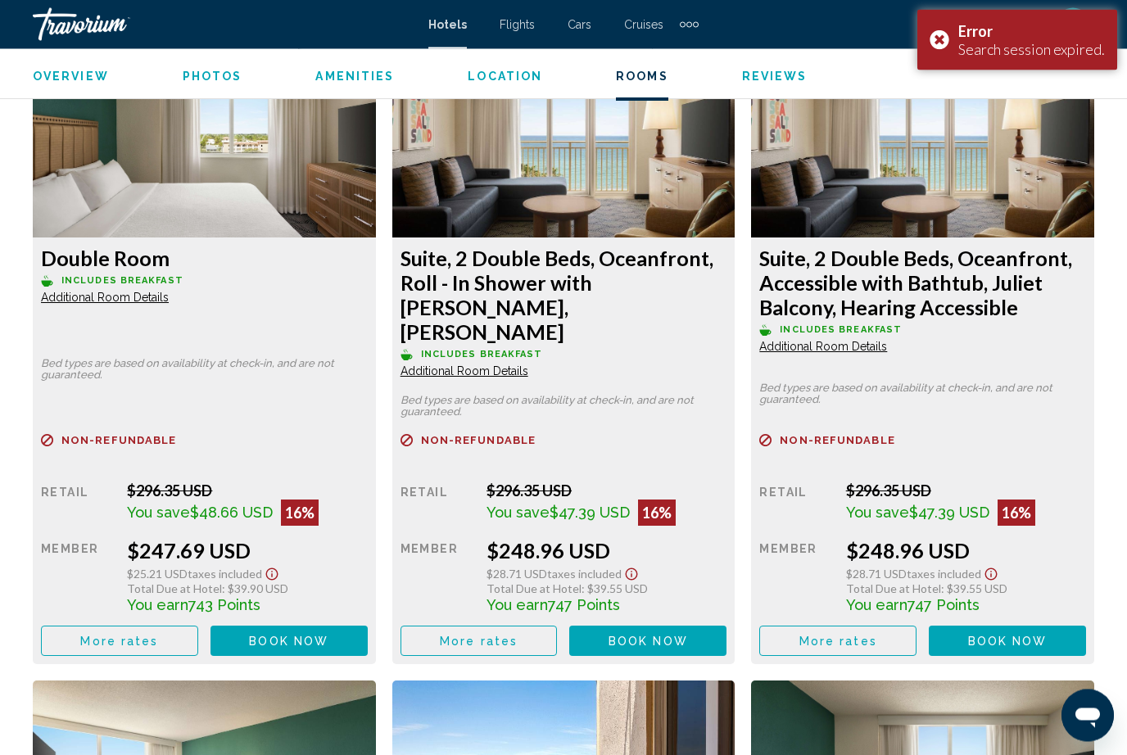
scroll to position [7362, 0]
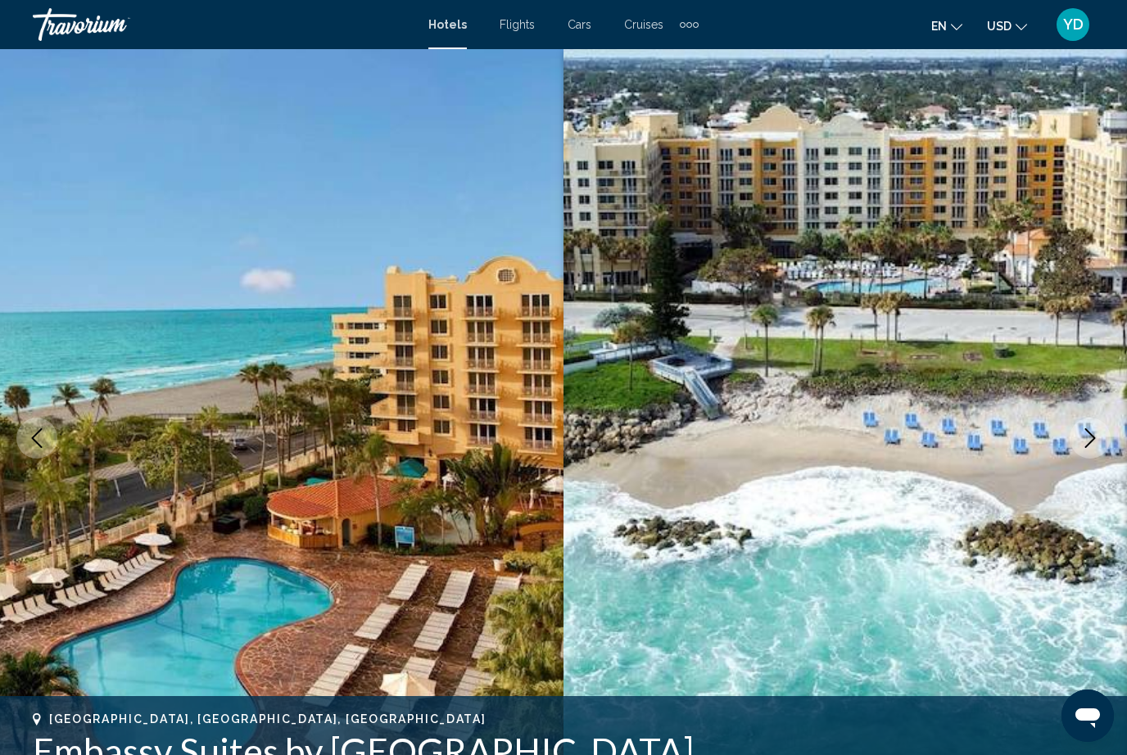
click at [483, 583] on img "Main content" at bounding box center [282, 438] width 564 height 778
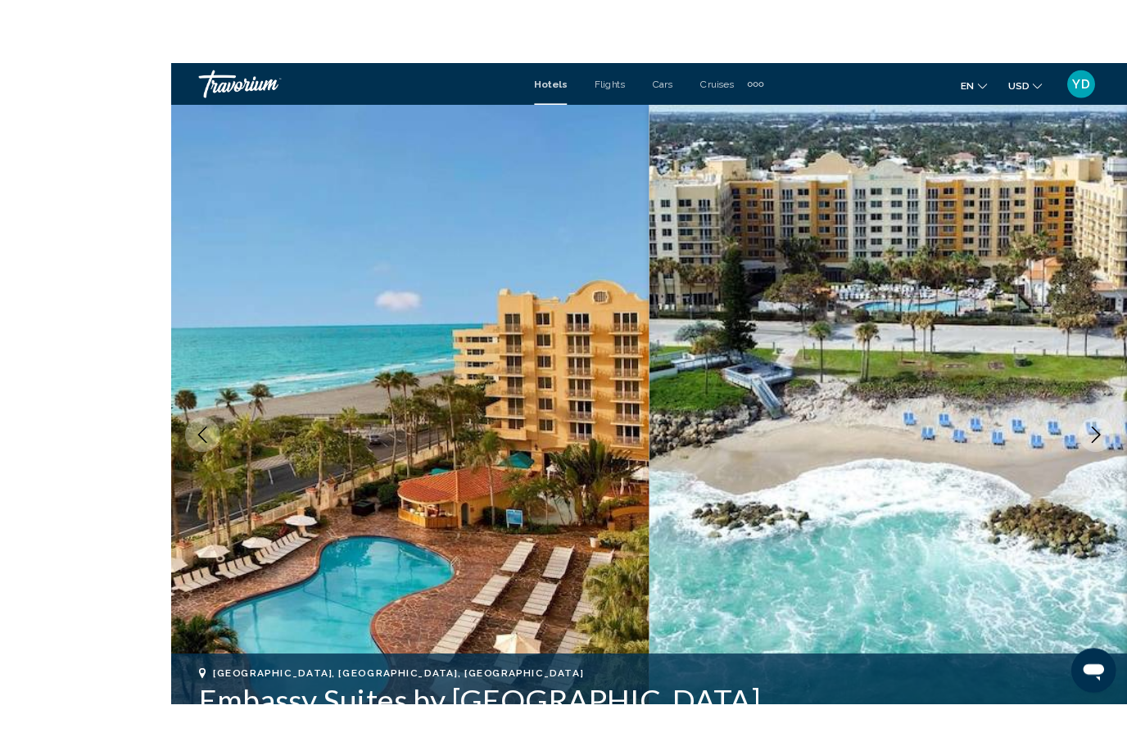
scroll to position [62, 0]
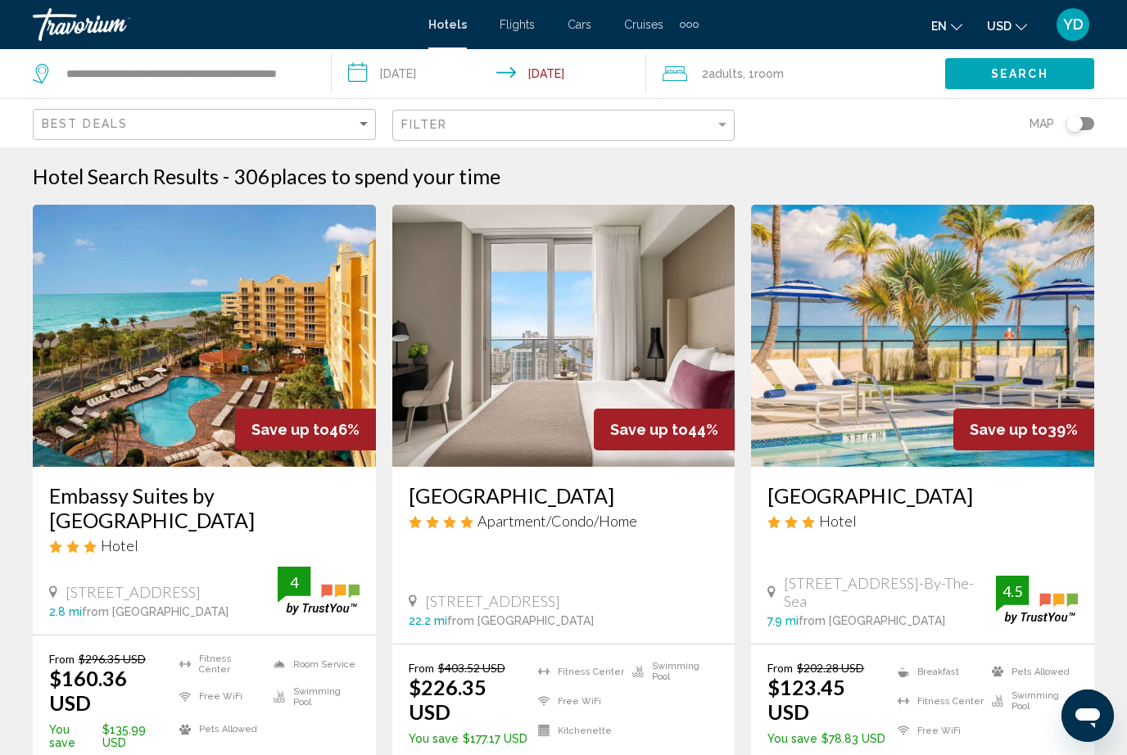
click at [306, 399] on img "Main content" at bounding box center [204, 336] width 343 height 262
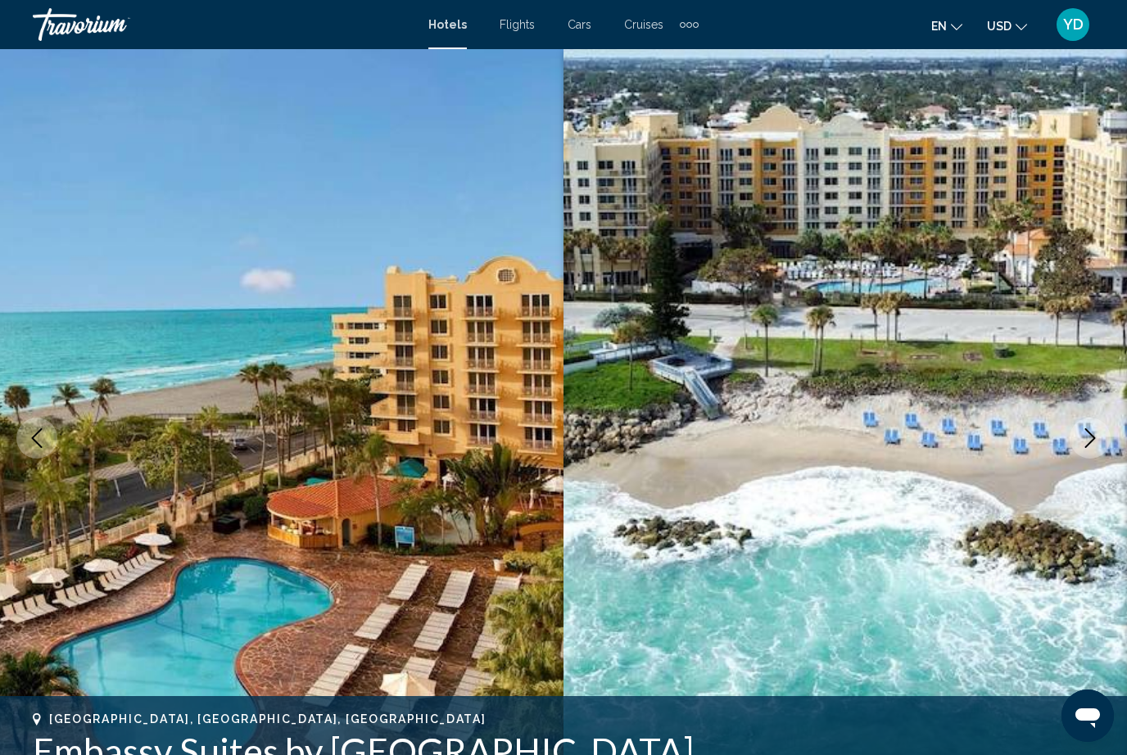
scroll to position [3, 0]
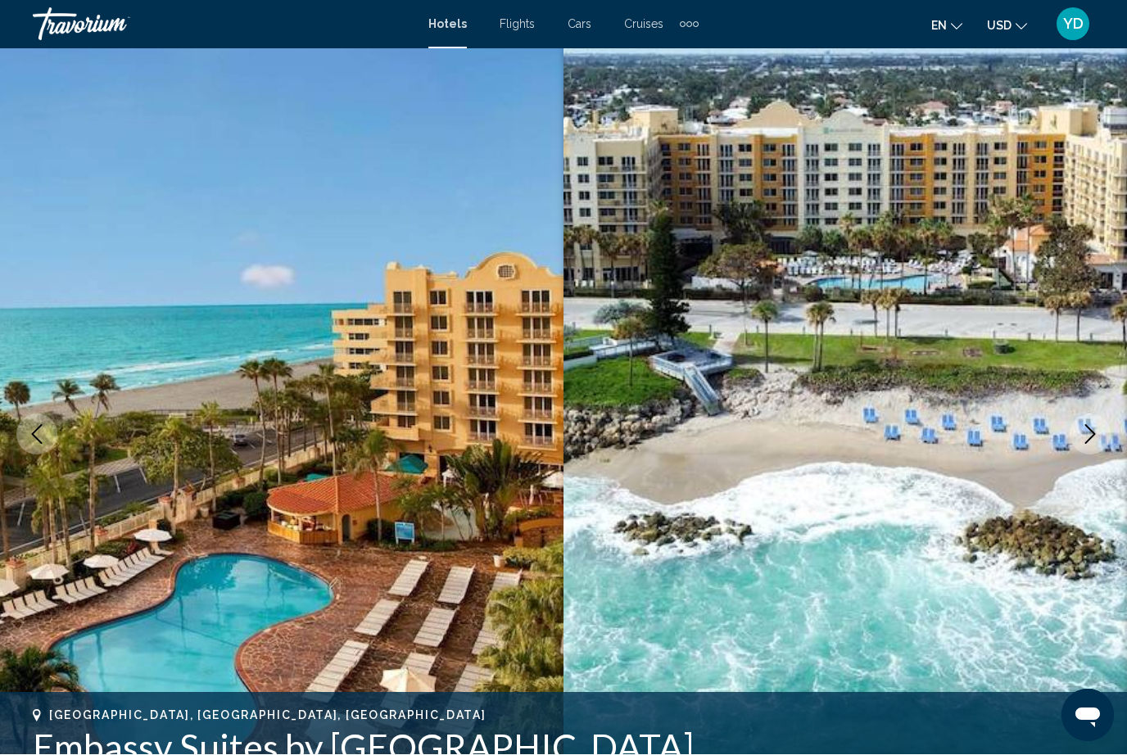
click at [508, 662] on img "Main content" at bounding box center [282, 435] width 564 height 778
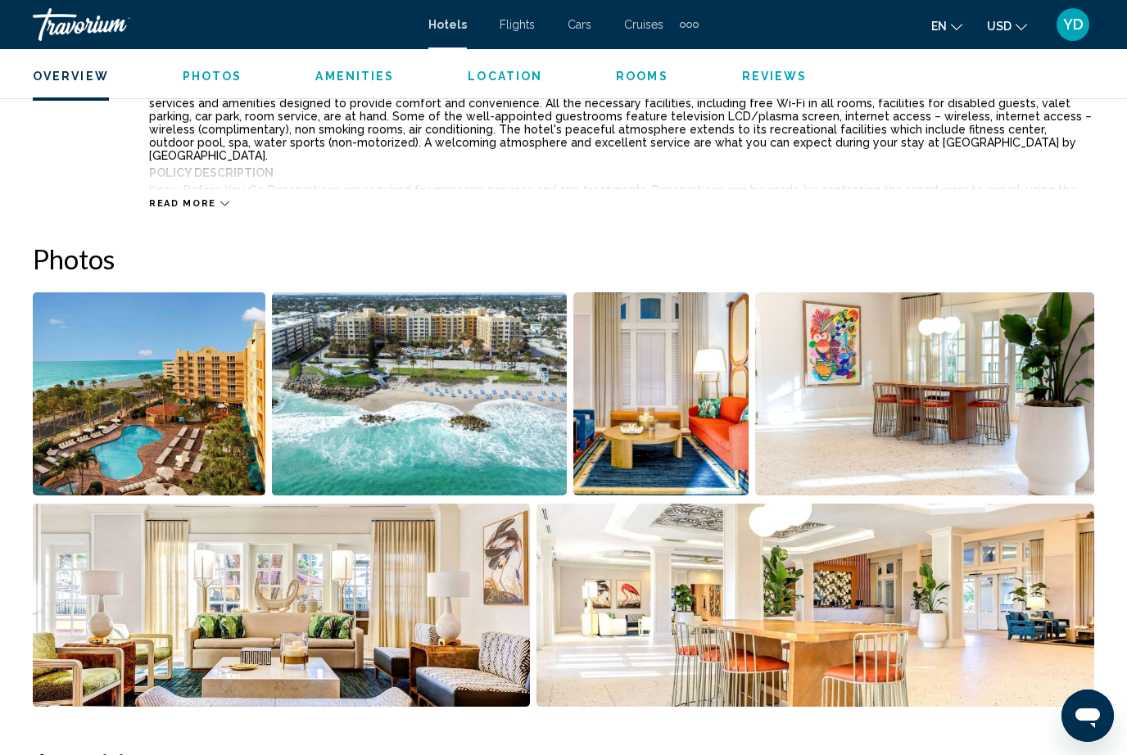
scroll to position [943, 0]
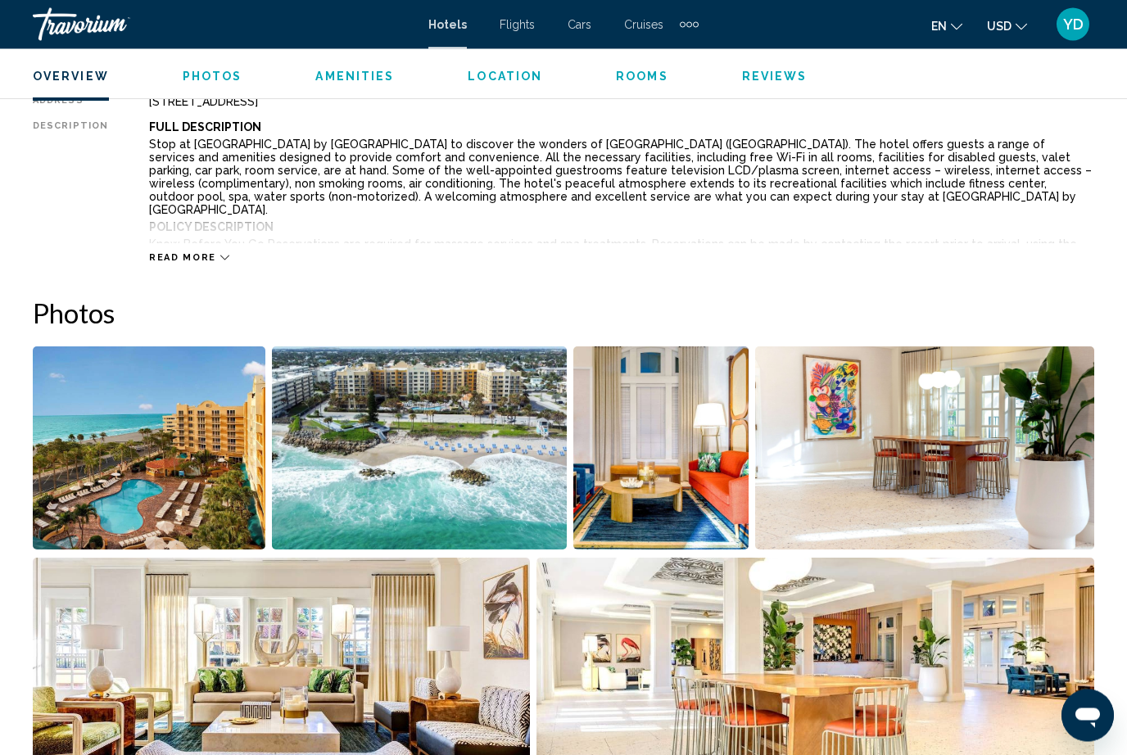
click at [895, 503] on img "Open full-screen image slider" at bounding box center [924, 448] width 339 height 203
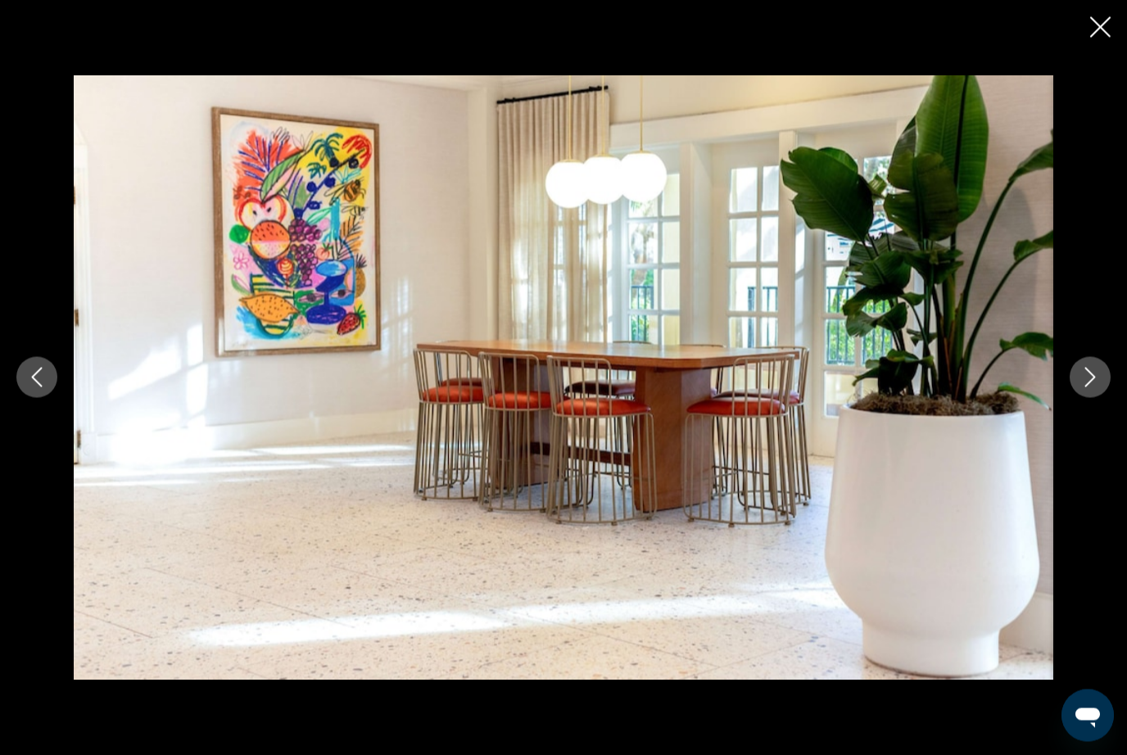
scroll to position [890, 0]
click at [1091, 398] on button "Next image" at bounding box center [1090, 377] width 41 height 41
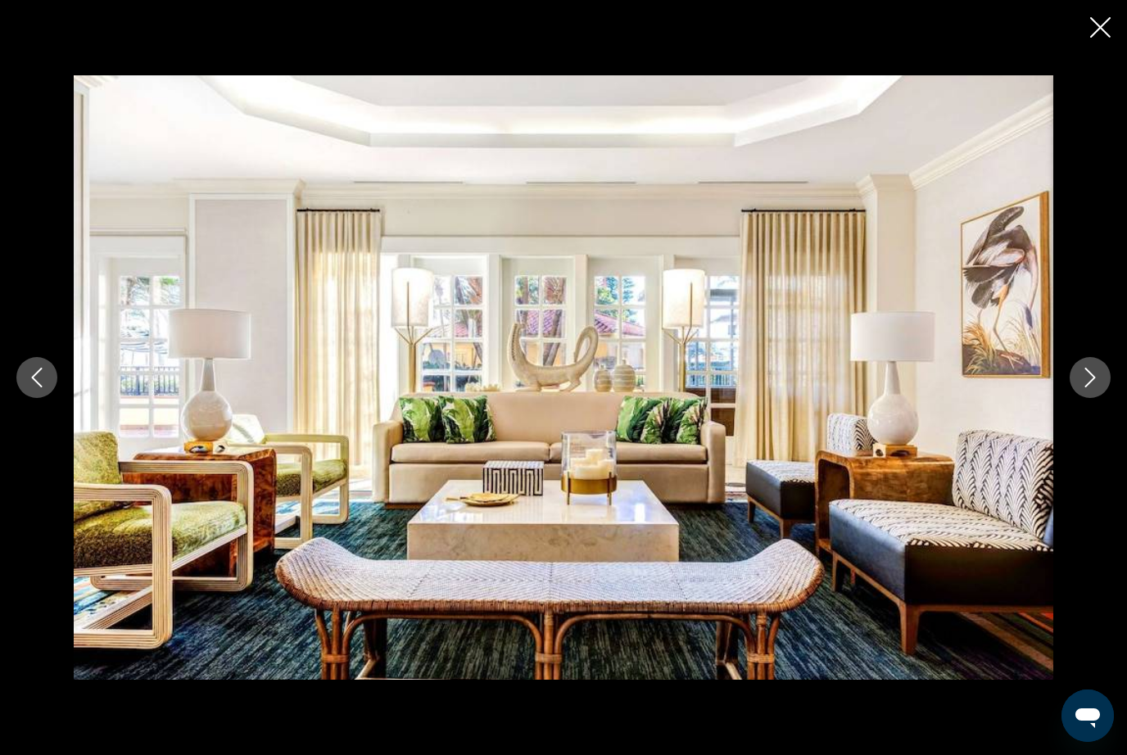
click at [1083, 398] on button "Next image" at bounding box center [1090, 377] width 41 height 41
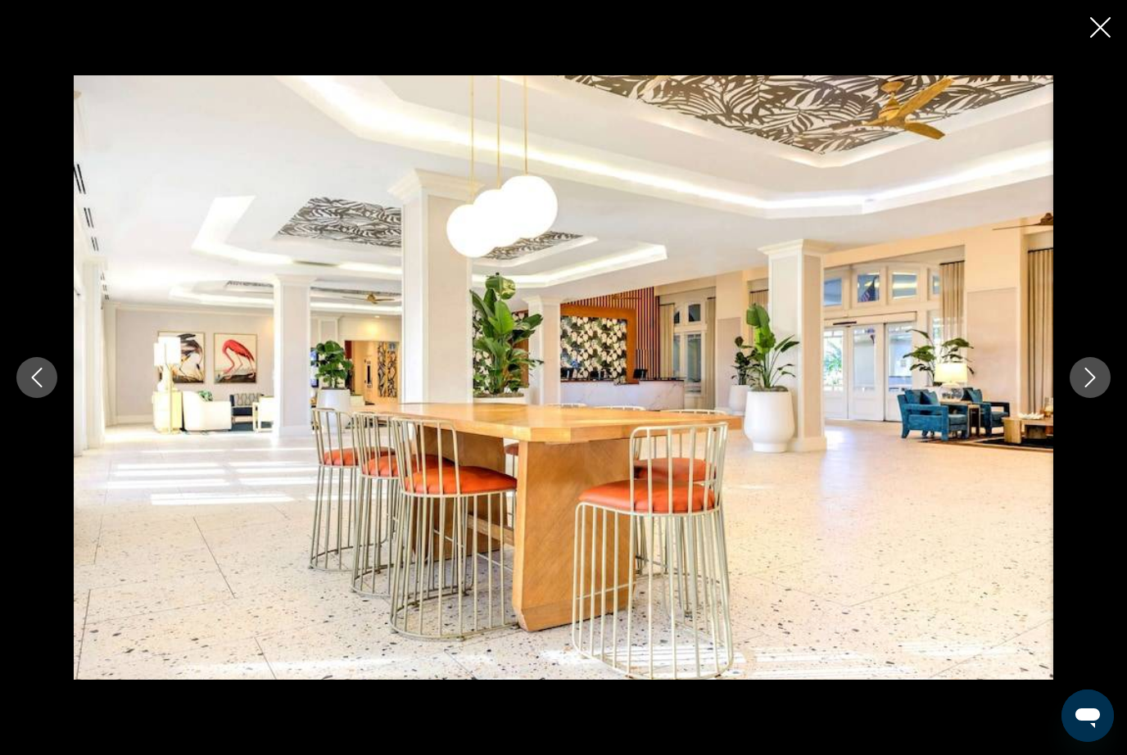
click at [1086, 388] on icon "Next image" at bounding box center [1091, 378] width 20 height 20
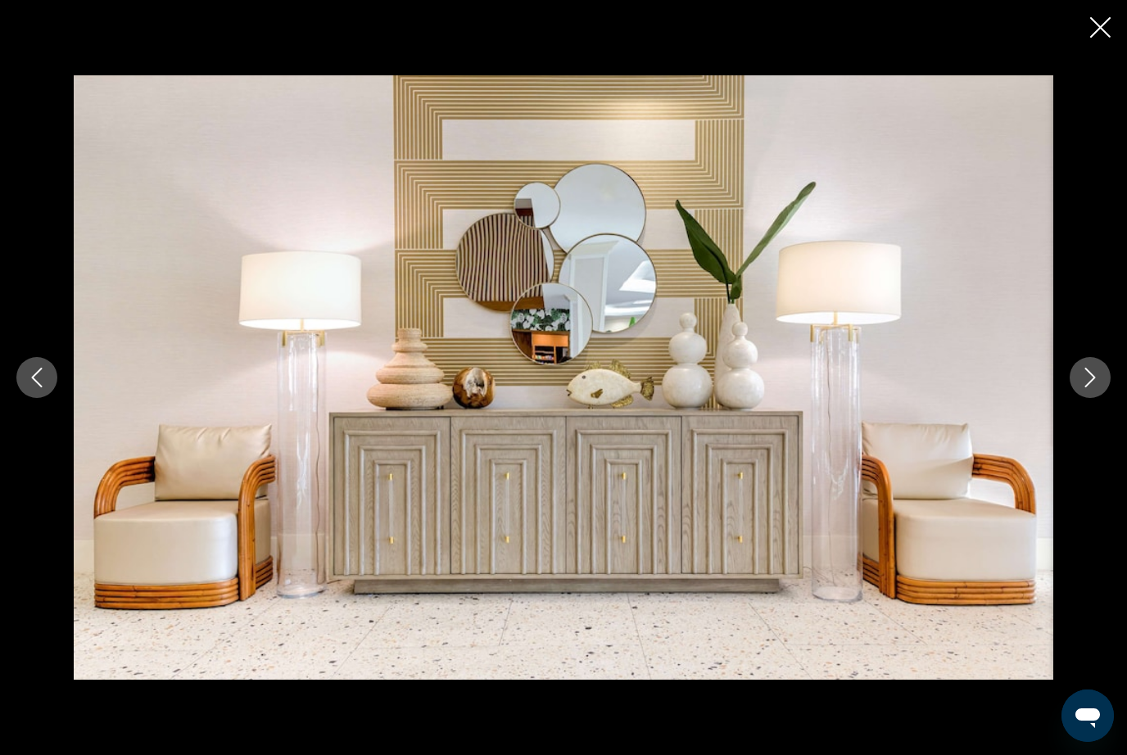
click at [1086, 388] on icon "Next image" at bounding box center [1091, 378] width 20 height 20
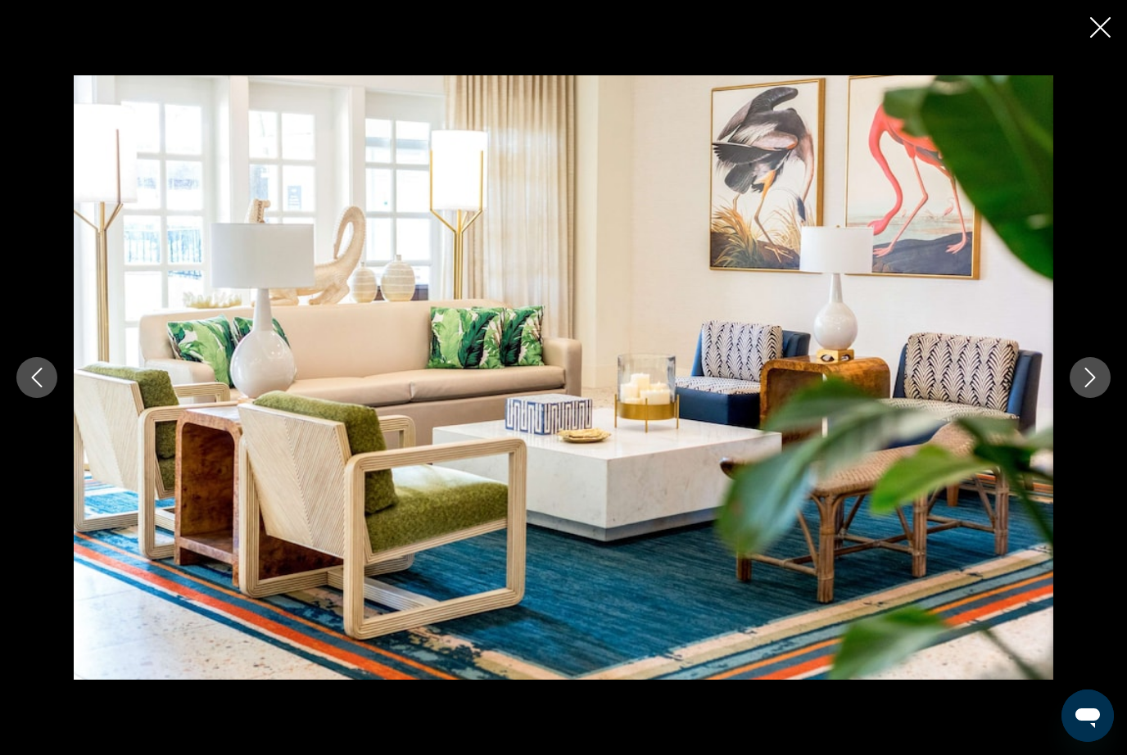
click at [1085, 388] on icon "Next image" at bounding box center [1091, 378] width 20 height 20
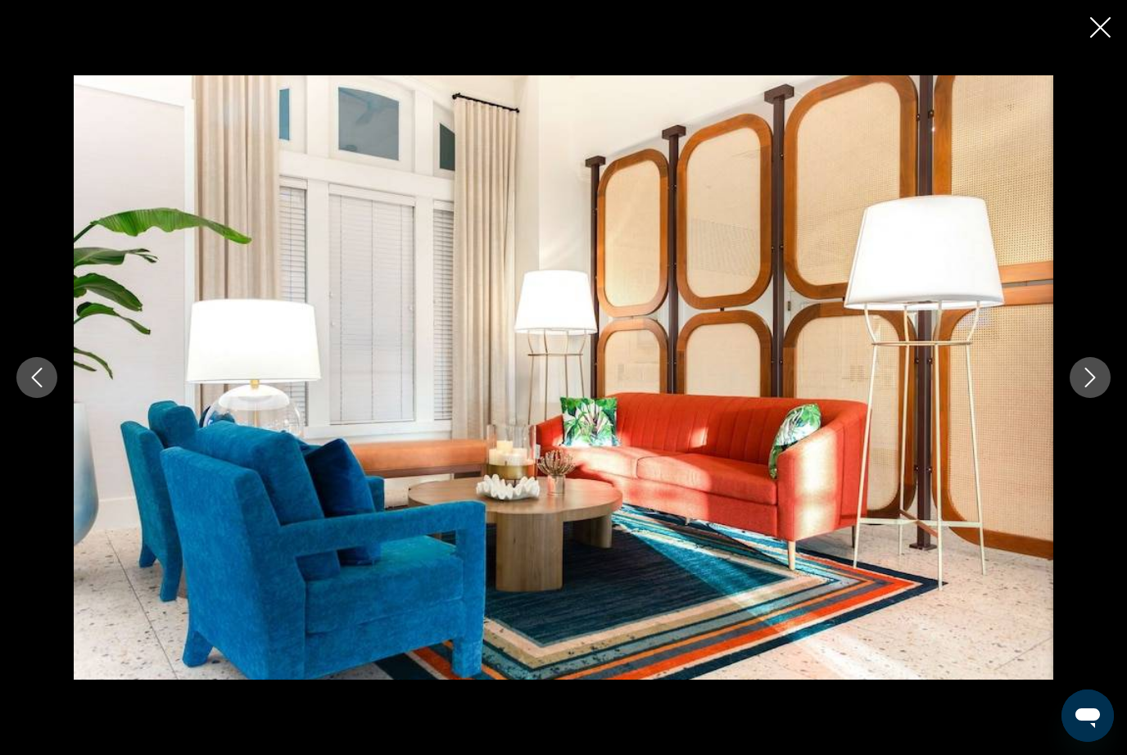
click at [1096, 388] on icon "Next image" at bounding box center [1091, 378] width 20 height 20
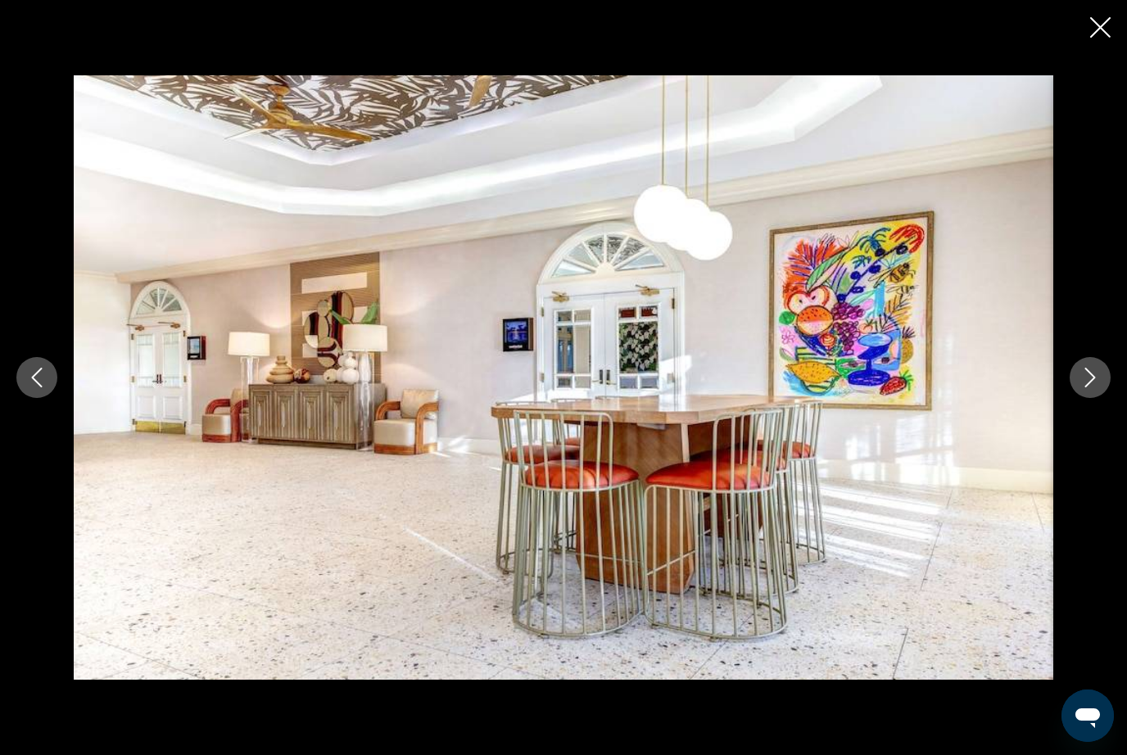
click at [1105, 398] on button "Next image" at bounding box center [1090, 377] width 41 height 41
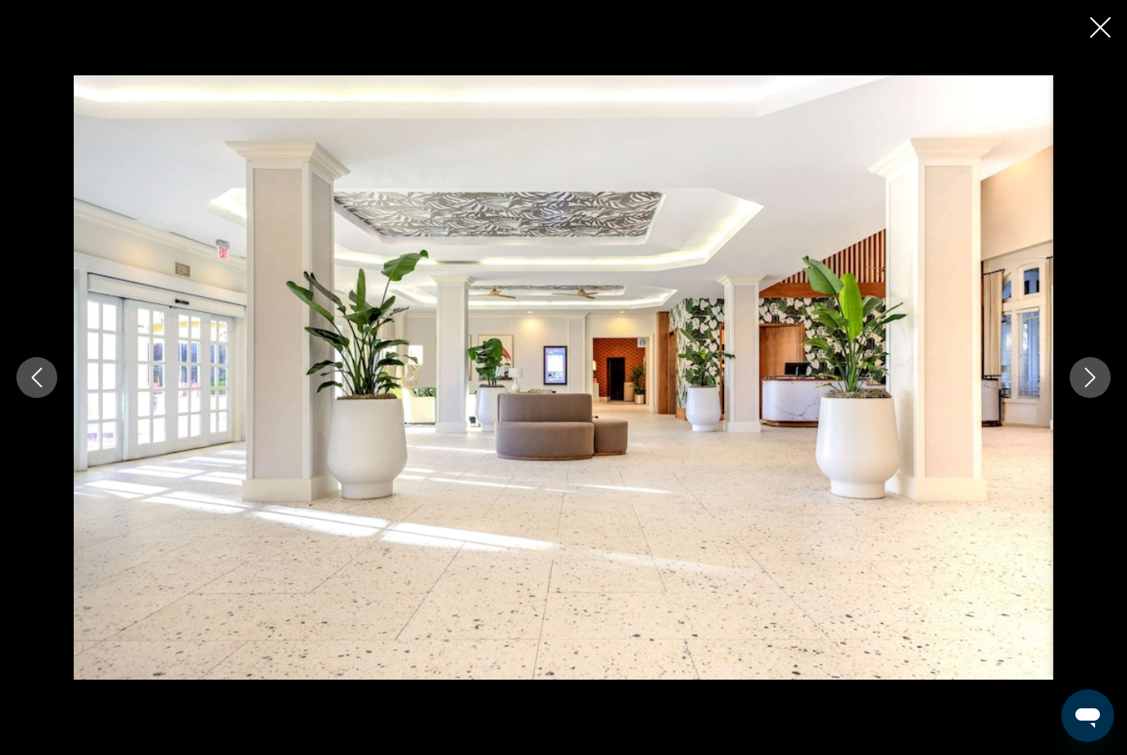
click at [1104, 398] on button "Next image" at bounding box center [1090, 377] width 41 height 41
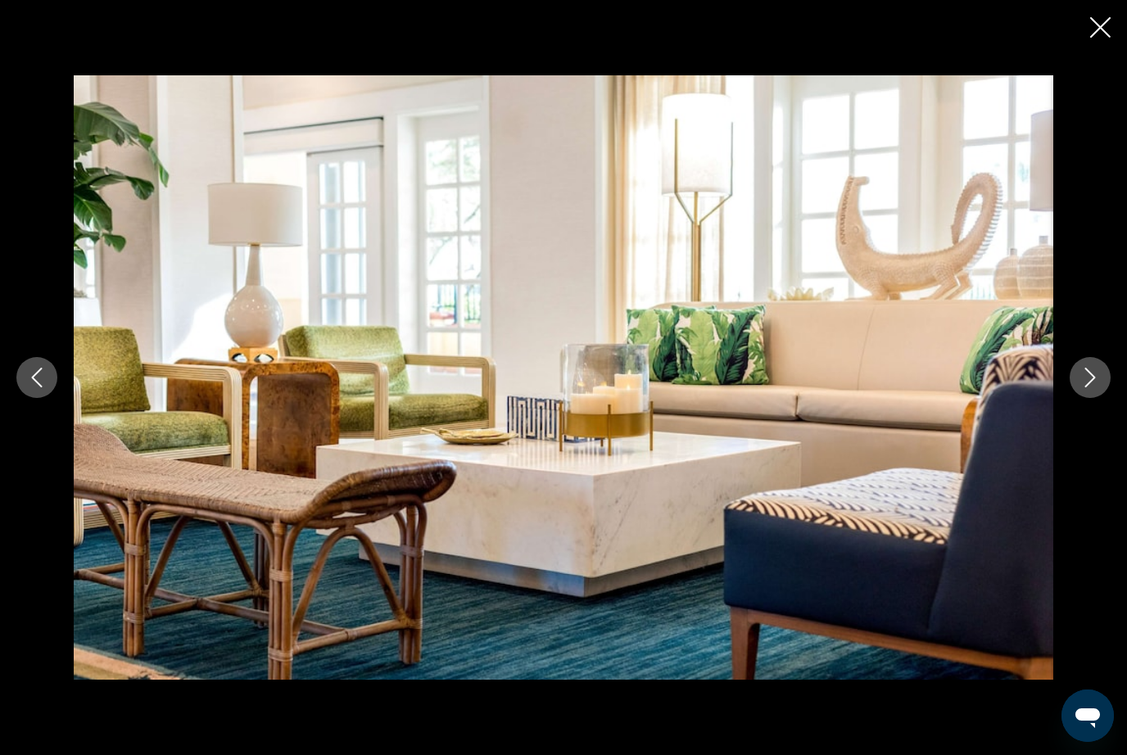
click at [1101, 398] on button "Next image" at bounding box center [1090, 377] width 41 height 41
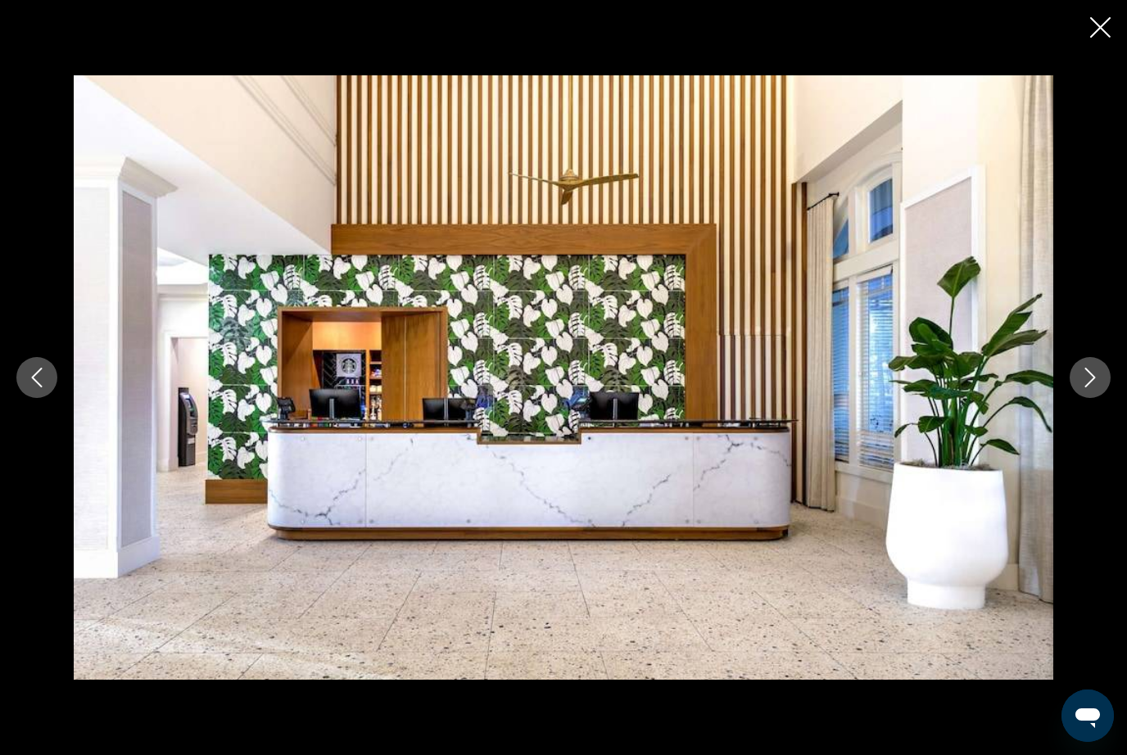
click at [1087, 398] on button "Next image" at bounding box center [1090, 377] width 41 height 41
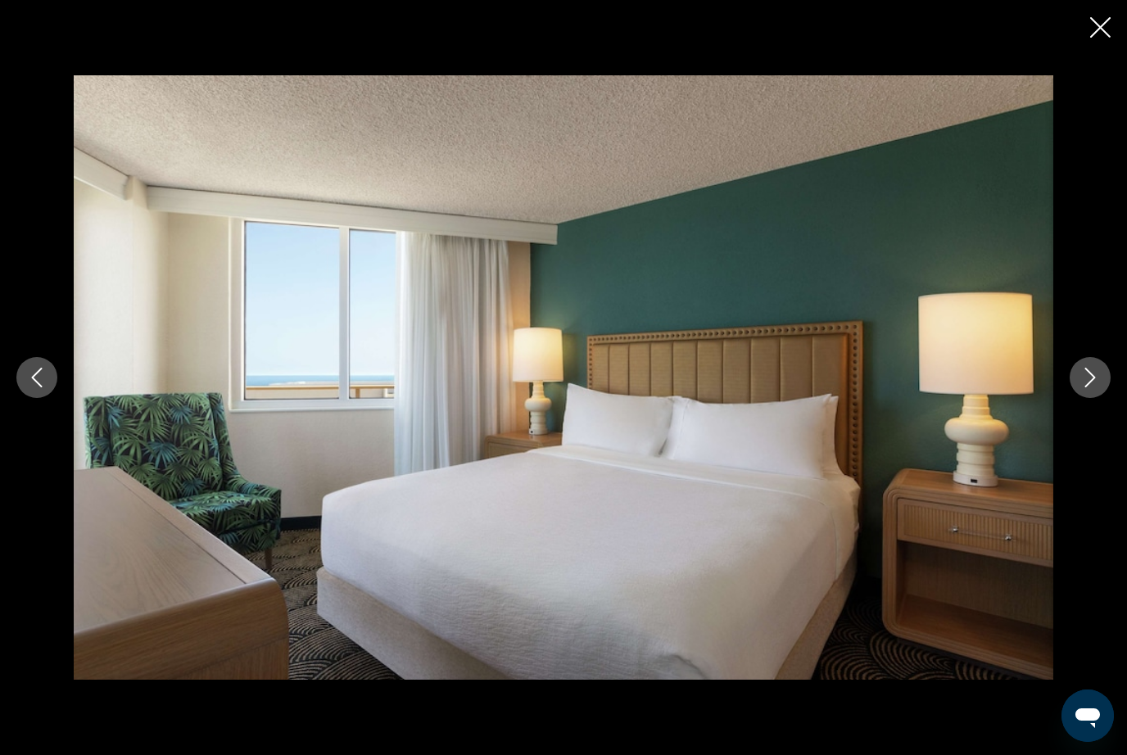
click at [1094, 398] on button "Next image" at bounding box center [1090, 377] width 41 height 41
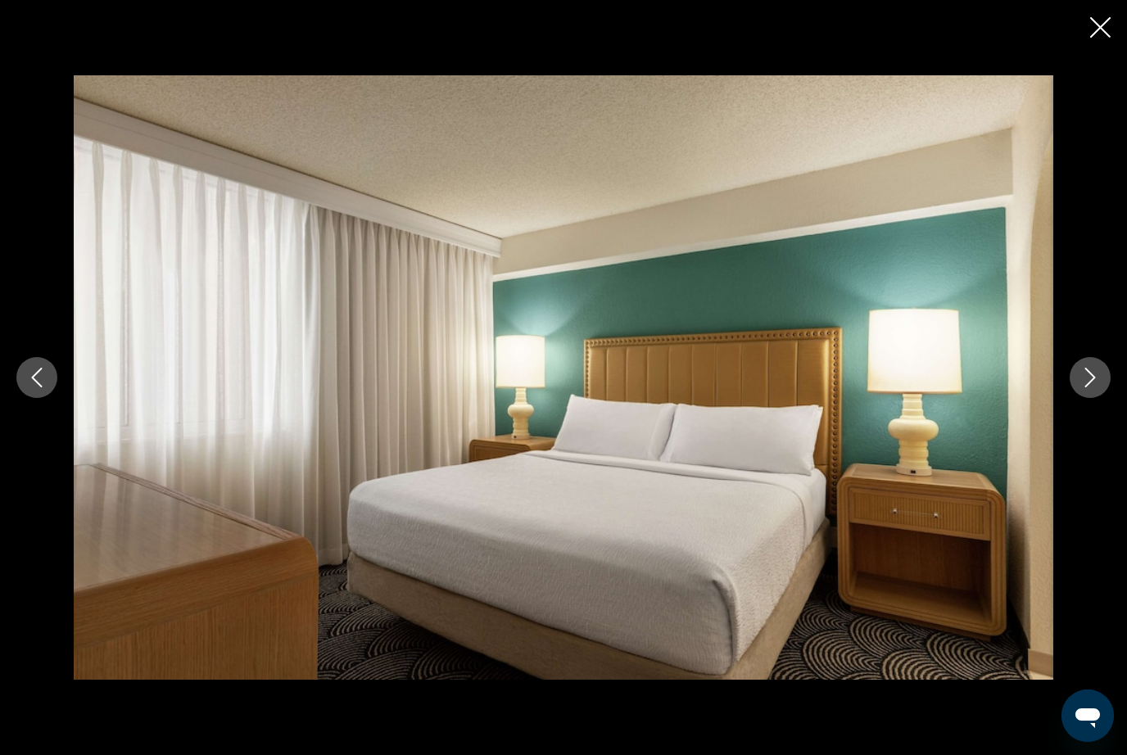
click at [1095, 398] on button "Next image" at bounding box center [1090, 377] width 41 height 41
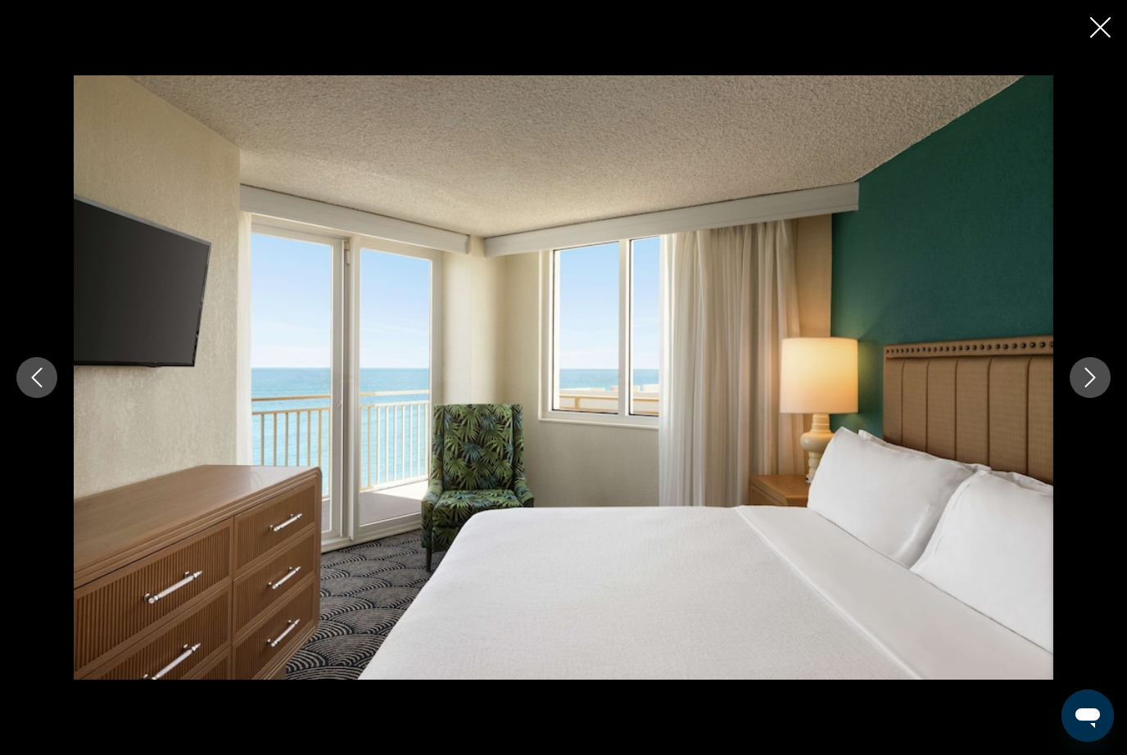
click at [1098, 398] on button "Next image" at bounding box center [1090, 377] width 41 height 41
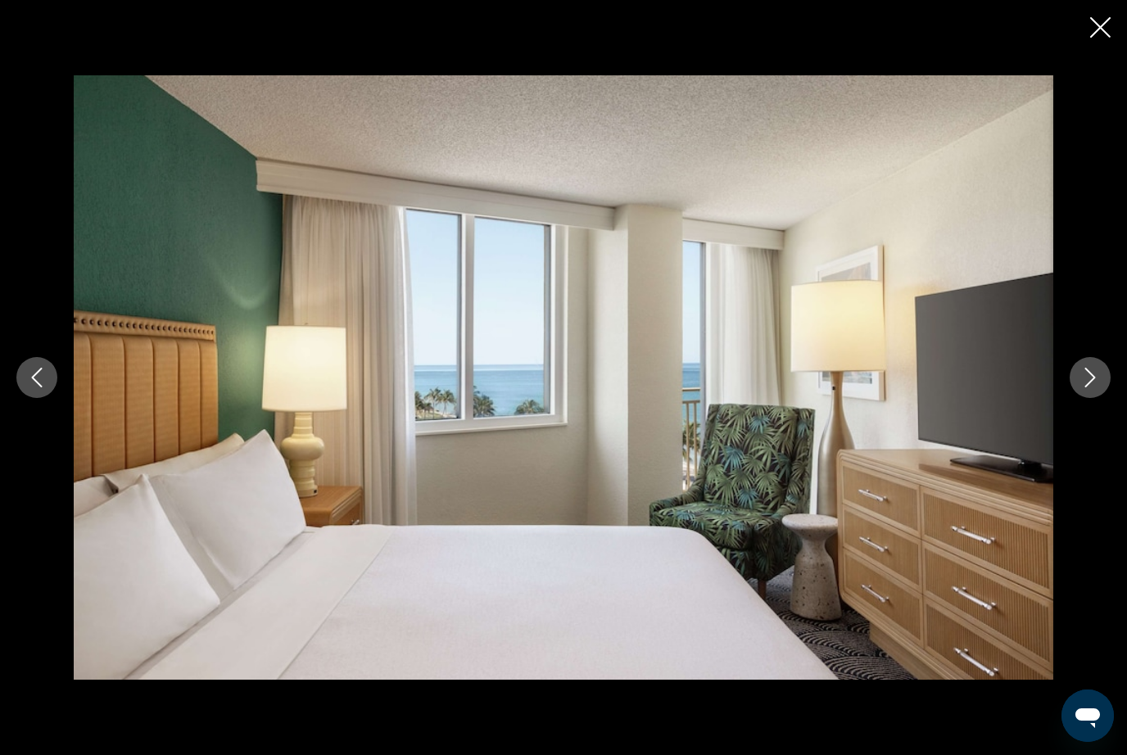
click at [1096, 398] on button "Next image" at bounding box center [1090, 377] width 41 height 41
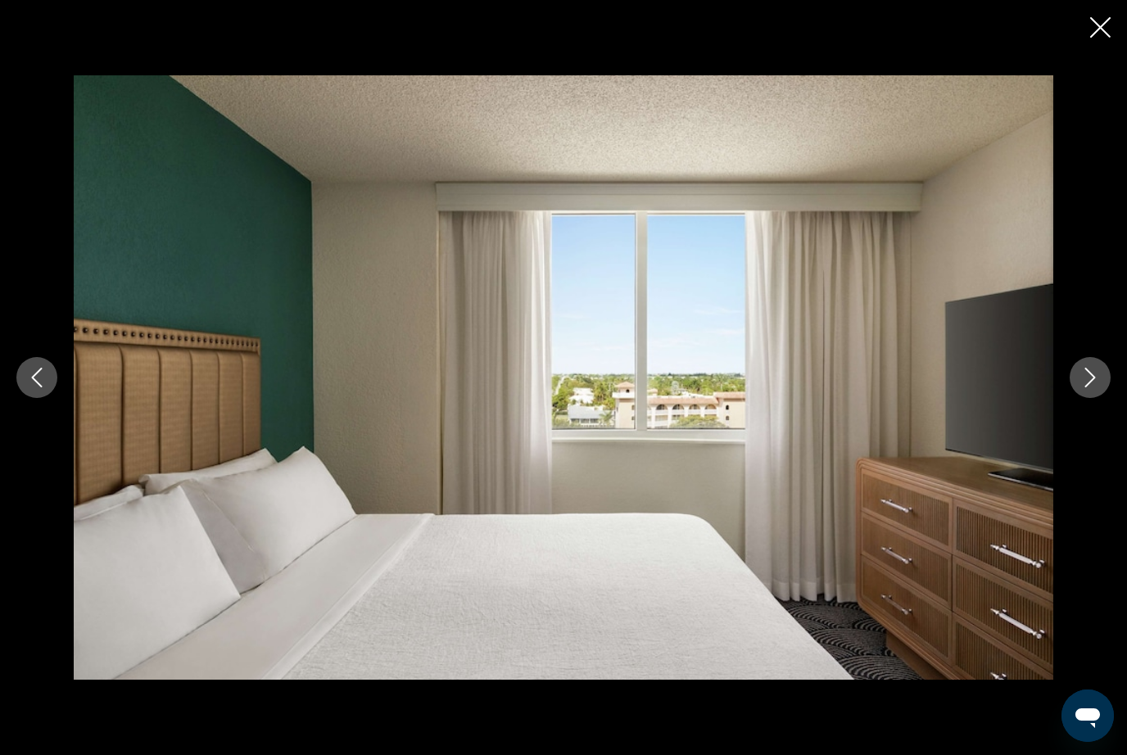
click at [1109, 398] on button "Next image" at bounding box center [1090, 377] width 41 height 41
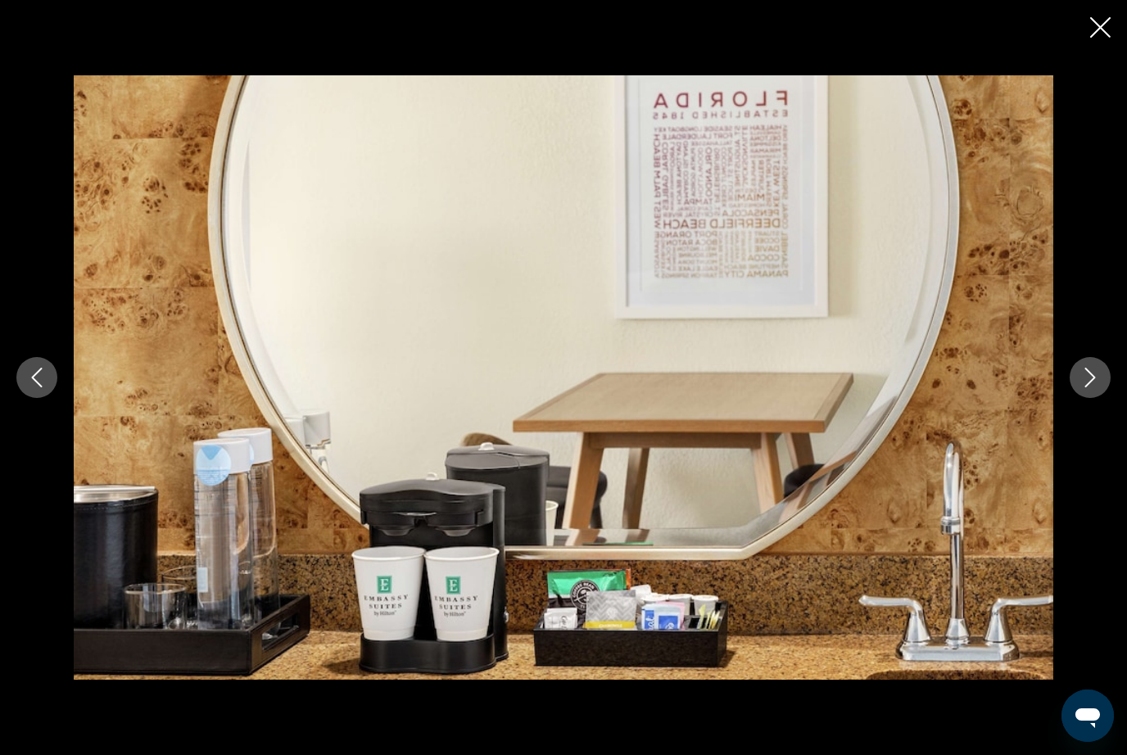
click at [1104, 398] on button "Next image" at bounding box center [1090, 377] width 41 height 41
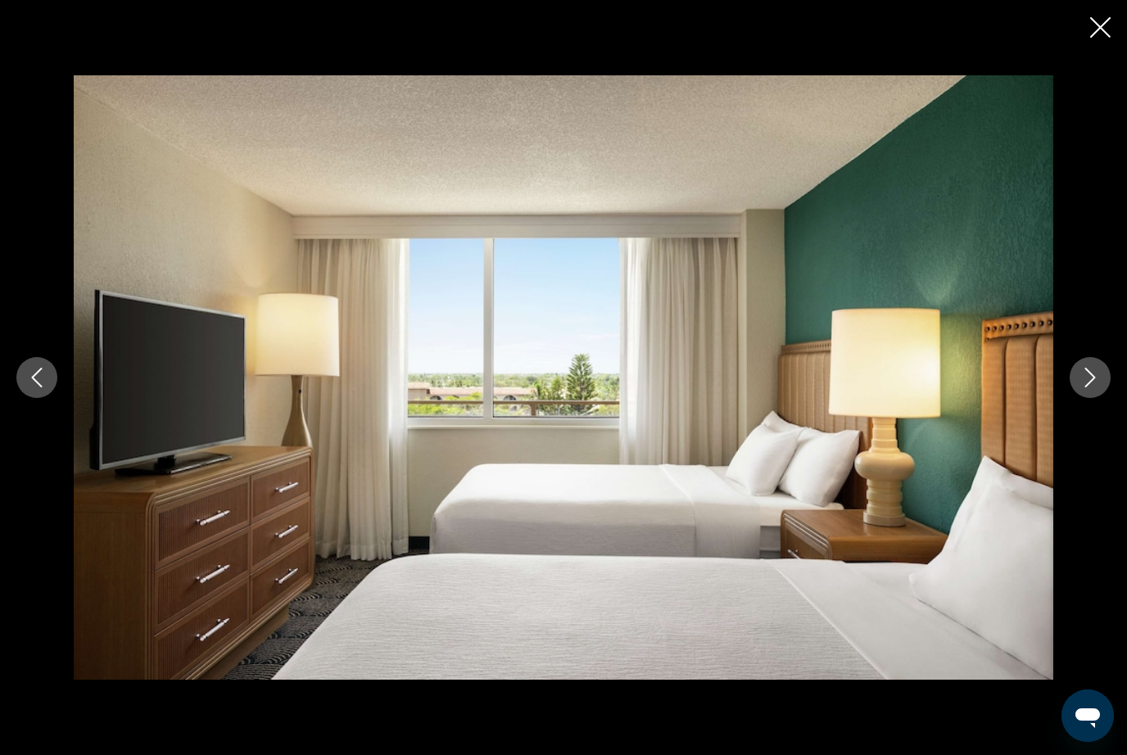
click at [1096, 398] on button "Next image" at bounding box center [1090, 377] width 41 height 41
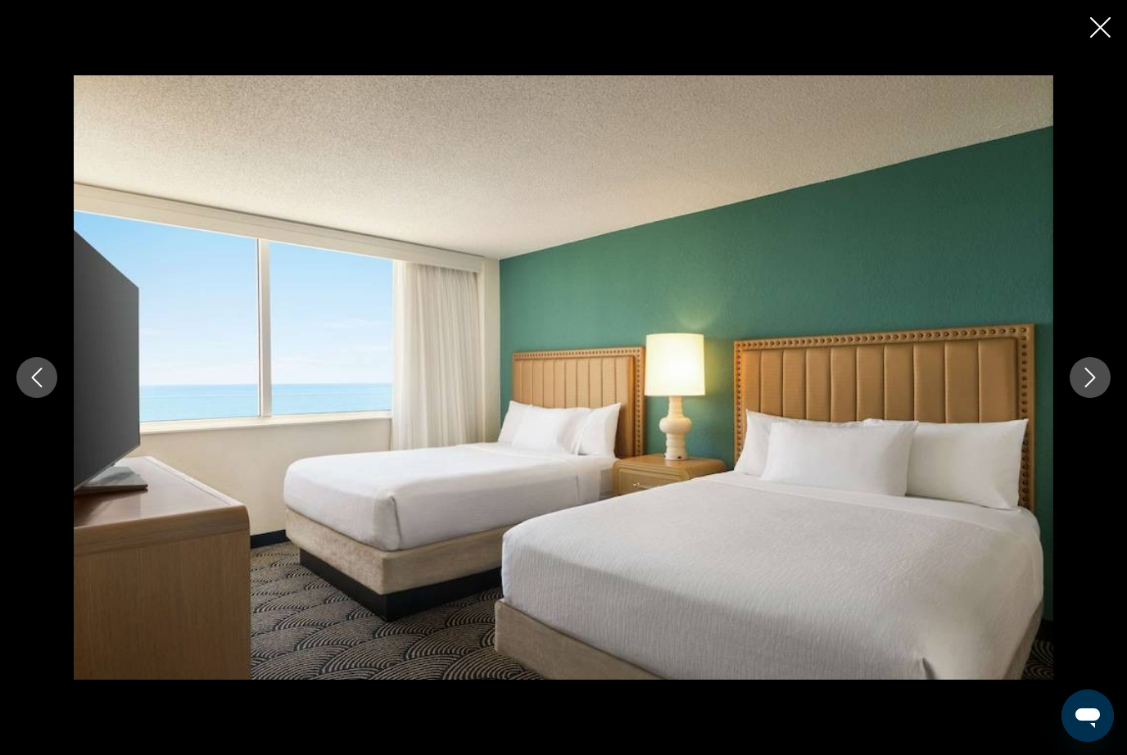
click at [1101, 398] on button "Next image" at bounding box center [1090, 377] width 41 height 41
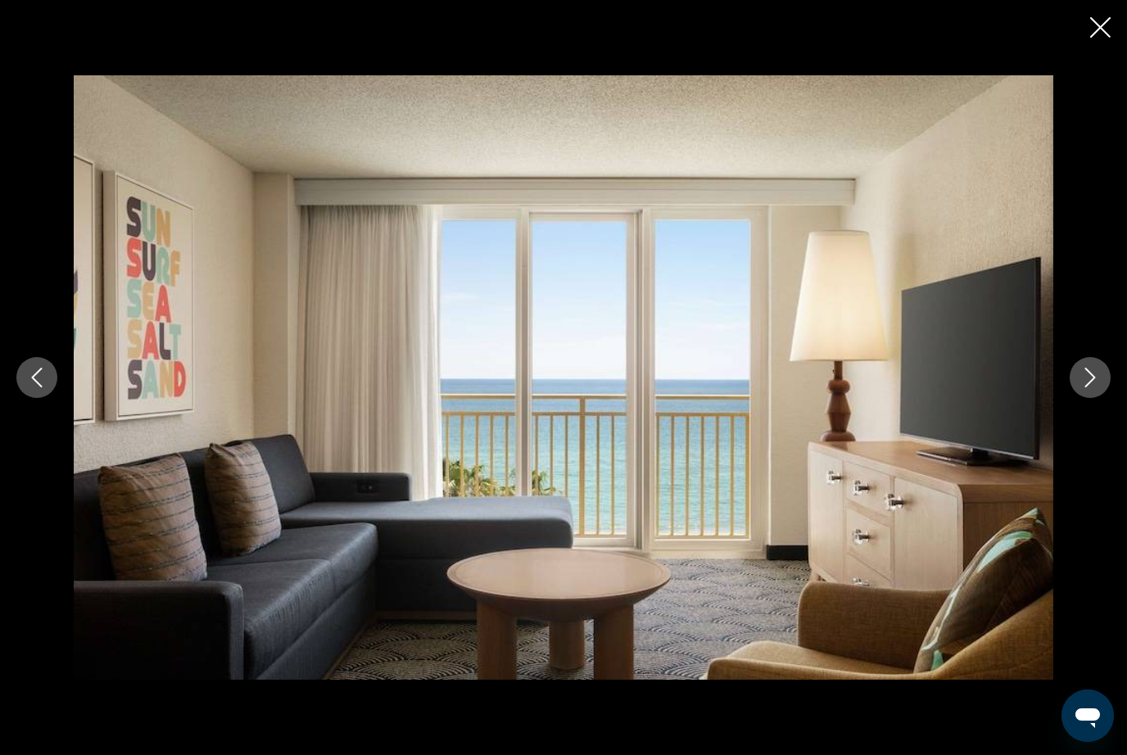
click at [1106, 398] on button "Next image" at bounding box center [1090, 377] width 41 height 41
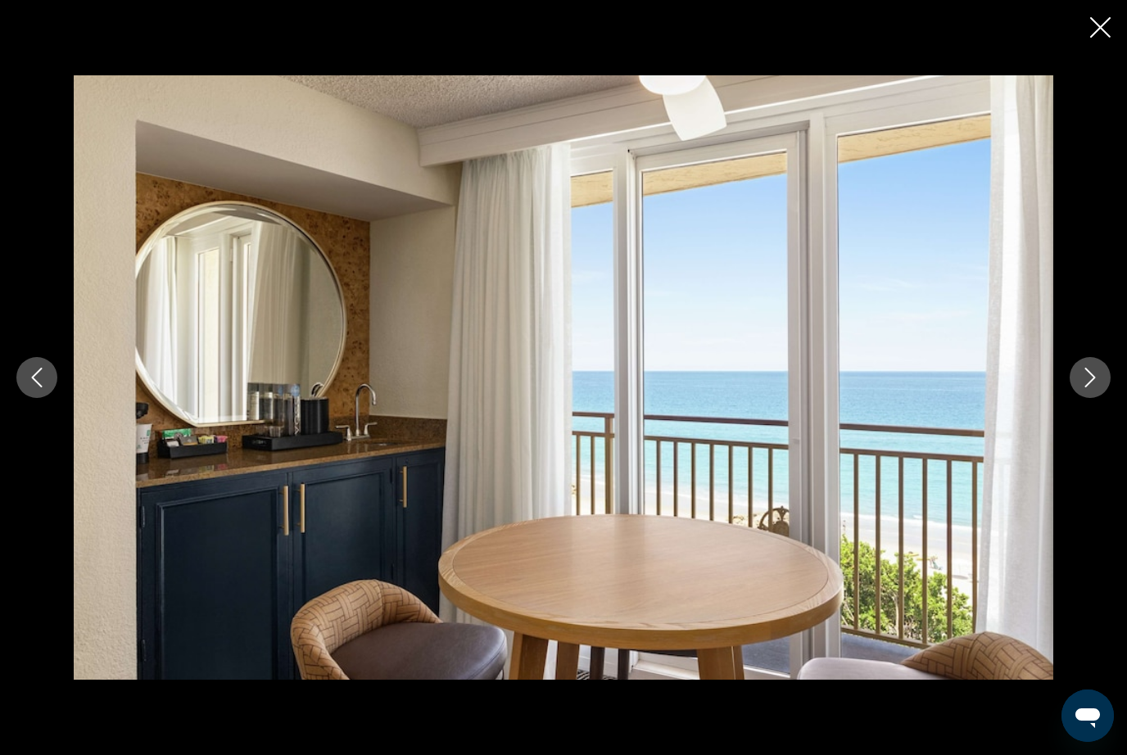
click at [1093, 388] on icon "Next image" at bounding box center [1091, 378] width 11 height 20
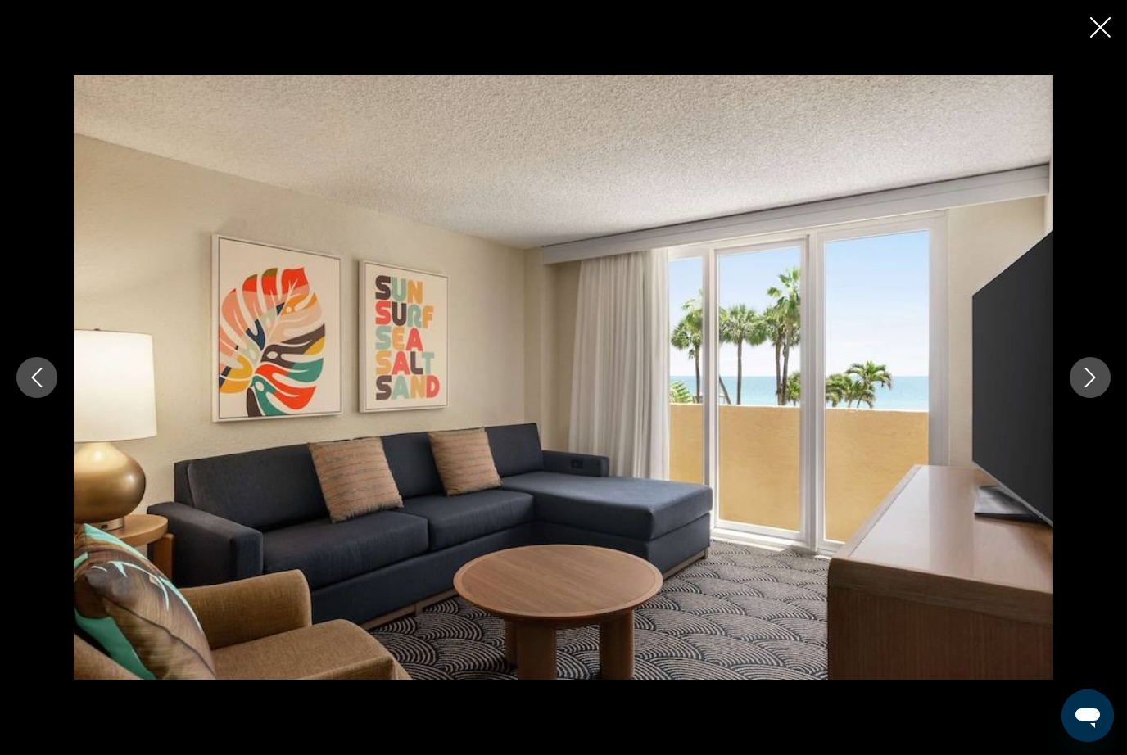
click at [1097, 398] on button "Next image" at bounding box center [1090, 377] width 41 height 41
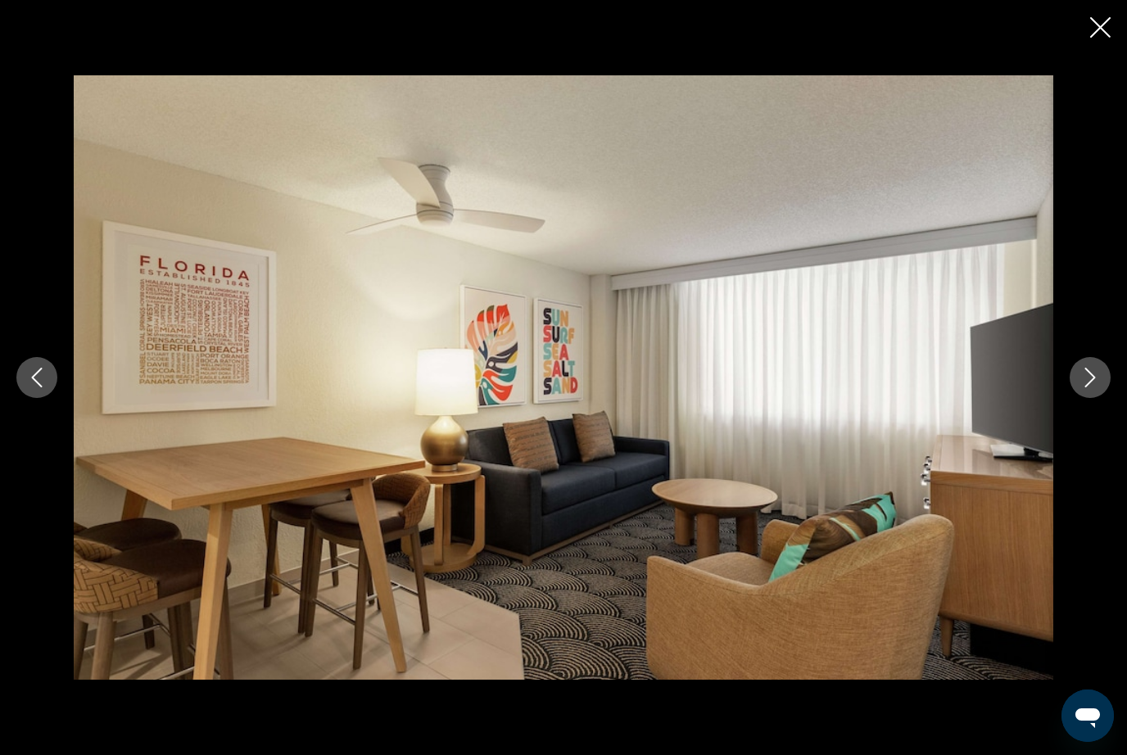
click at [1104, 398] on button "Next image" at bounding box center [1090, 377] width 41 height 41
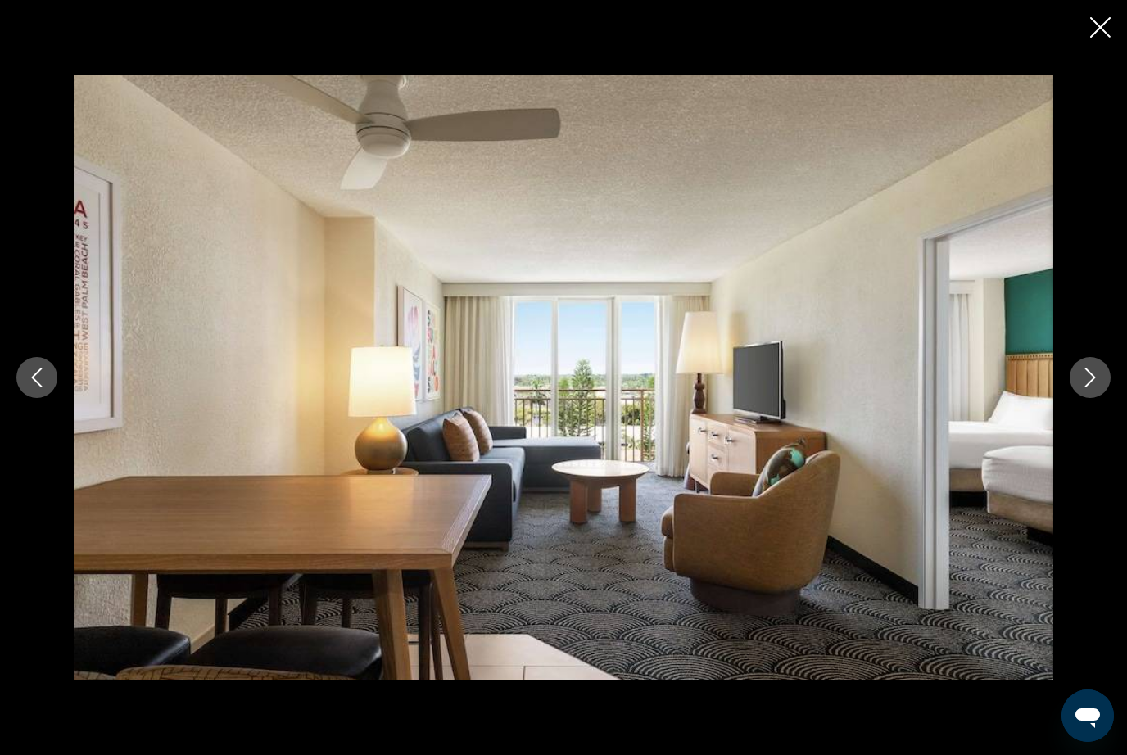
click at [1103, 398] on button "Next image" at bounding box center [1090, 377] width 41 height 41
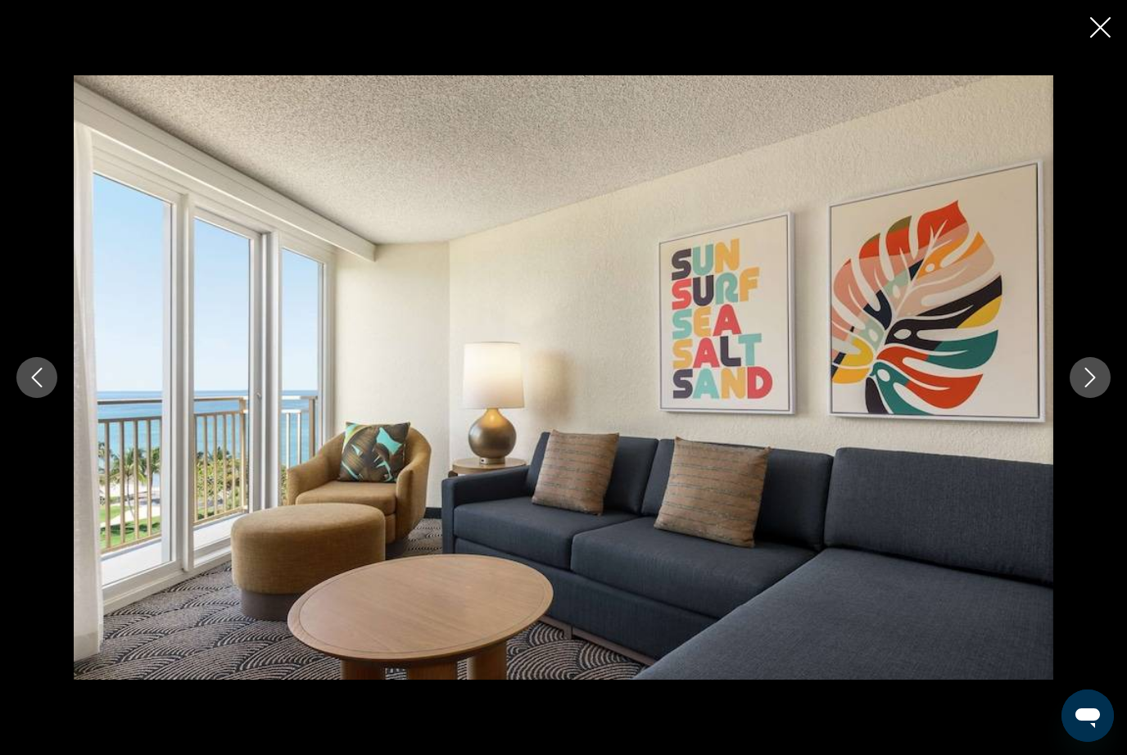
click at [1096, 398] on button "Next image" at bounding box center [1090, 377] width 41 height 41
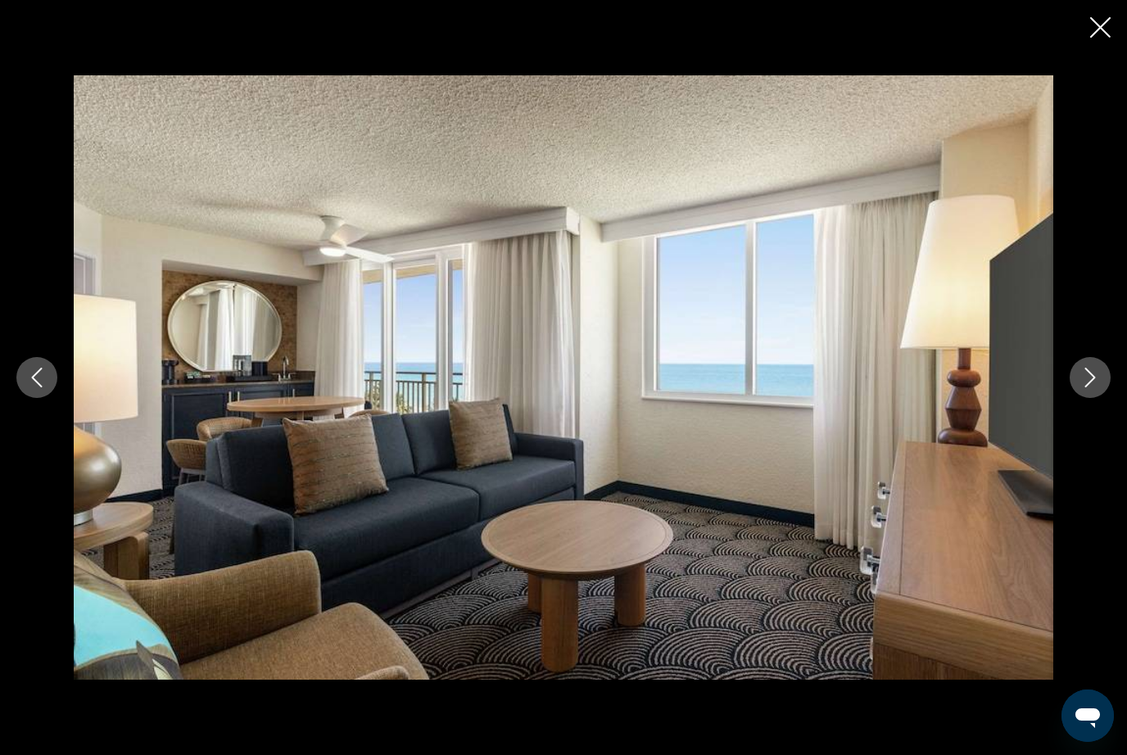
click at [1109, 398] on button "Next image" at bounding box center [1090, 377] width 41 height 41
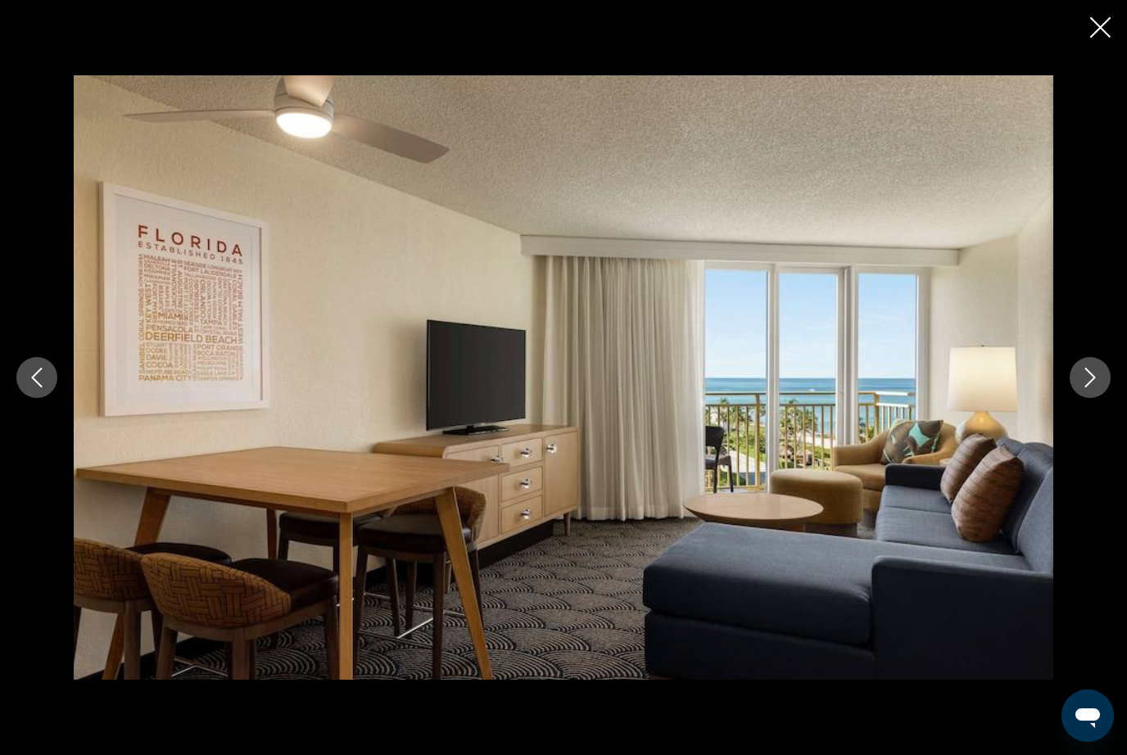
click at [1102, 398] on button "Next image" at bounding box center [1090, 377] width 41 height 41
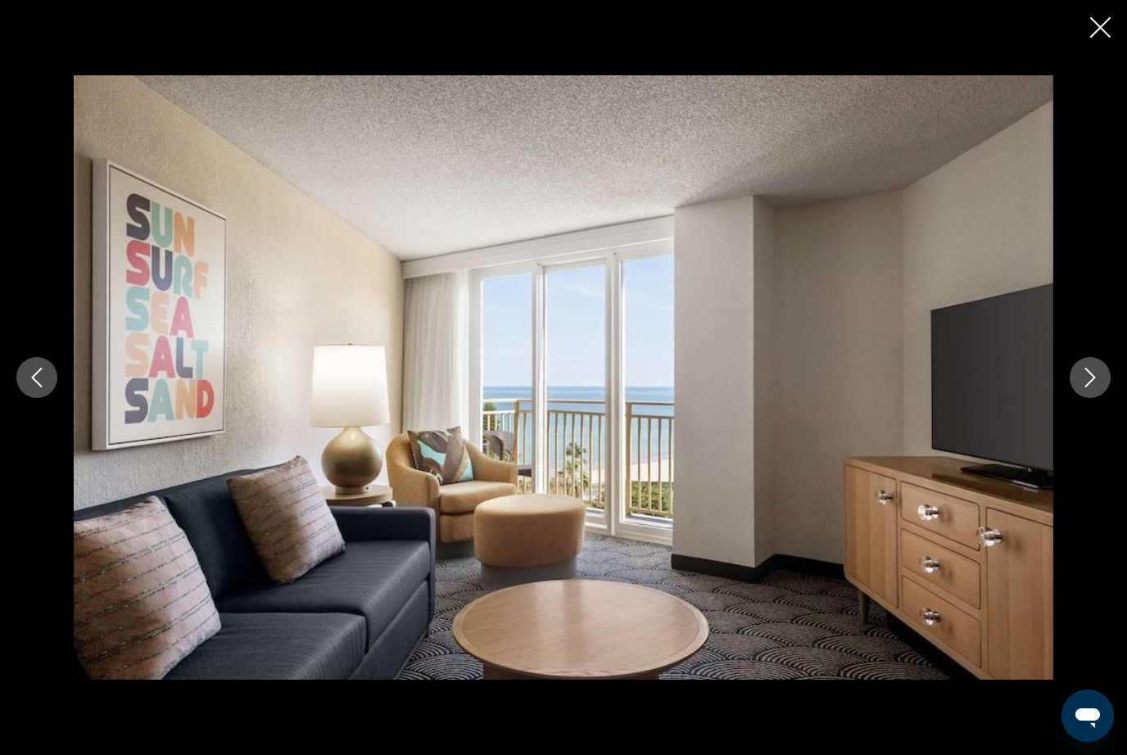
click at [1092, 398] on button "Next image" at bounding box center [1090, 377] width 41 height 41
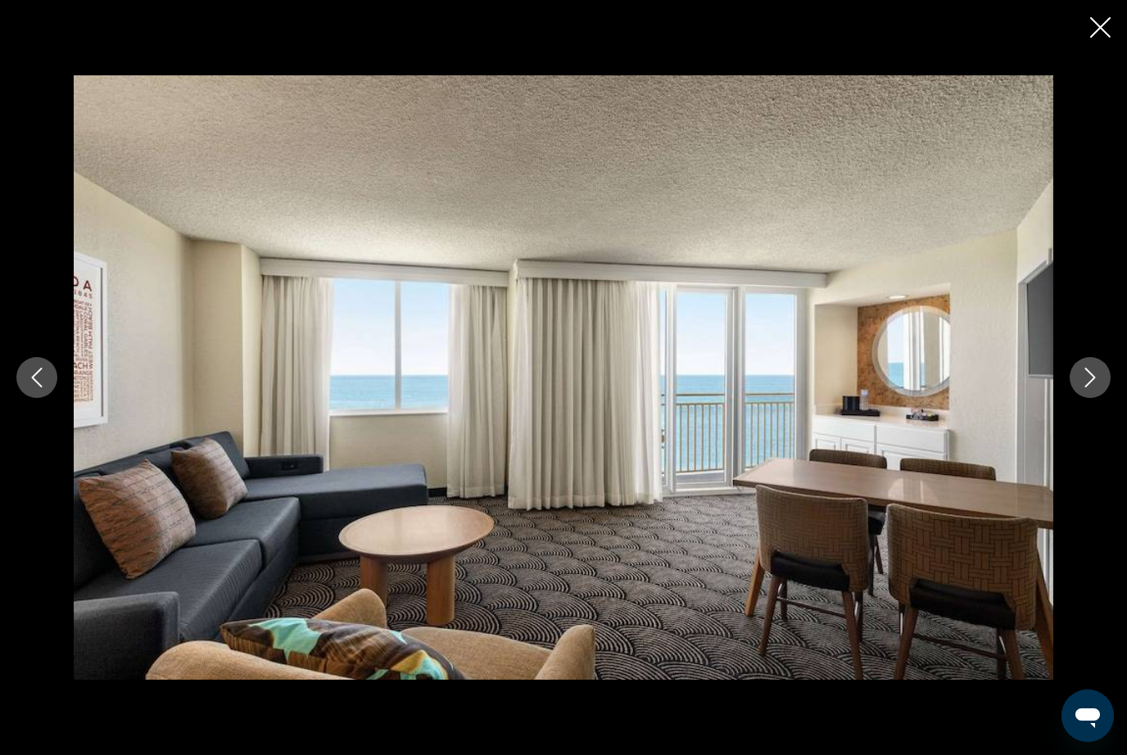
click at [1107, 398] on button "Next image" at bounding box center [1090, 377] width 41 height 41
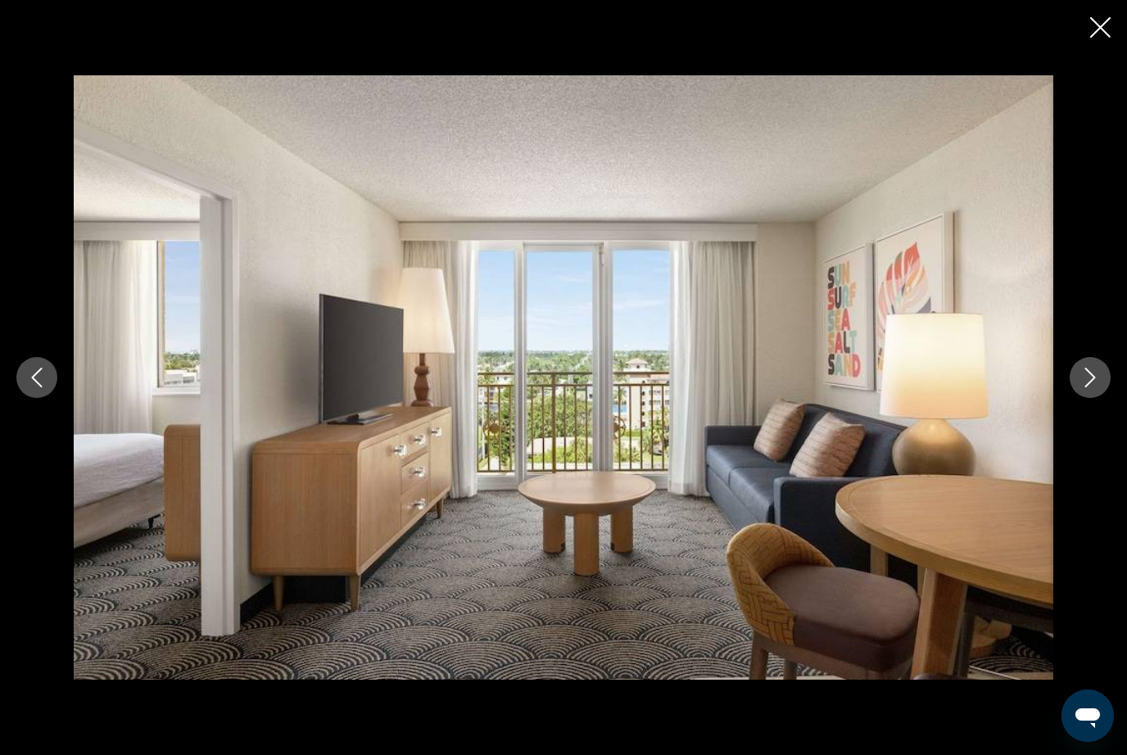
click at [1100, 388] on icon "Next image" at bounding box center [1091, 378] width 20 height 20
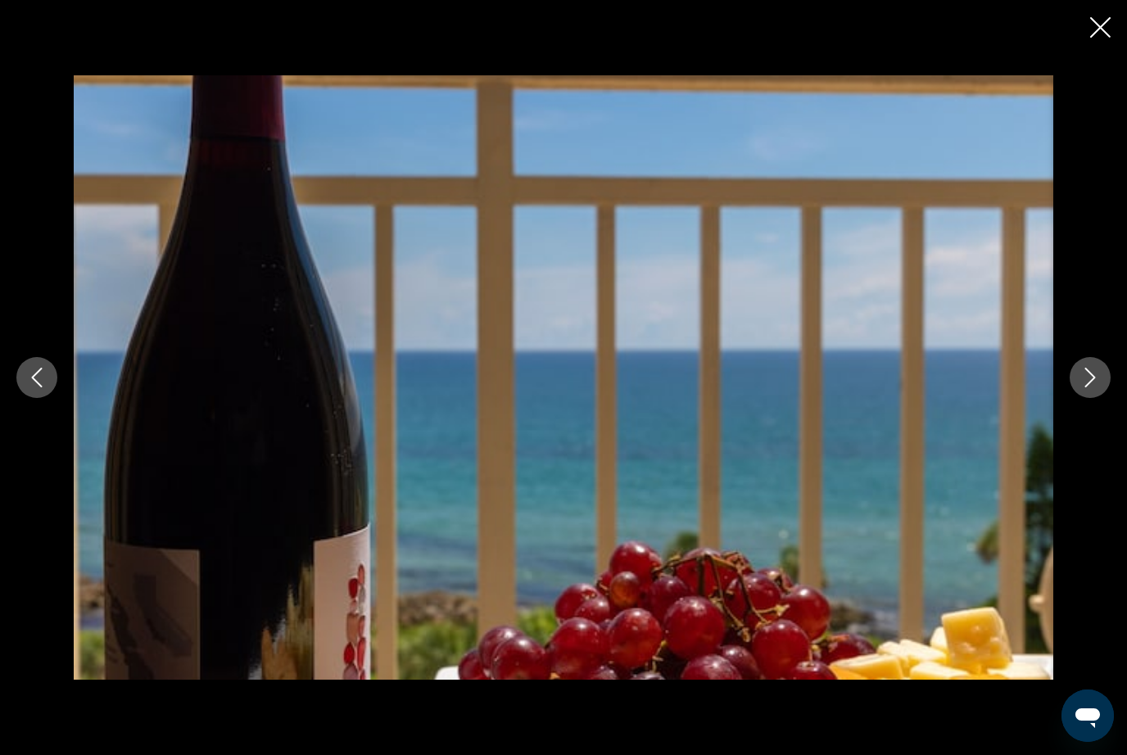
click at [1091, 388] on icon "Next image" at bounding box center [1091, 378] width 11 height 20
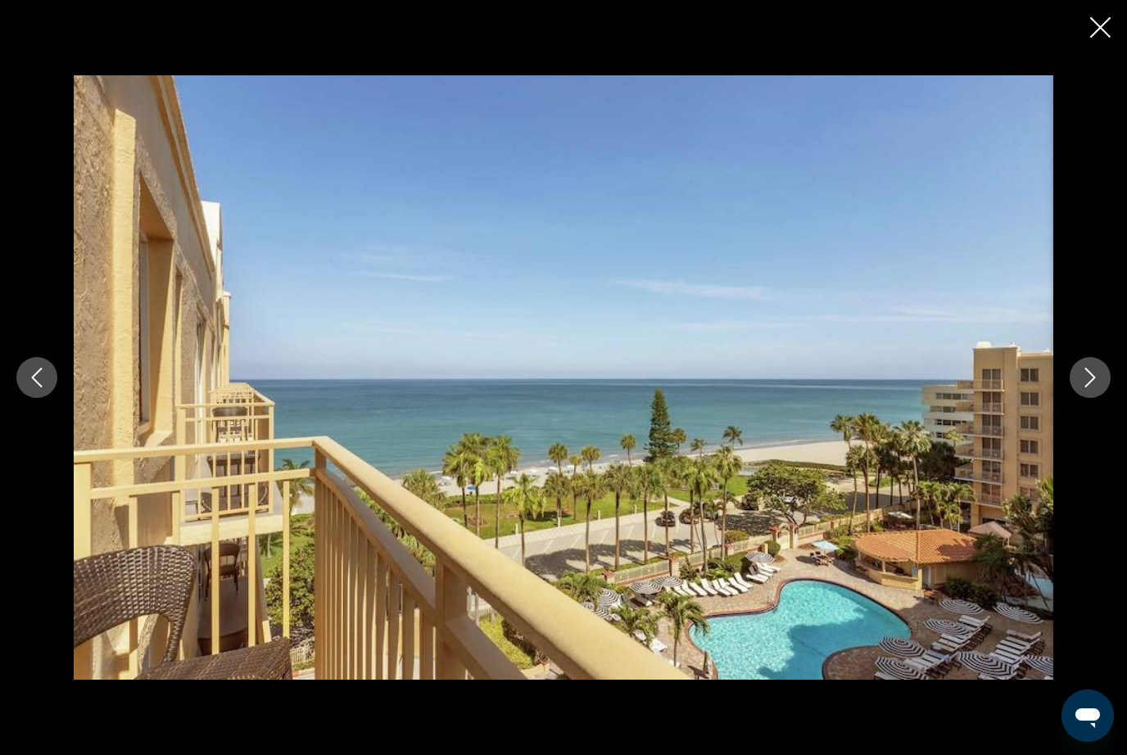
click at [1100, 398] on button "Next image" at bounding box center [1090, 377] width 41 height 41
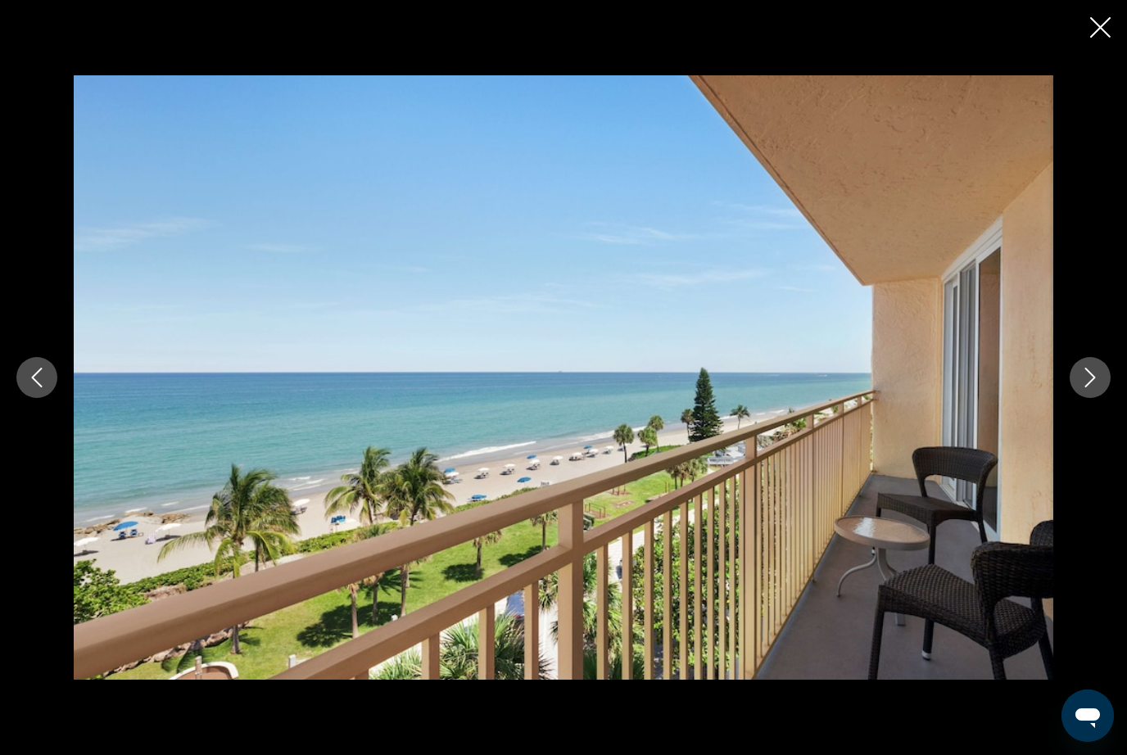
scroll to position [1147, 0]
click at [1092, 388] on icon "Next image" at bounding box center [1091, 378] width 20 height 20
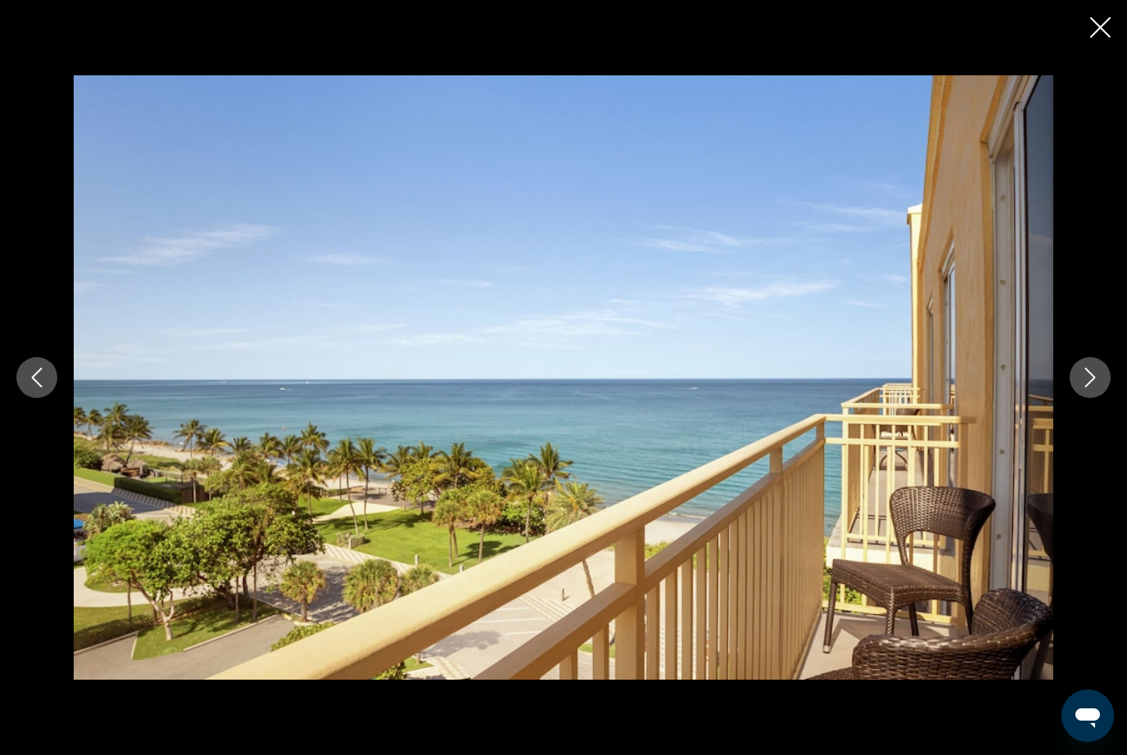
click at [1092, 398] on button "Next image" at bounding box center [1090, 377] width 41 height 41
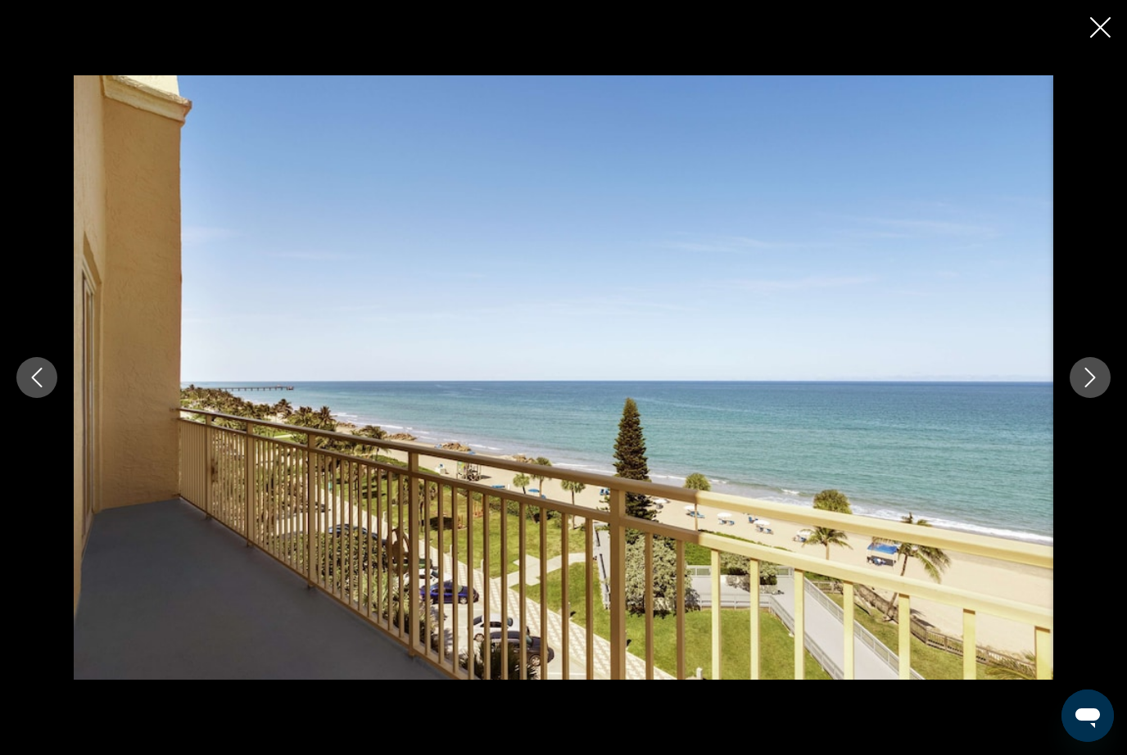
click at [1096, 398] on button "Next image" at bounding box center [1090, 377] width 41 height 41
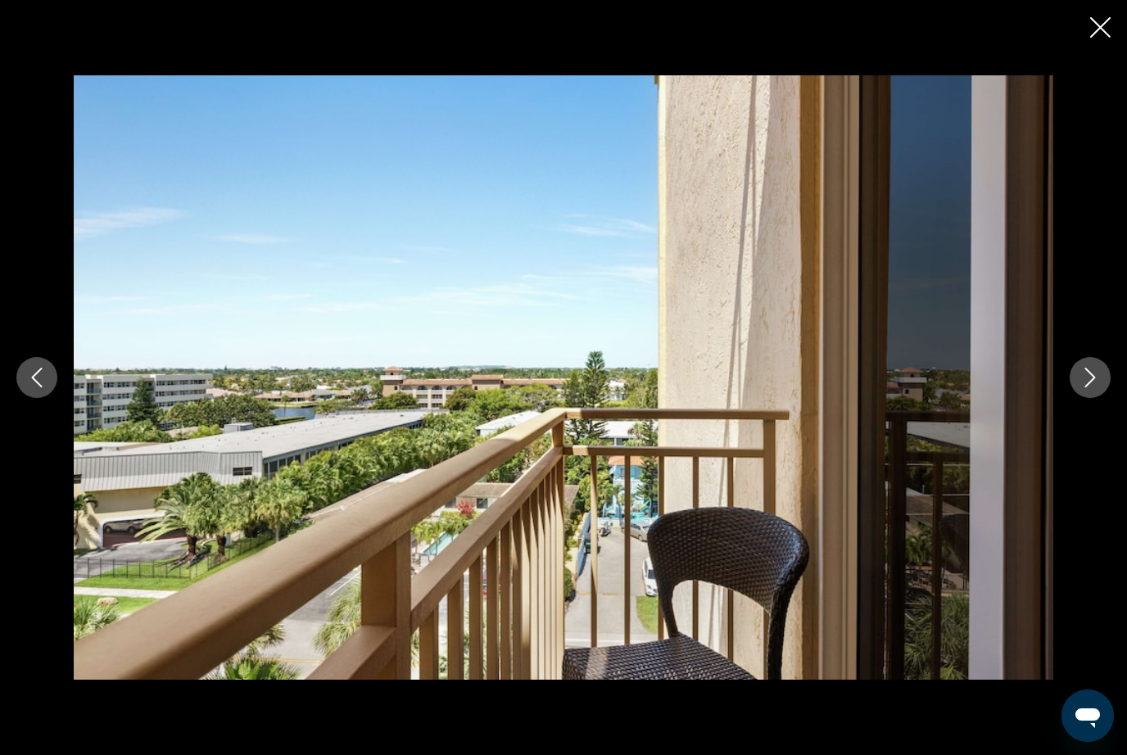
click at [1105, 398] on button "Next image" at bounding box center [1090, 377] width 41 height 41
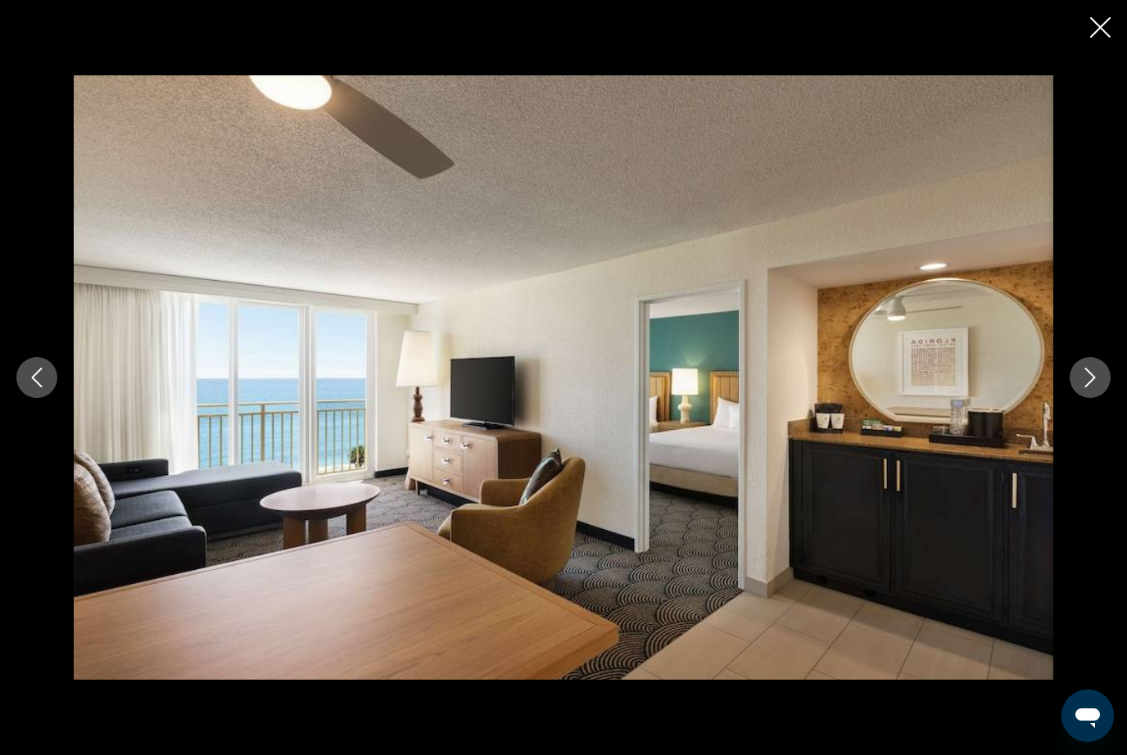
click at [1105, 398] on button "Next image" at bounding box center [1090, 377] width 41 height 41
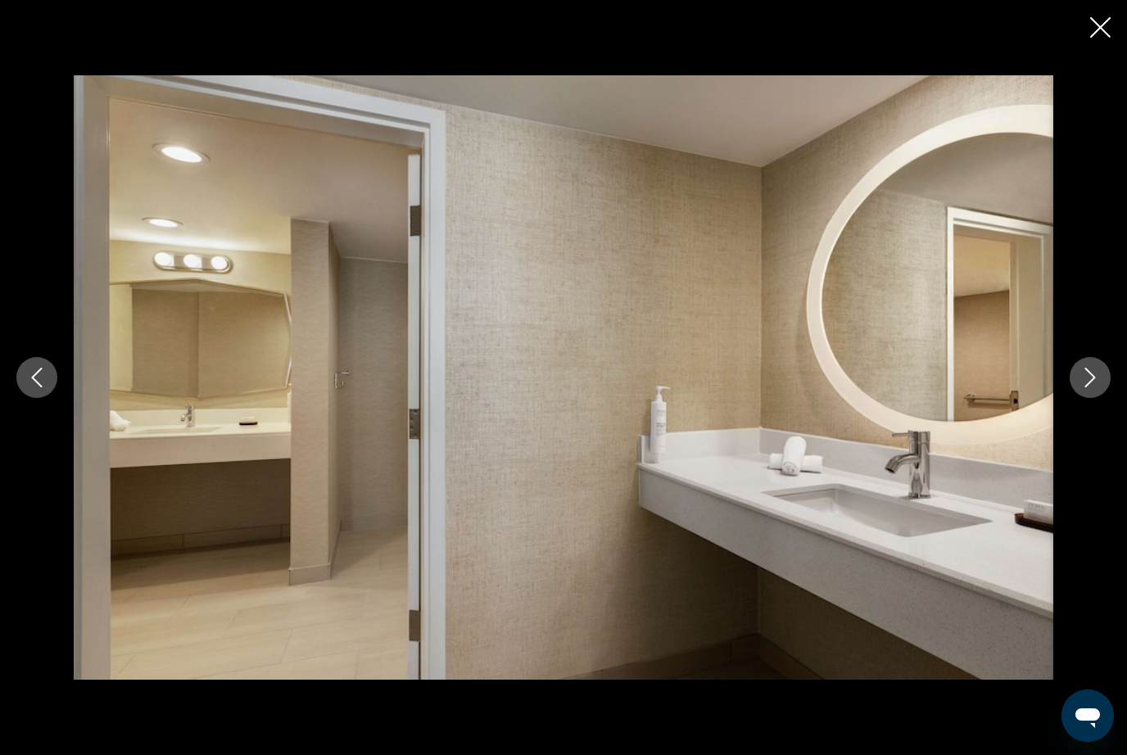
click at [1110, 398] on button "Next image" at bounding box center [1090, 377] width 41 height 41
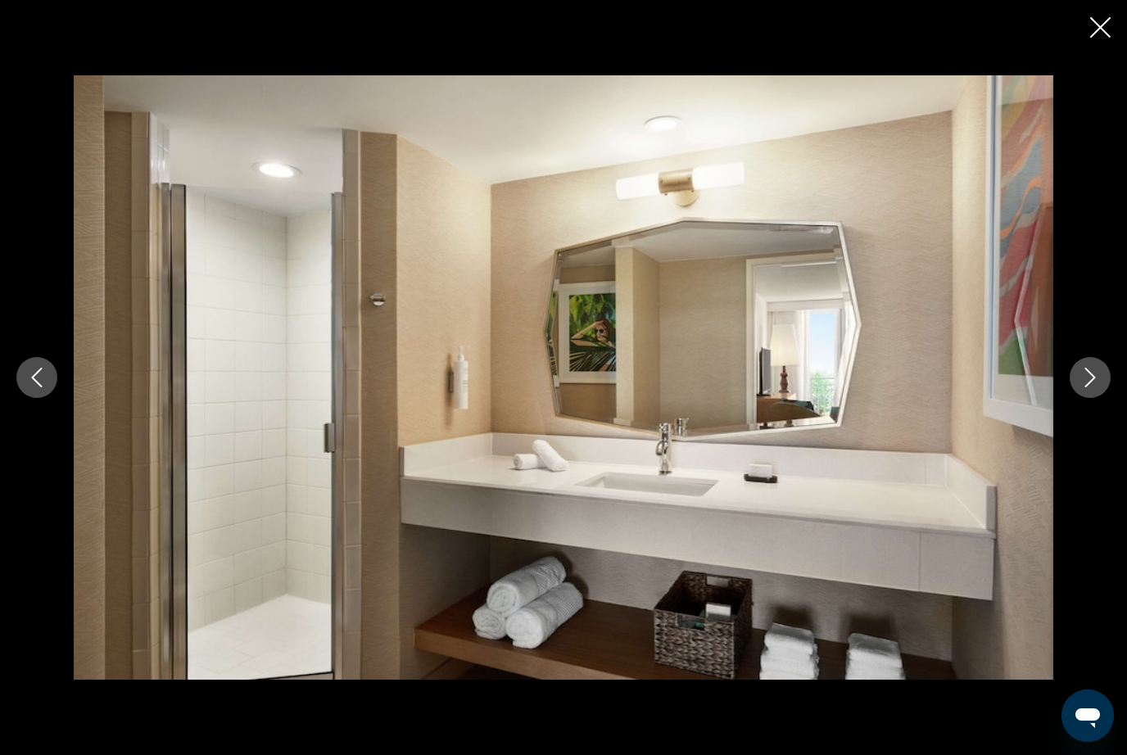
click at [1093, 398] on button "Next image" at bounding box center [1090, 377] width 41 height 41
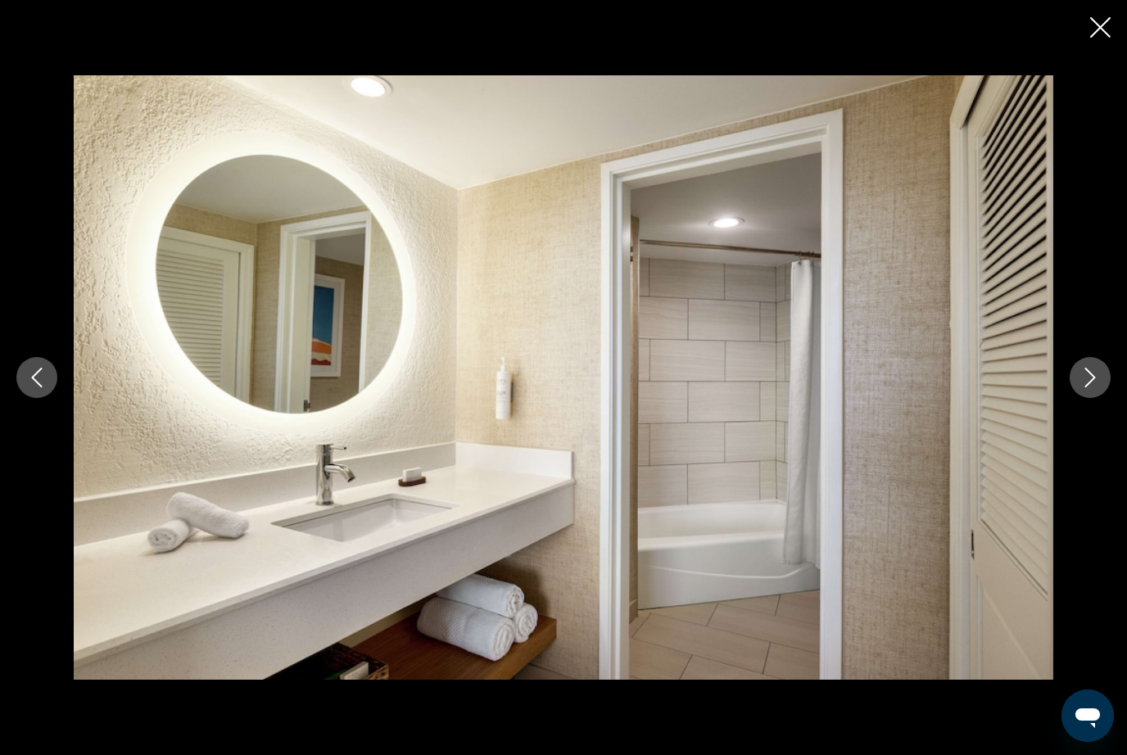
click at [1096, 398] on button "Next image" at bounding box center [1090, 377] width 41 height 41
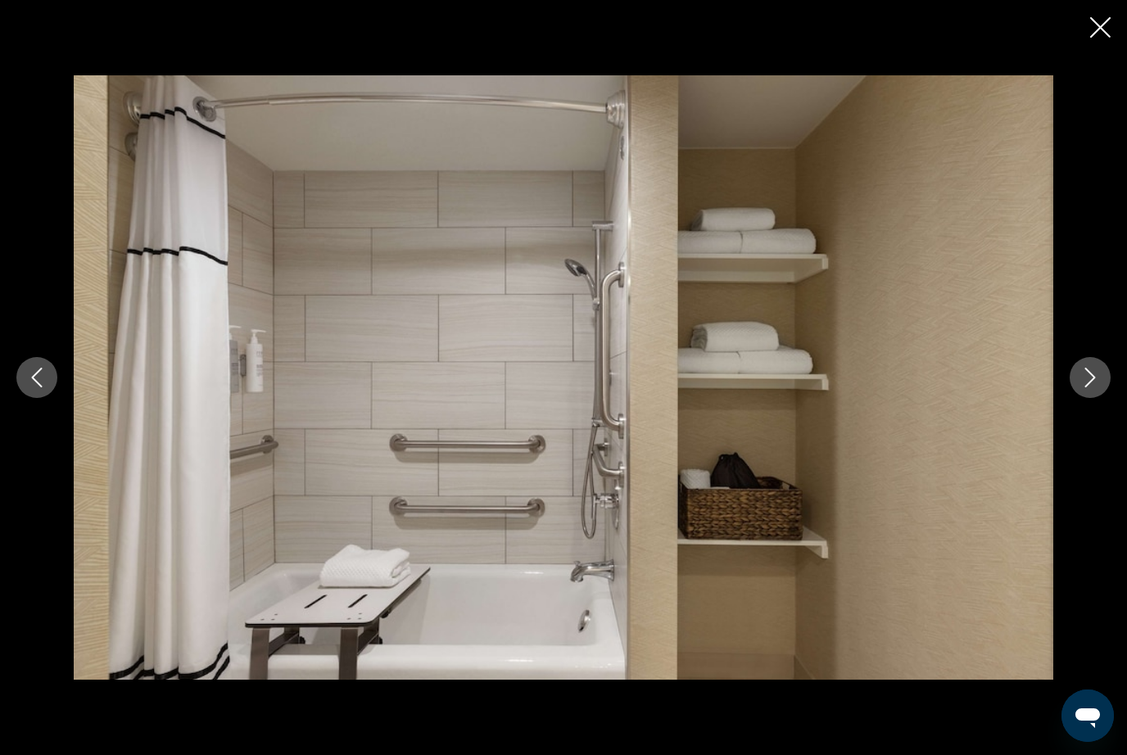
click at [1091, 398] on button "Next image" at bounding box center [1090, 377] width 41 height 41
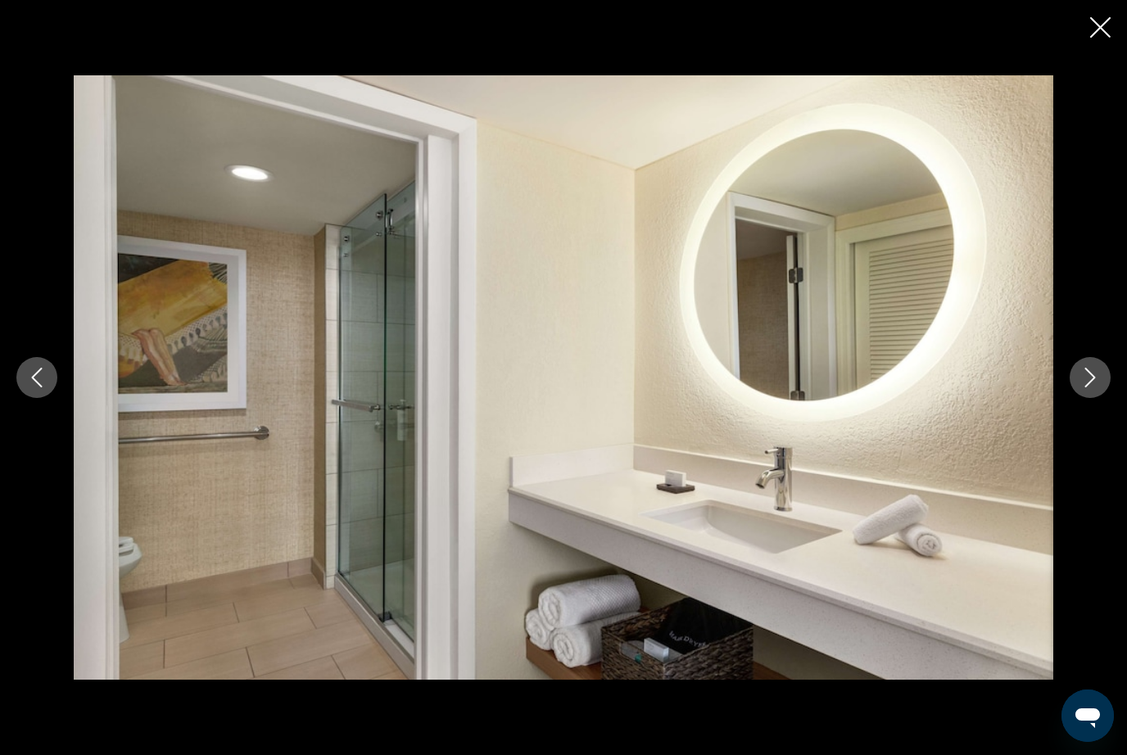
click at [1093, 398] on button "Next image" at bounding box center [1090, 377] width 41 height 41
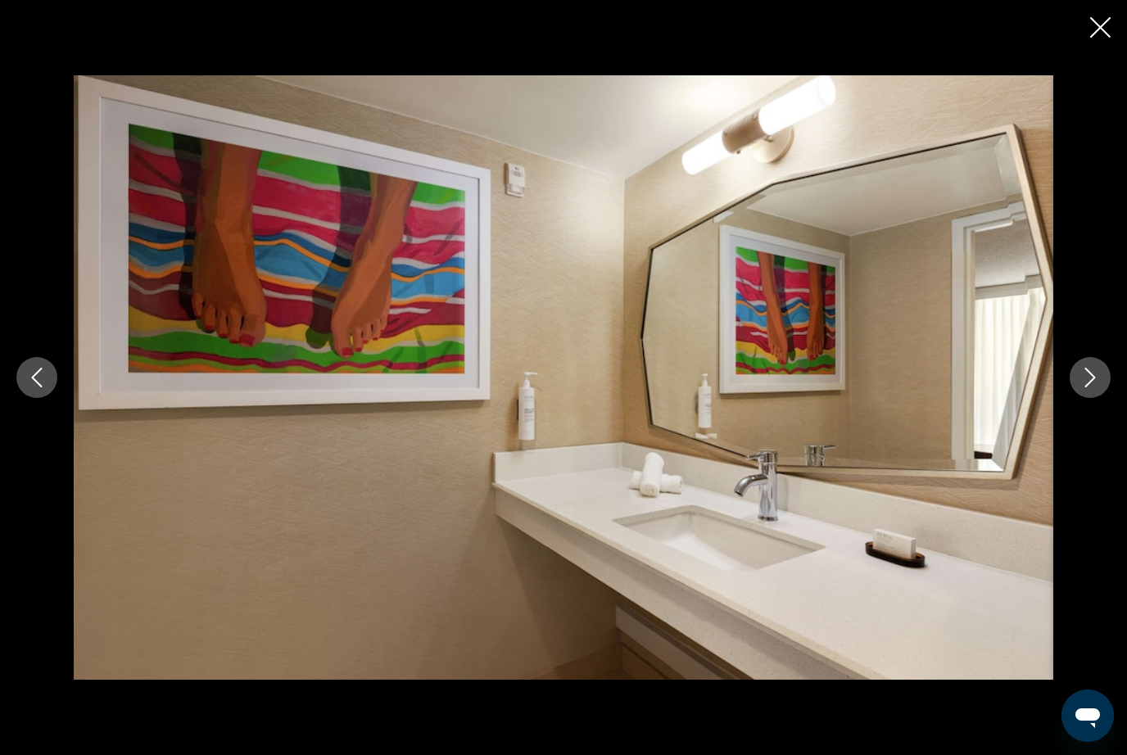
click at [1104, 398] on button "Next image" at bounding box center [1090, 377] width 41 height 41
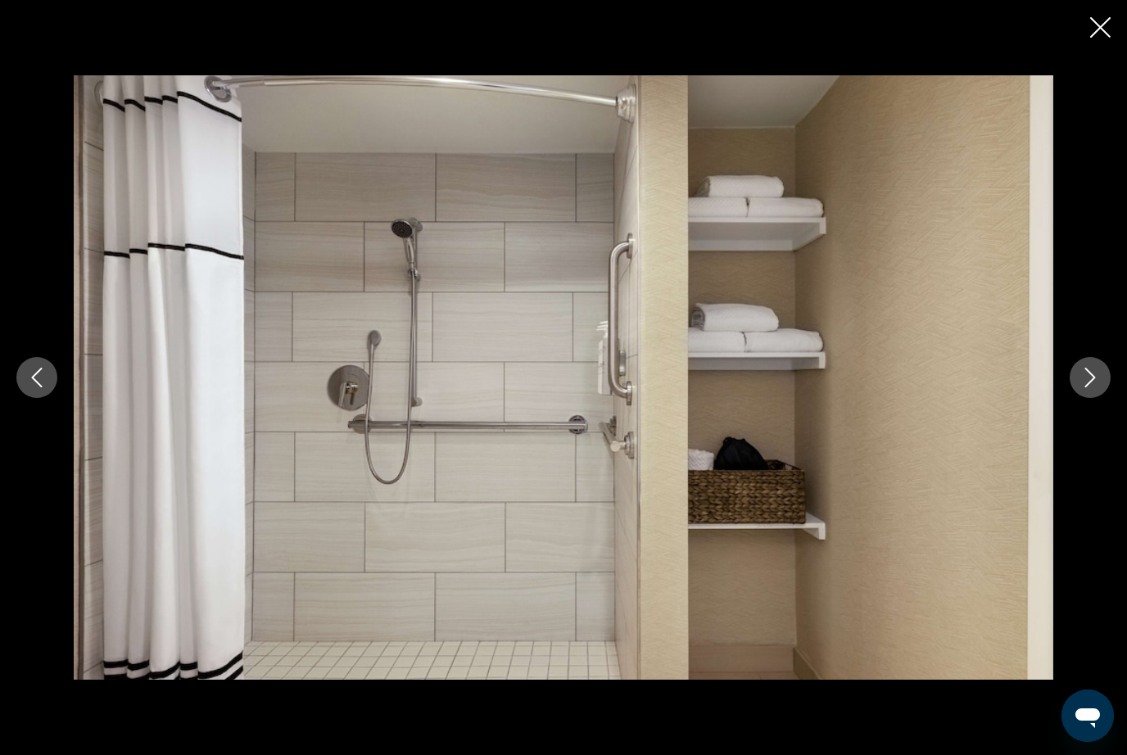
click at [1118, 399] on div "Main content" at bounding box center [563, 377] width 1127 height 605
click at [1098, 379] on icon "Next image" at bounding box center [1091, 378] width 20 height 20
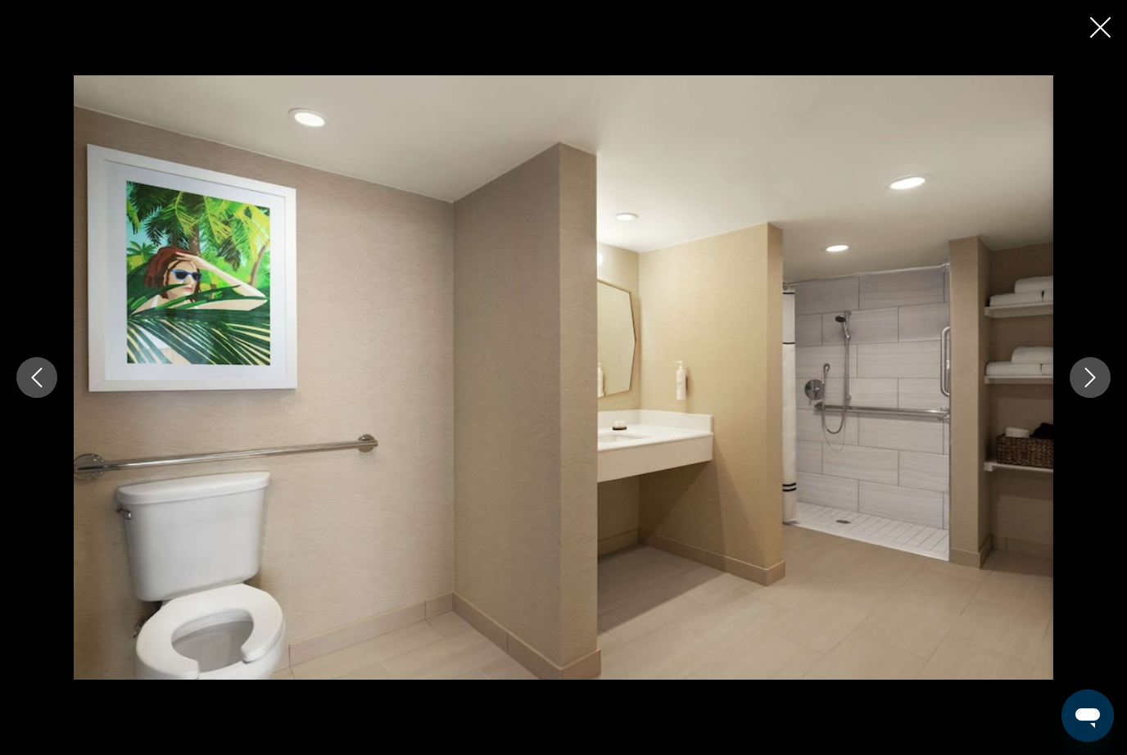
click at [1085, 389] on button "Next image" at bounding box center [1090, 377] width 41 height 41
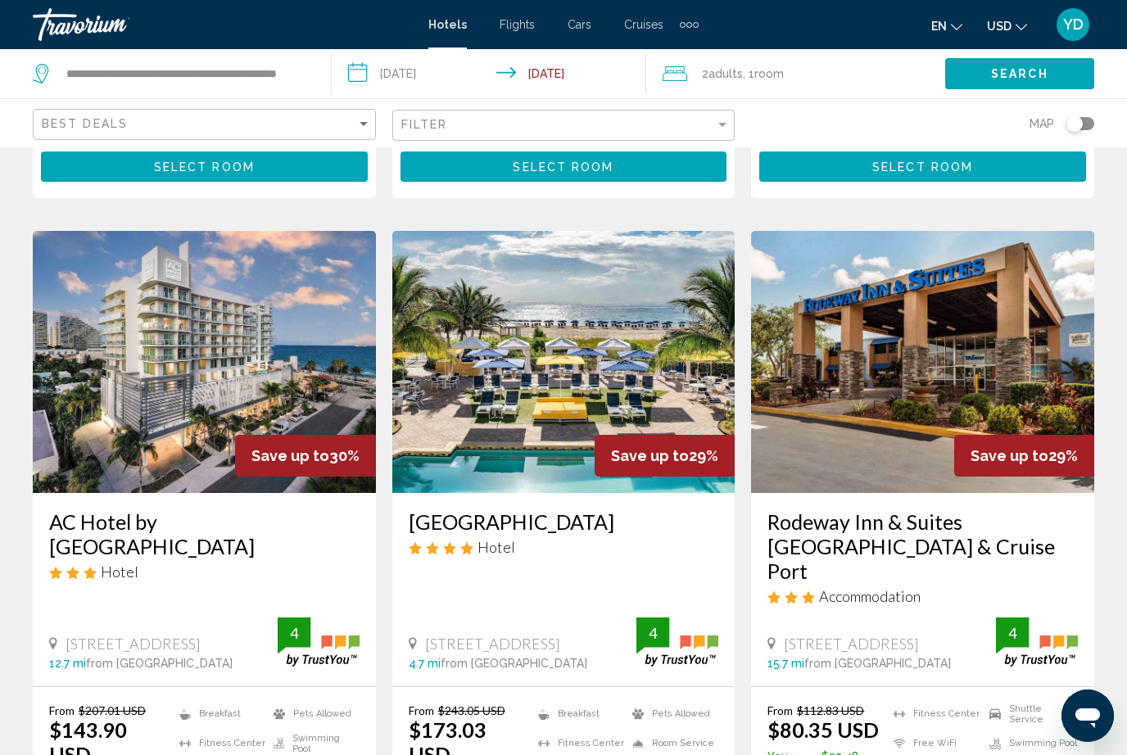
scroll to position [1879, 0]
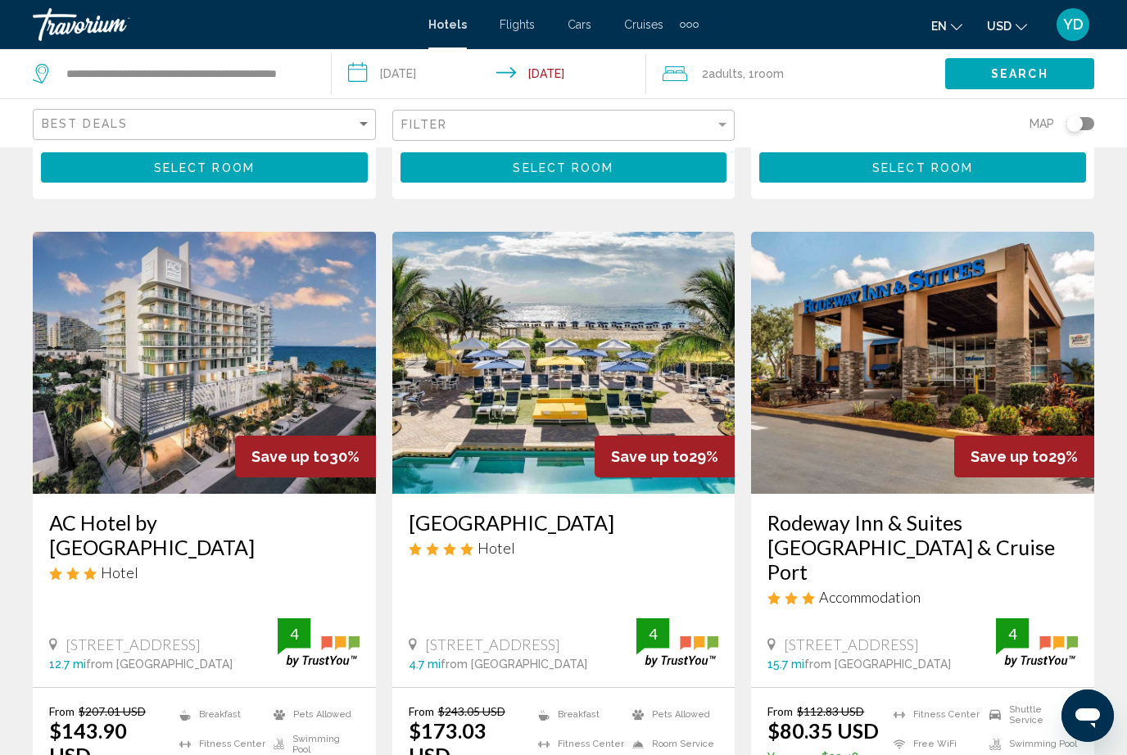
click at [512, 311] on img "Main content" at bounding box center [563, 363] width 343 height 262
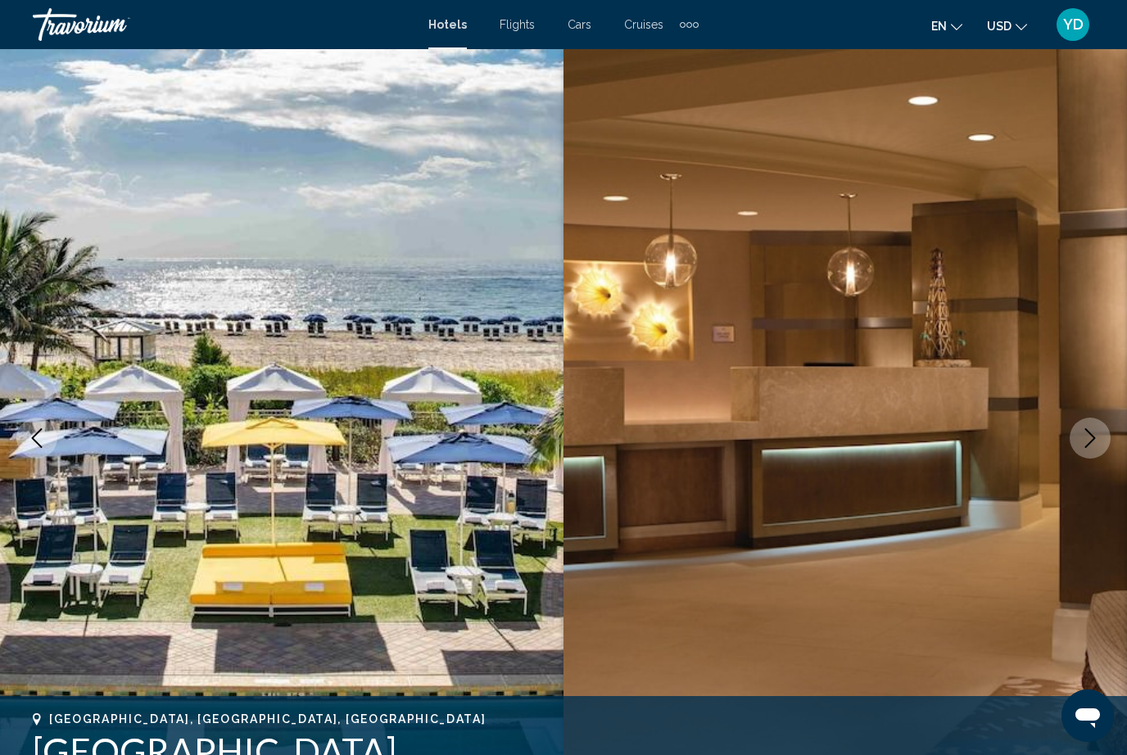
click at [1100, 450] on button "Next image" at bounding box center [1090, 438] width 41 height 41
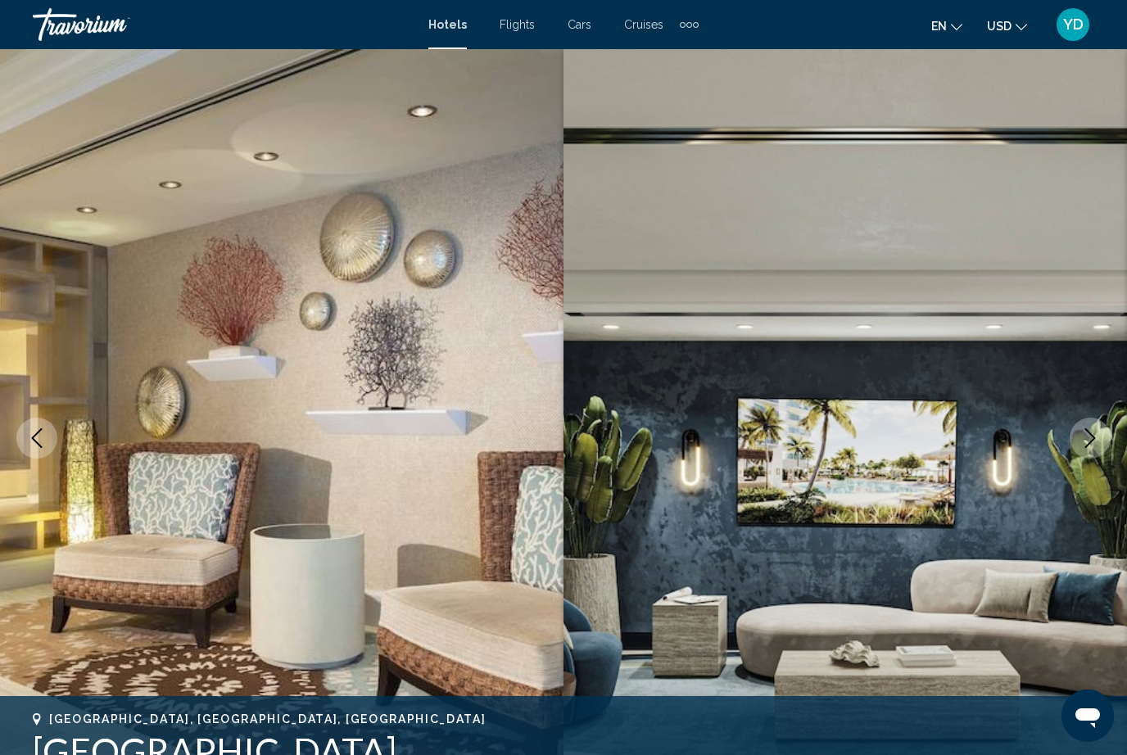
click at [1105, 436] on button "Next image" at bounding box center [1090, 438] width 41 height 41
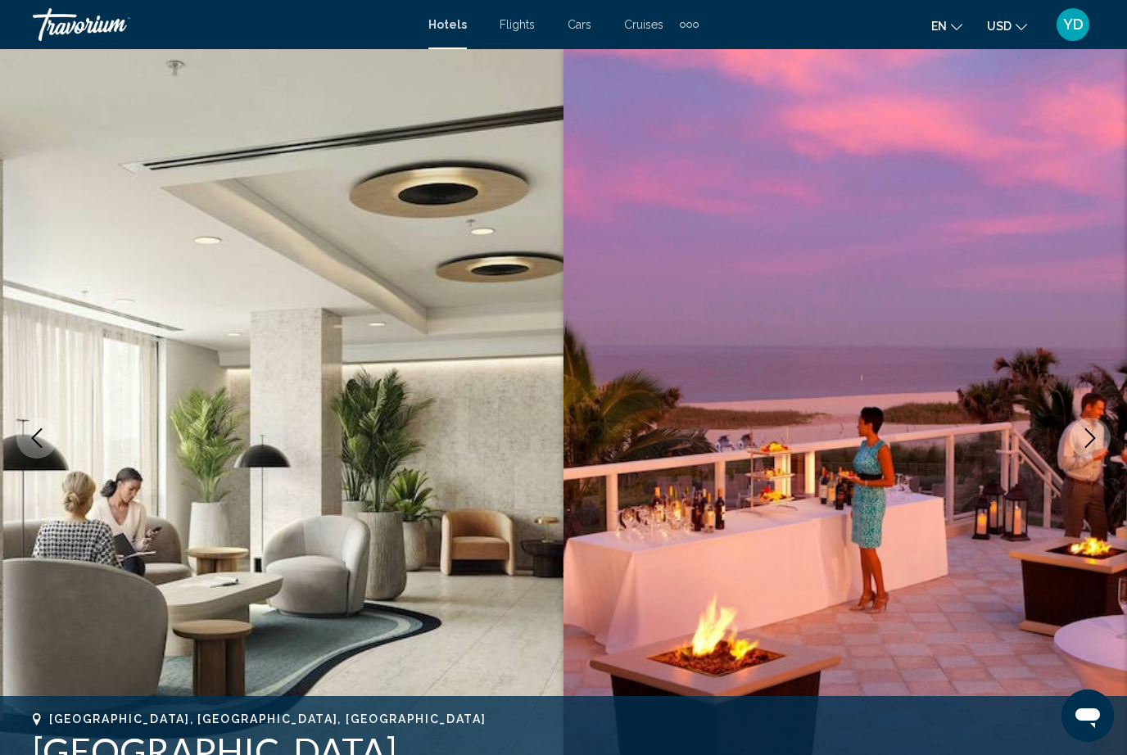
click at [1105, 445] on button "Next image" at bounding box center [1090, 438] width 41 height 41
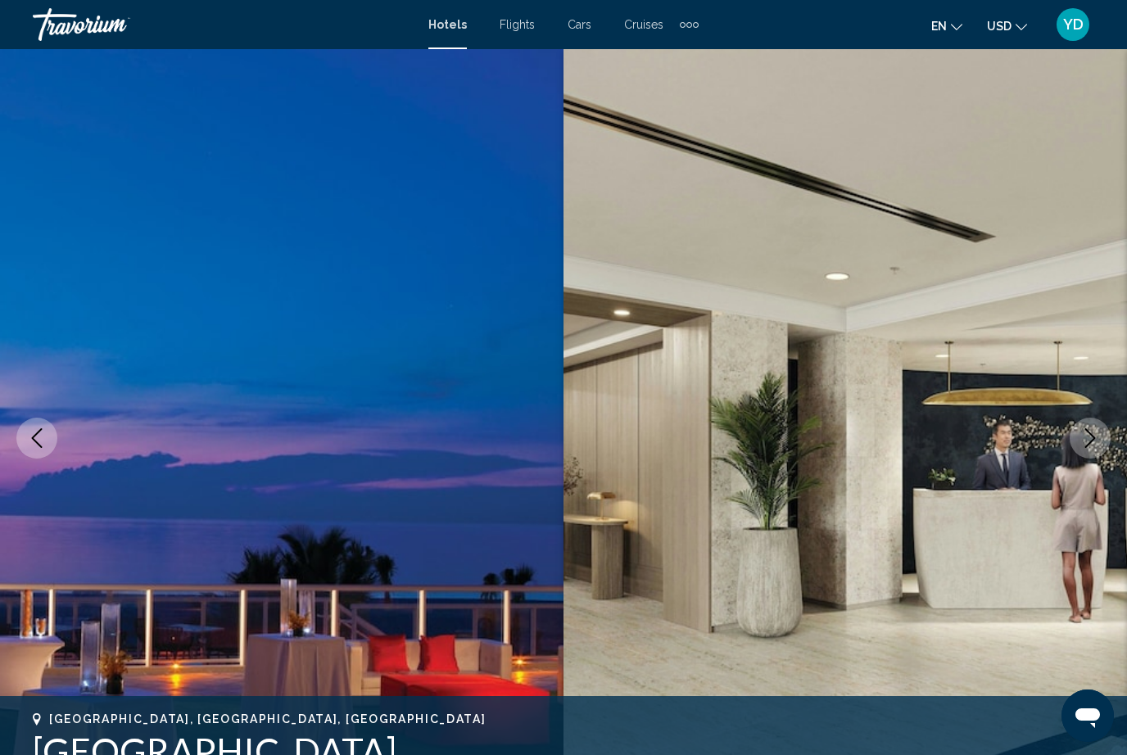
click at [1105, 444] on button "Next image" at bounding box center [1090, 438] width 41 height 41
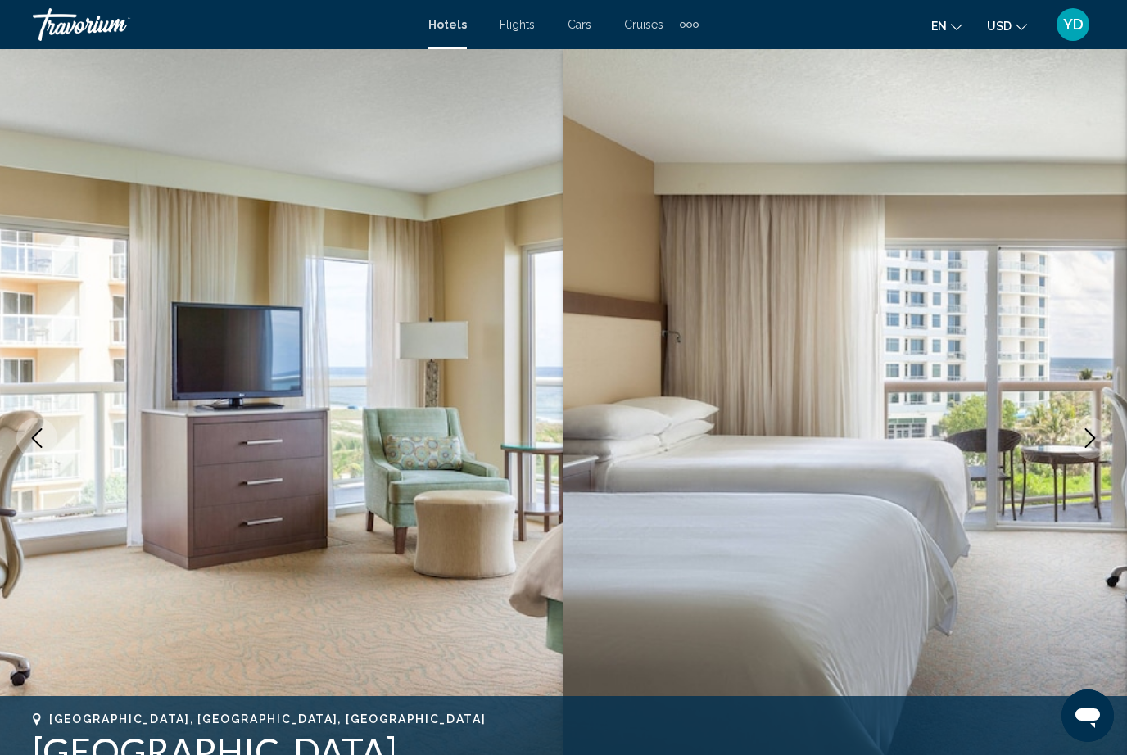
click at [1105, 452] on button "Next image" at bounding box center [1090, 438] width 41 height 41
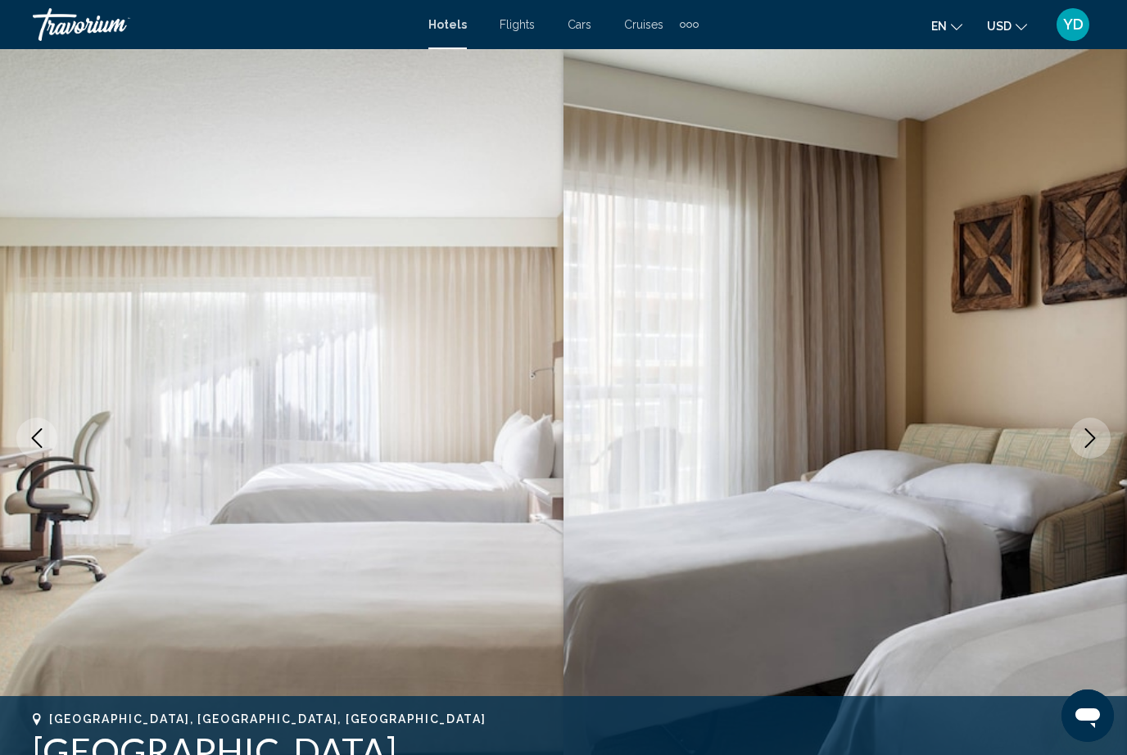
click at [1104, 451] on button "Next image" at bounding box center [1090, 438] width 41 height 41
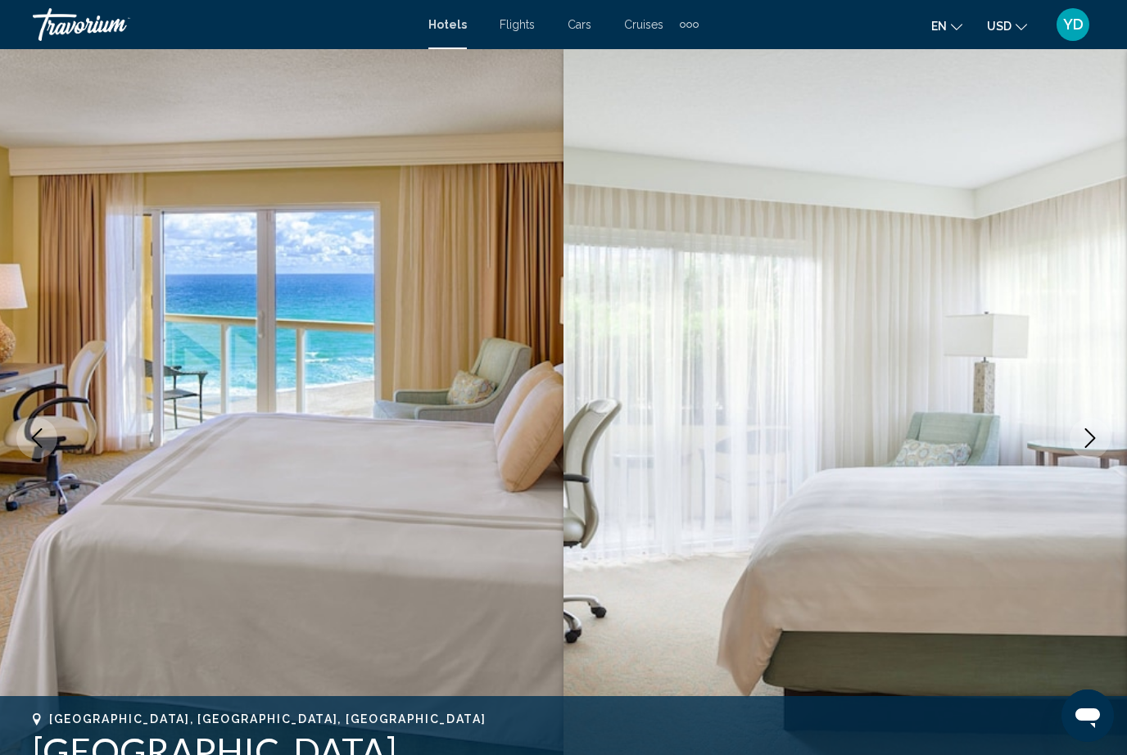
click at [1105, 451] on button "Next image" at bounding box center [1090, 438] width 41 height 41
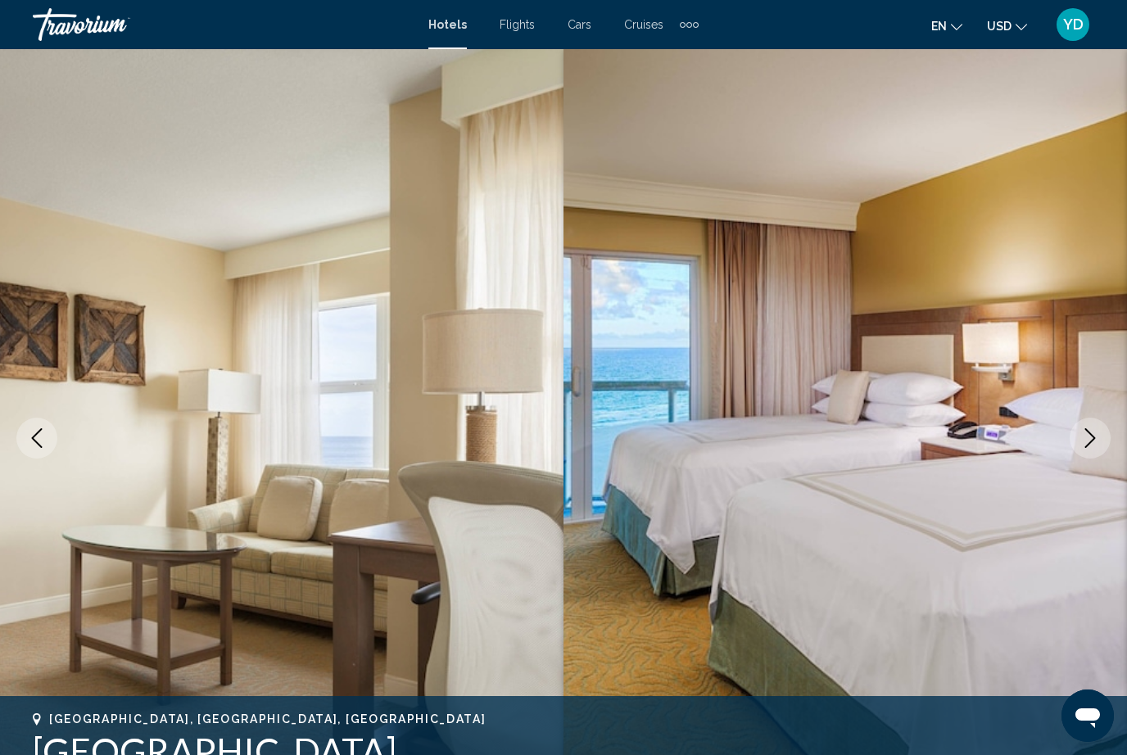
click at [1102, 446] on button "Next image" at bounding box center [1090, 438] width 41 height 41
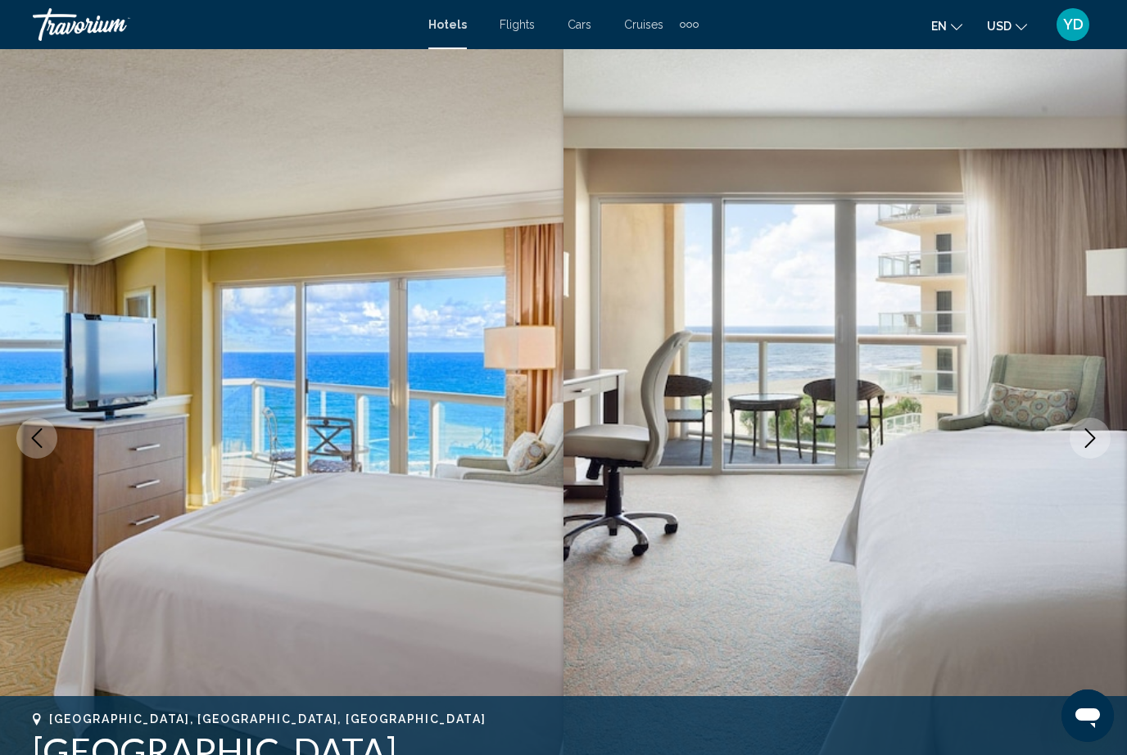
click at [1101, 448] on button "Next image" at bounding box center [1090, 438] width 41 height 41
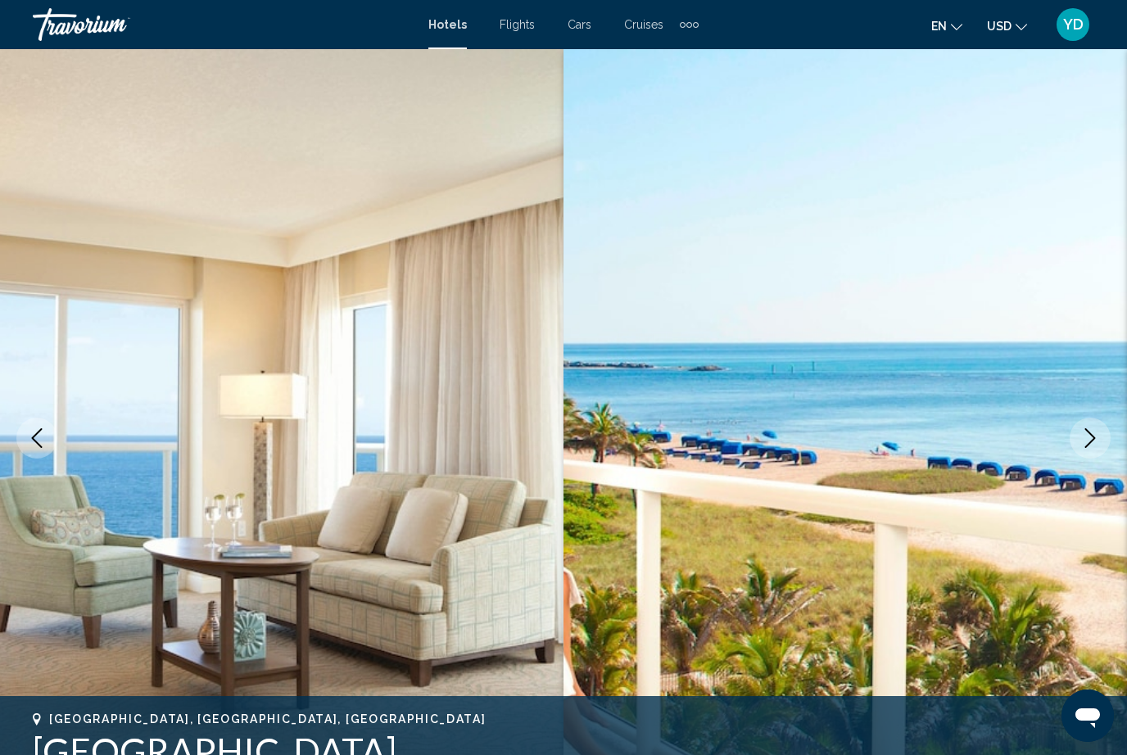
click at [1101, 442] on button "Next image" at bounding box center [1090, 438] width 41 height 41
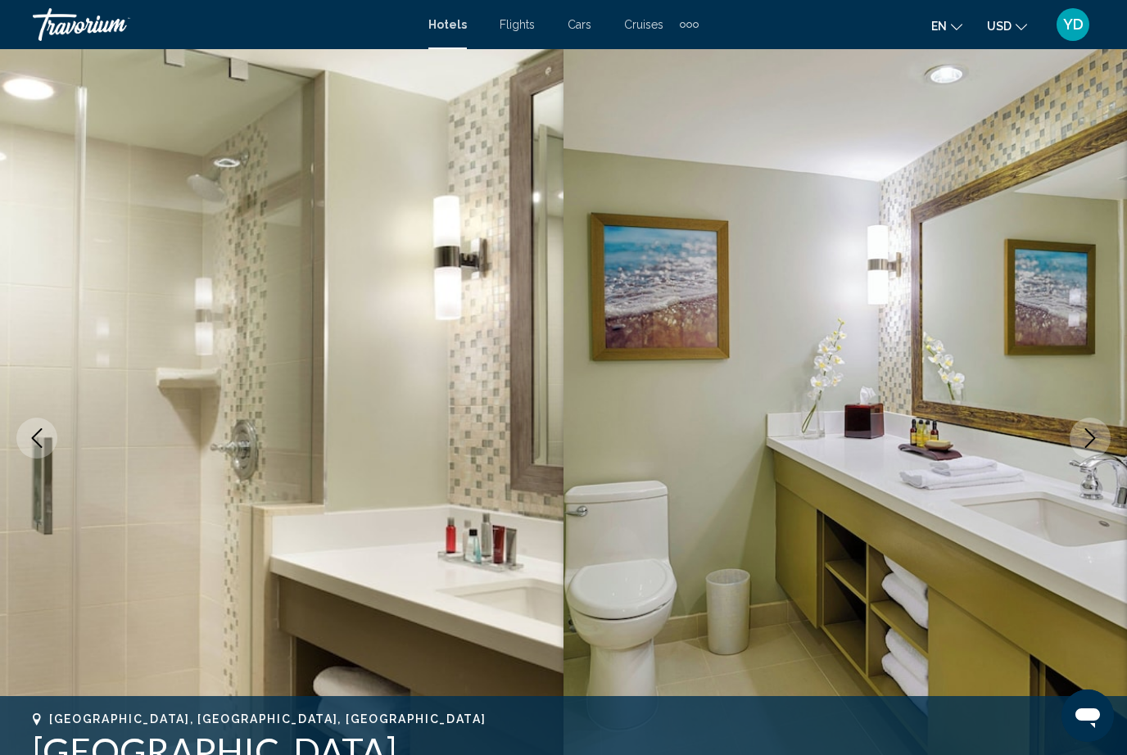
click at [1083, 442] on icon "Next image" at bounding box center [1091, 439] width 20 height 20
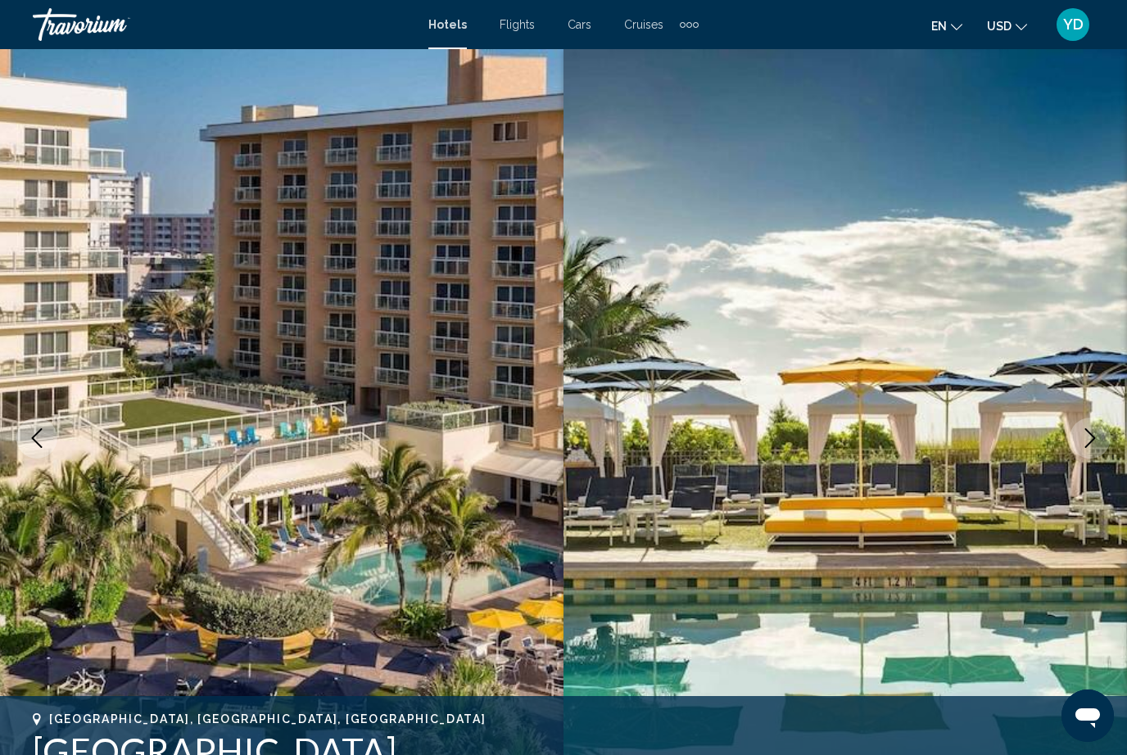
click at [1108, 433] on button "Next image" at bounding box center [1090, 438] width 41 height 41
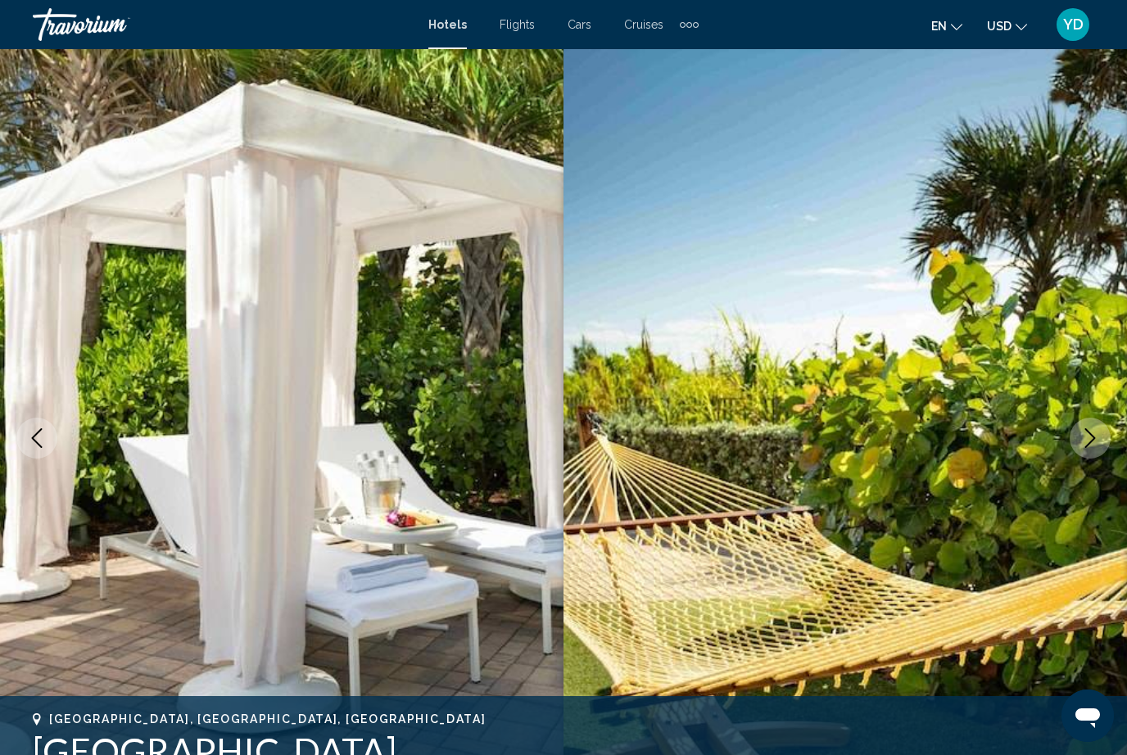
click at [969, 443] on img "Main content" at bounding box center [846, 438] width 564 height 778
click at [1044, 411] on img "Main content" at bounding box center [846, 438] width 564 height 778
